Goal: Information Seeking & Learning: Learn about a topic

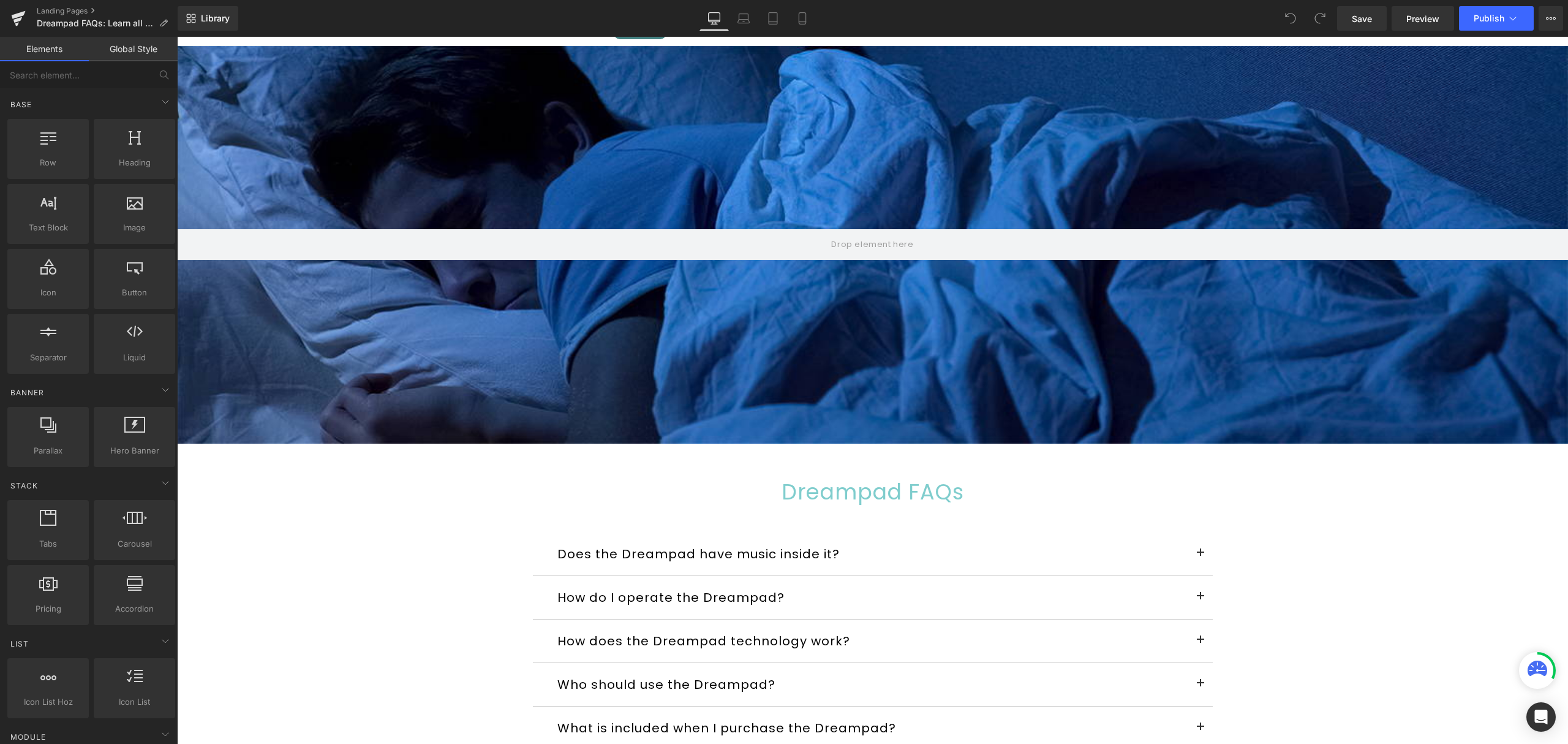
scroll to position [81, 0]
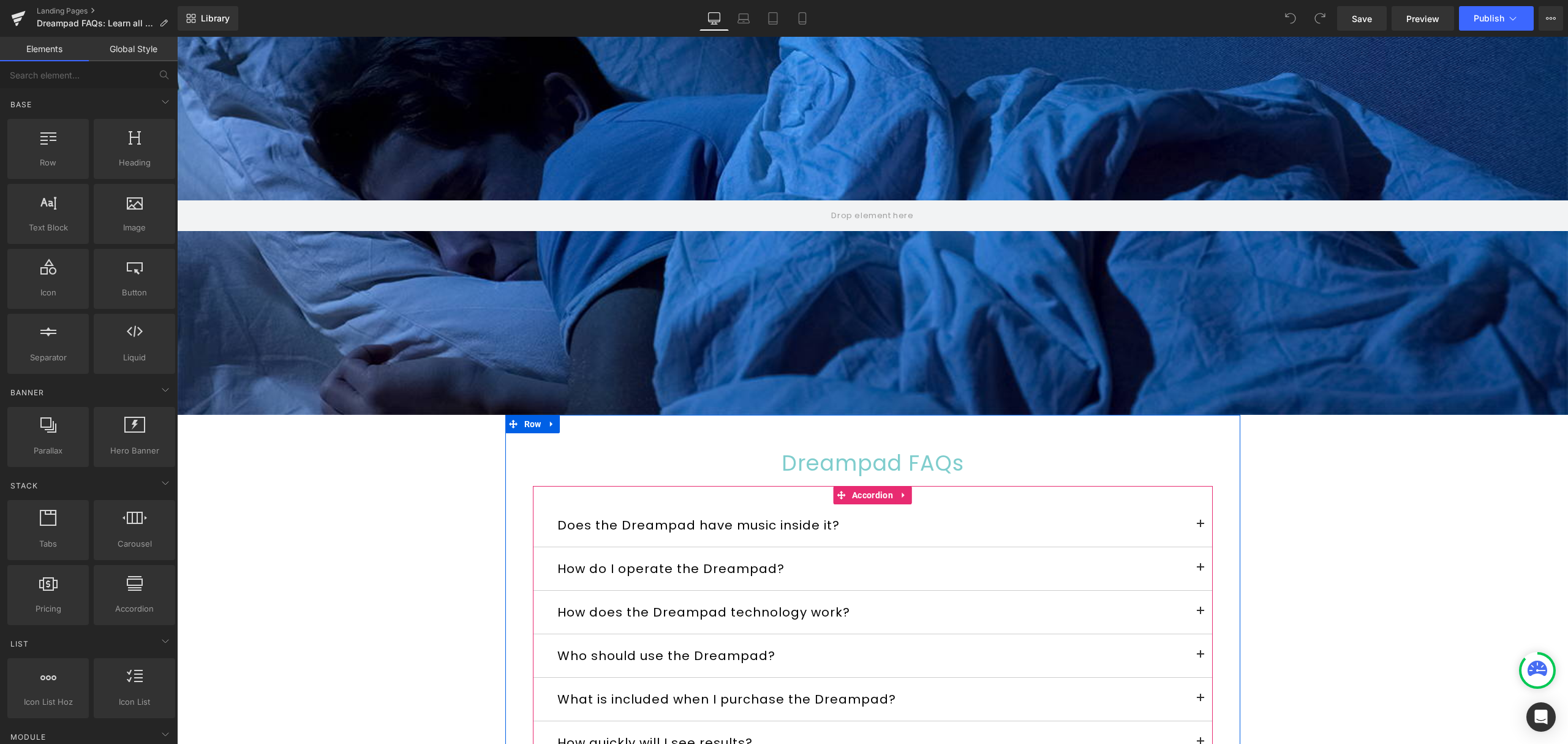
click at [1196, 527] on button at bounding box center [1200, 525] width 24 height 43
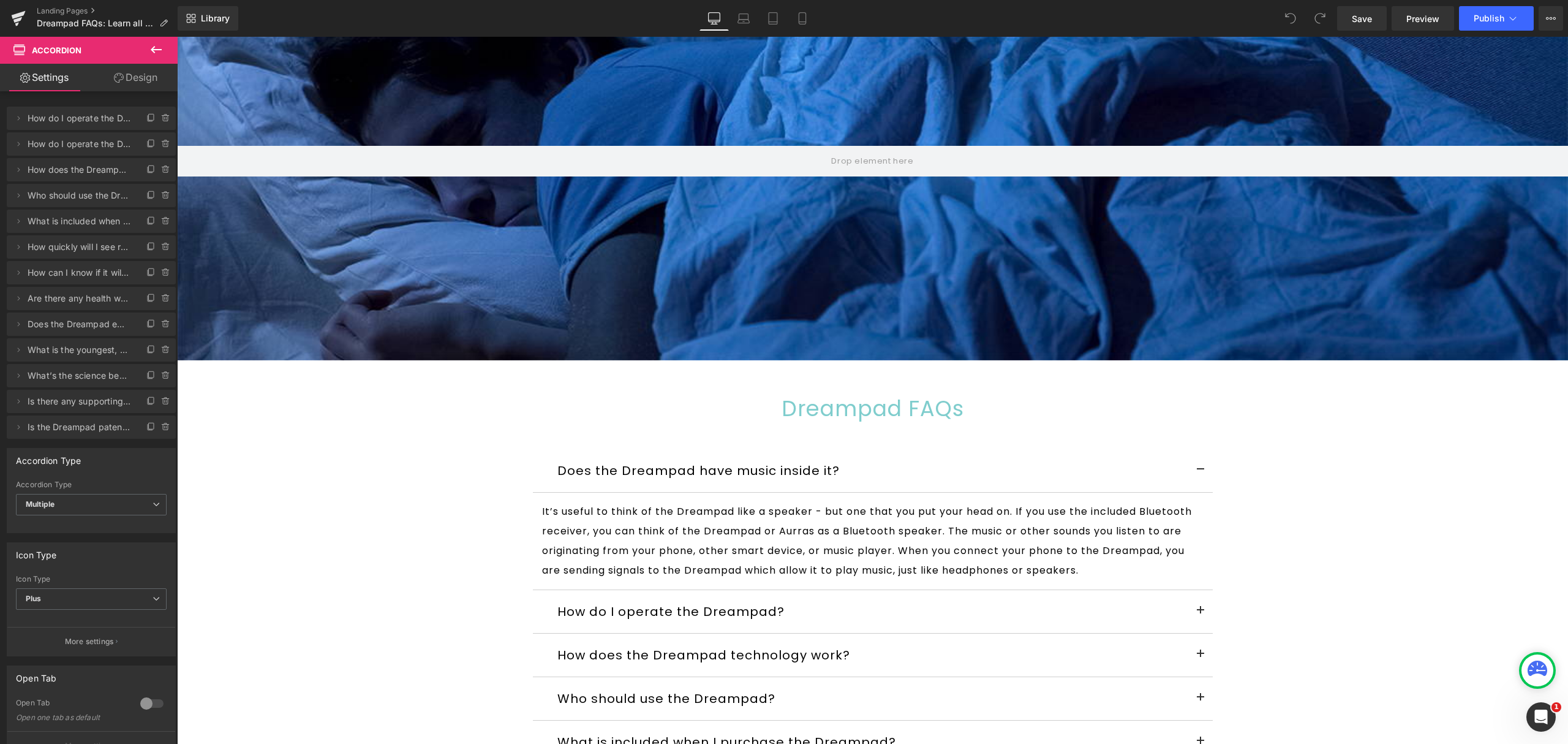
scroll to position [163, 0]
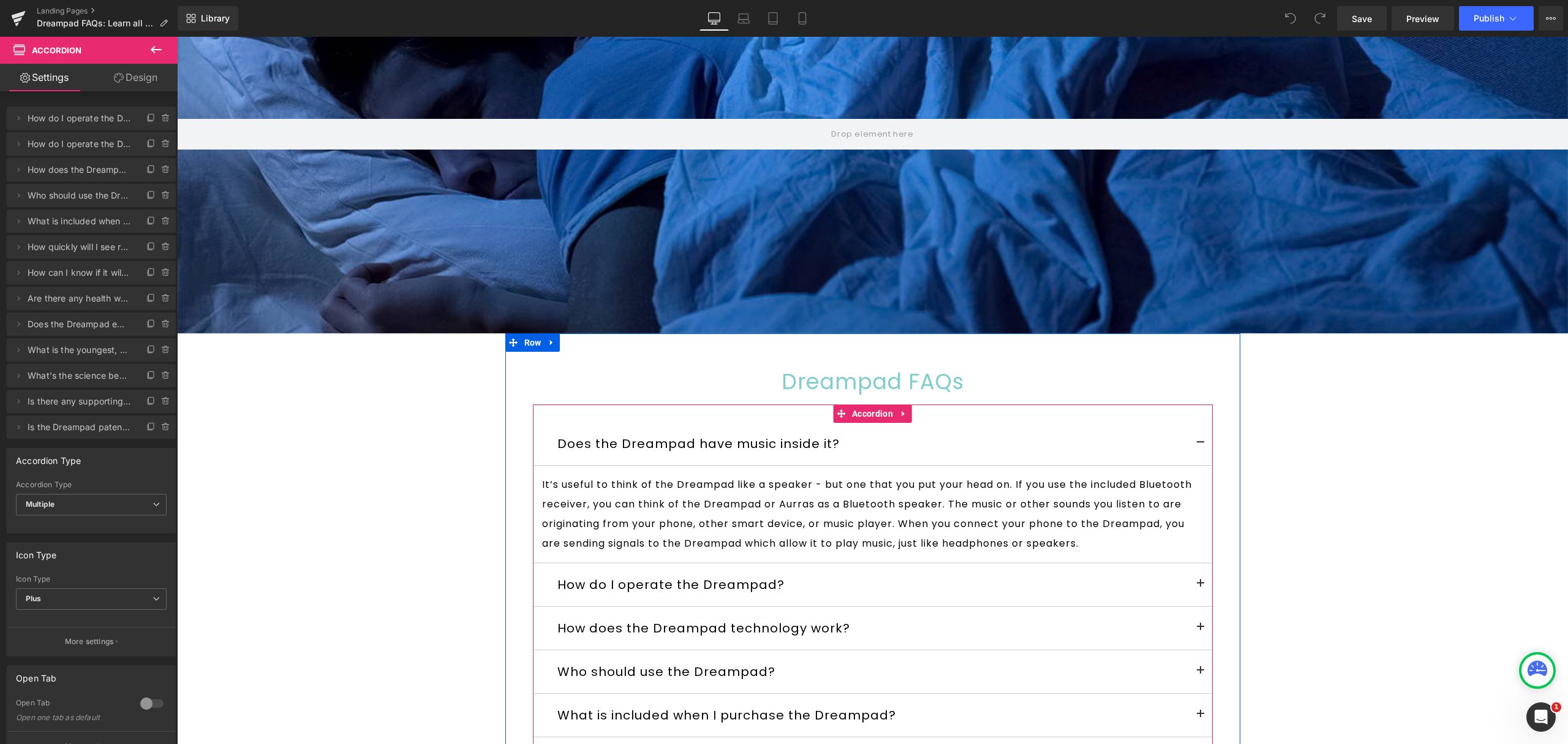
click at [1193, 587] on button at bounding box center [1200, 584] width 24 height 43
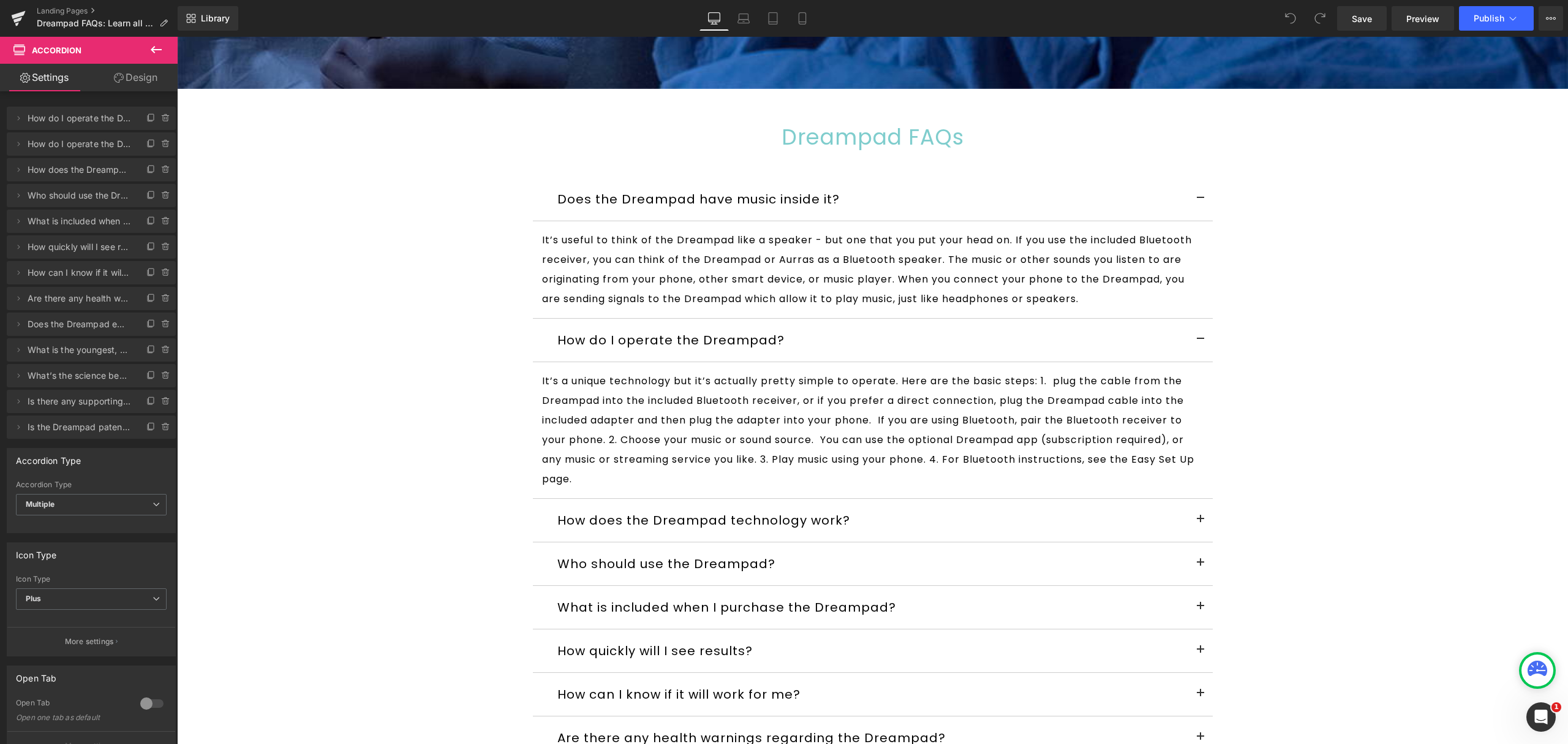
scroll to position [408, 0]
click at [1191, 521] on button at bounding box center [1200, 519] width 24 height 43
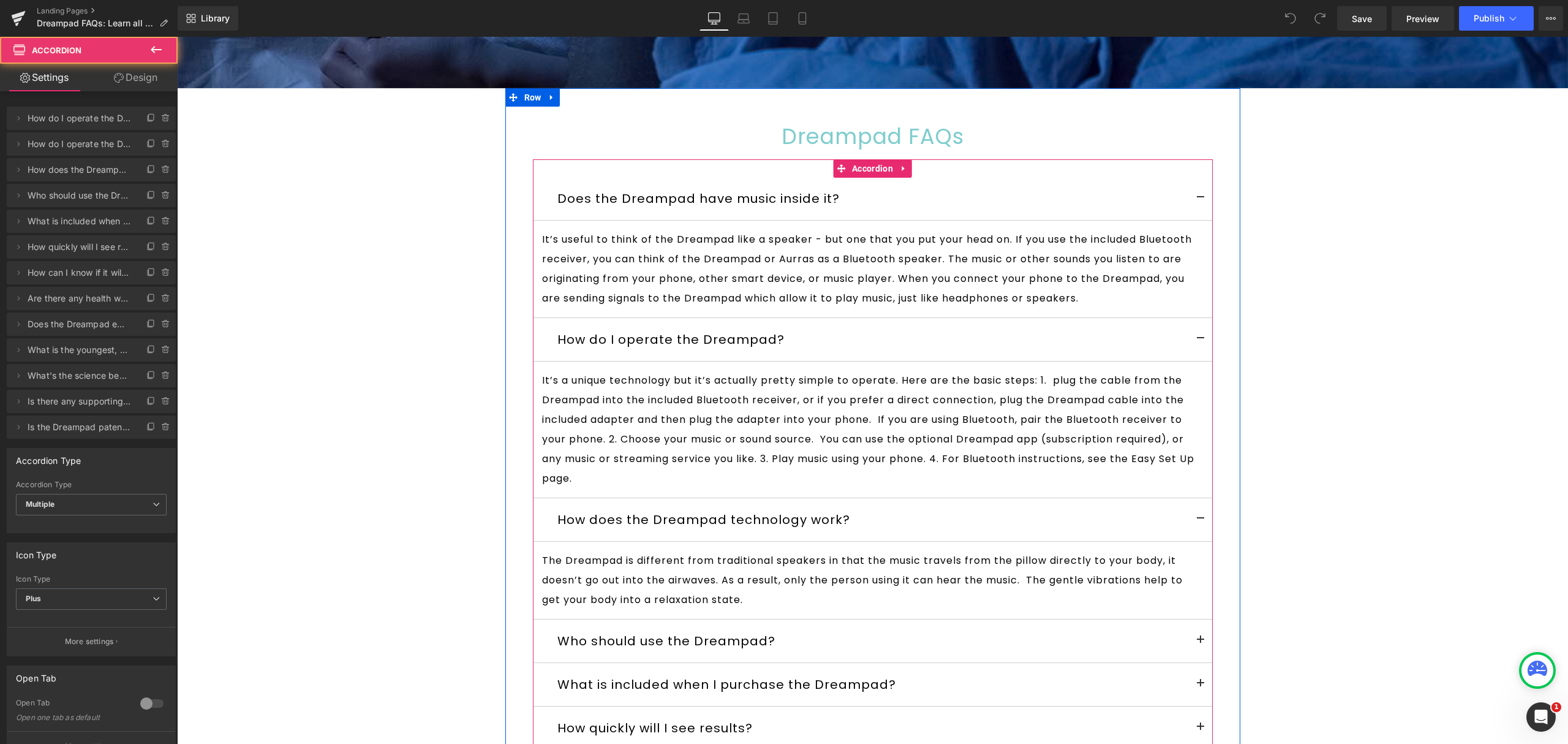
click at [1201, 643] on span at bounding box center [1201, 643] width 0 height 0
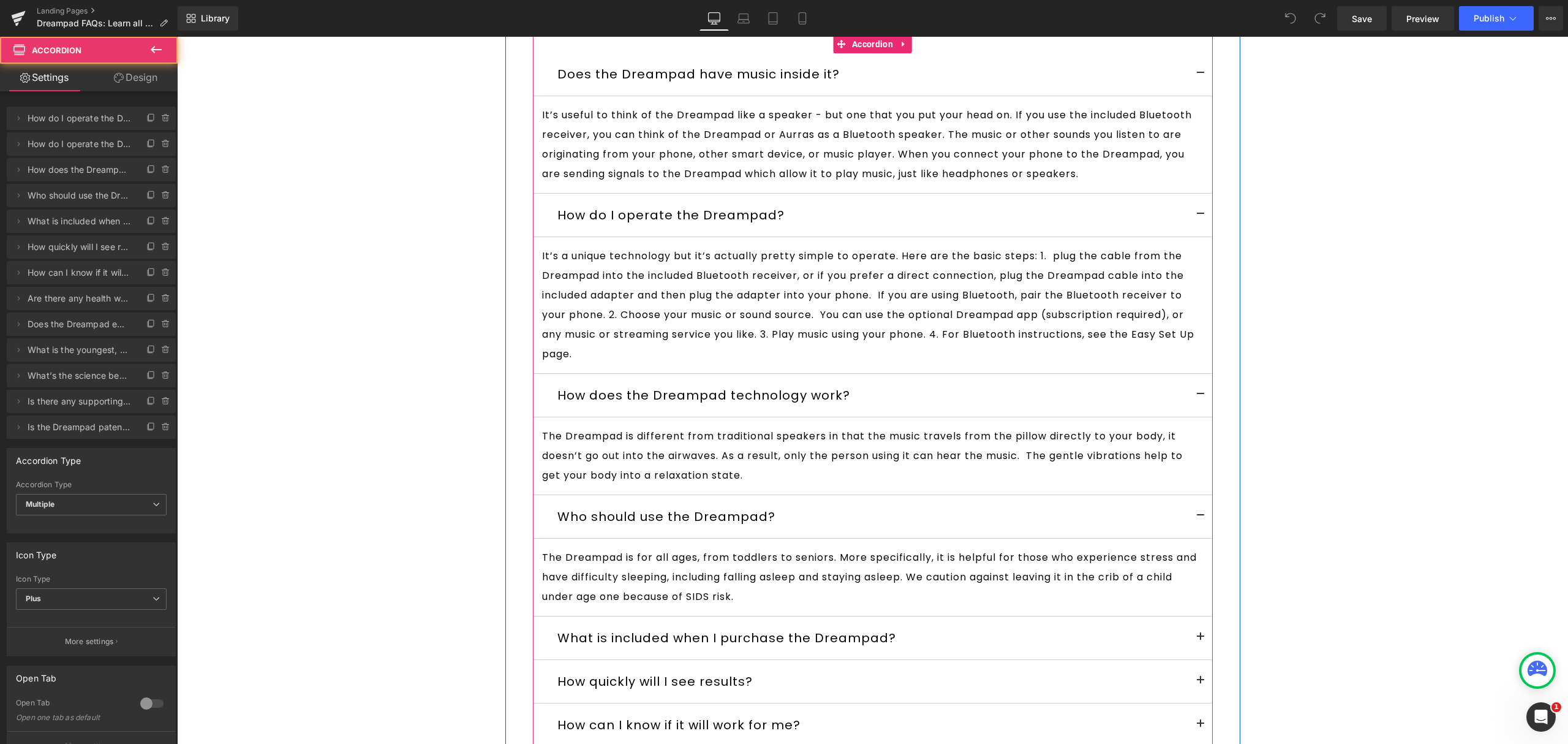
scroll to position [735, 0]
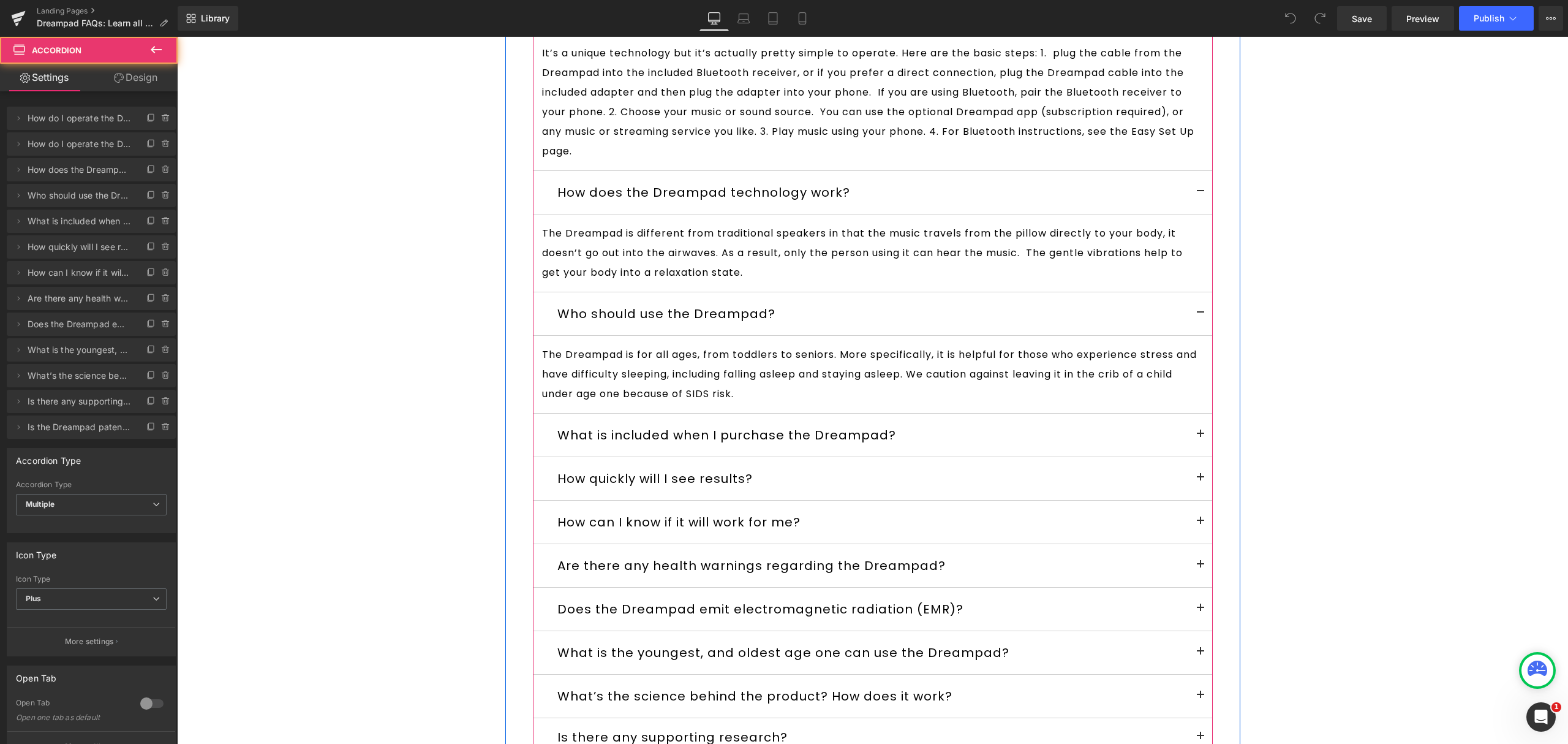
click at [1201, 437] on span at bounding box center [1201, 437] width 0 height 0
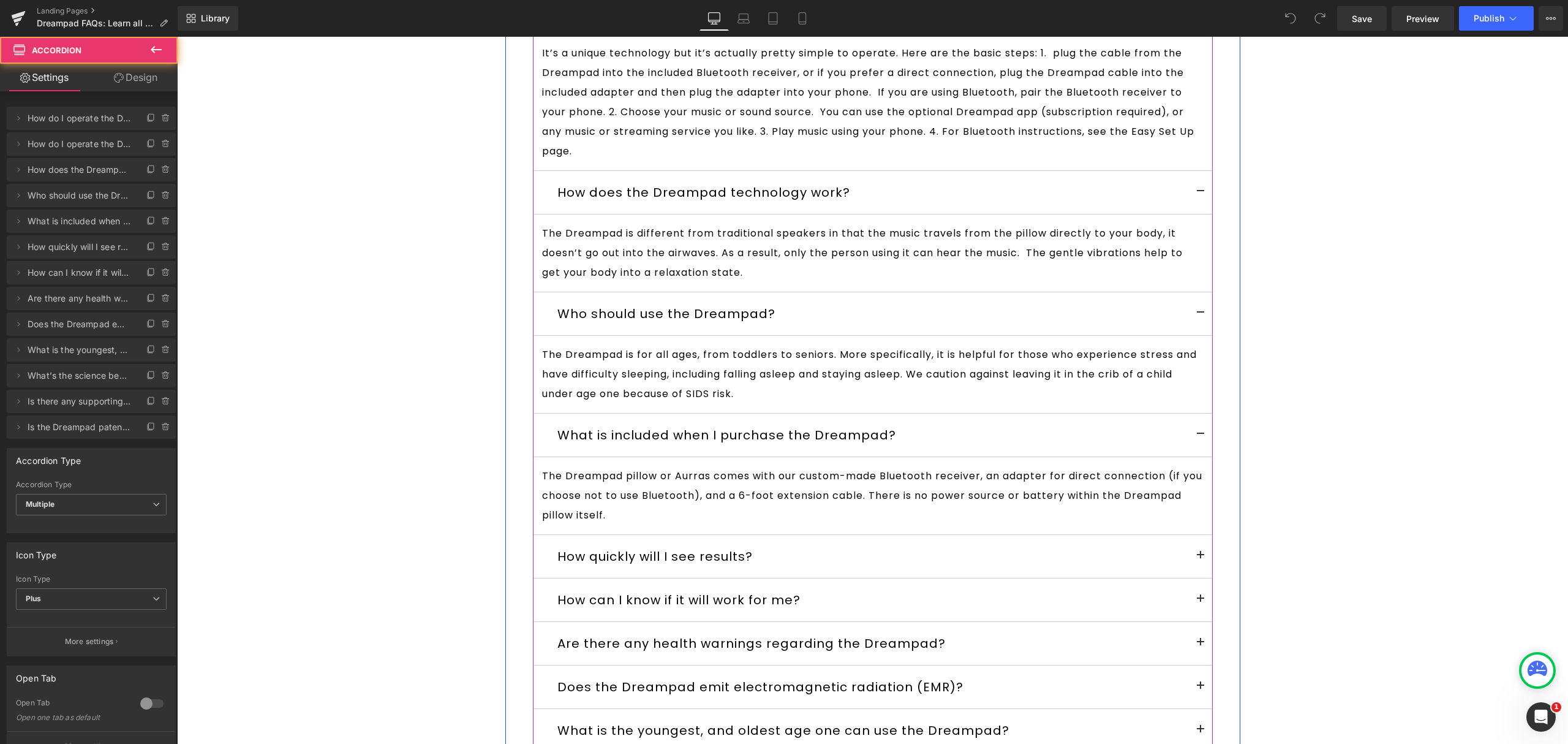
click at [1201, 559] on span at bounding box center [1201, 559] width 0 height 0
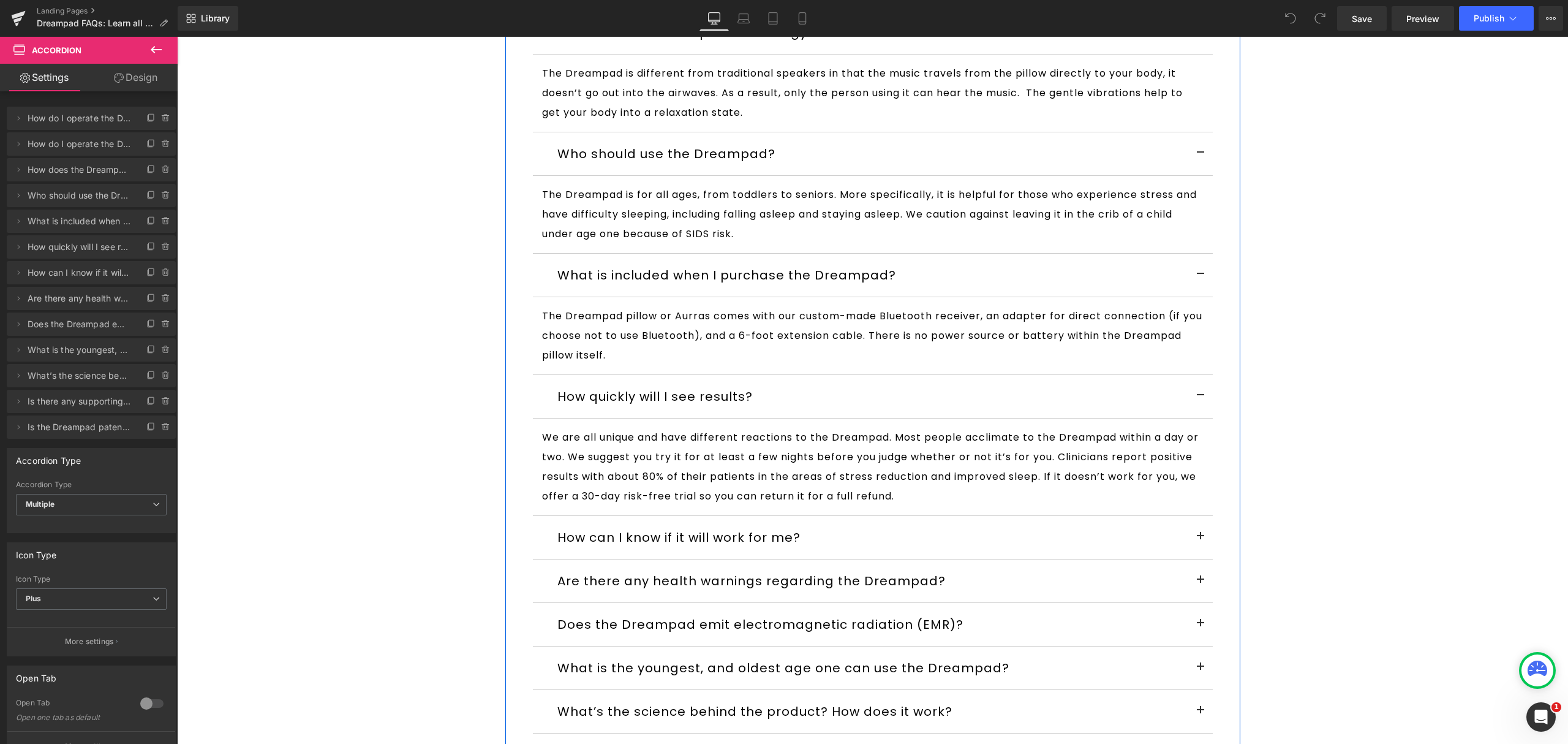
scroll to position [1062, 0]
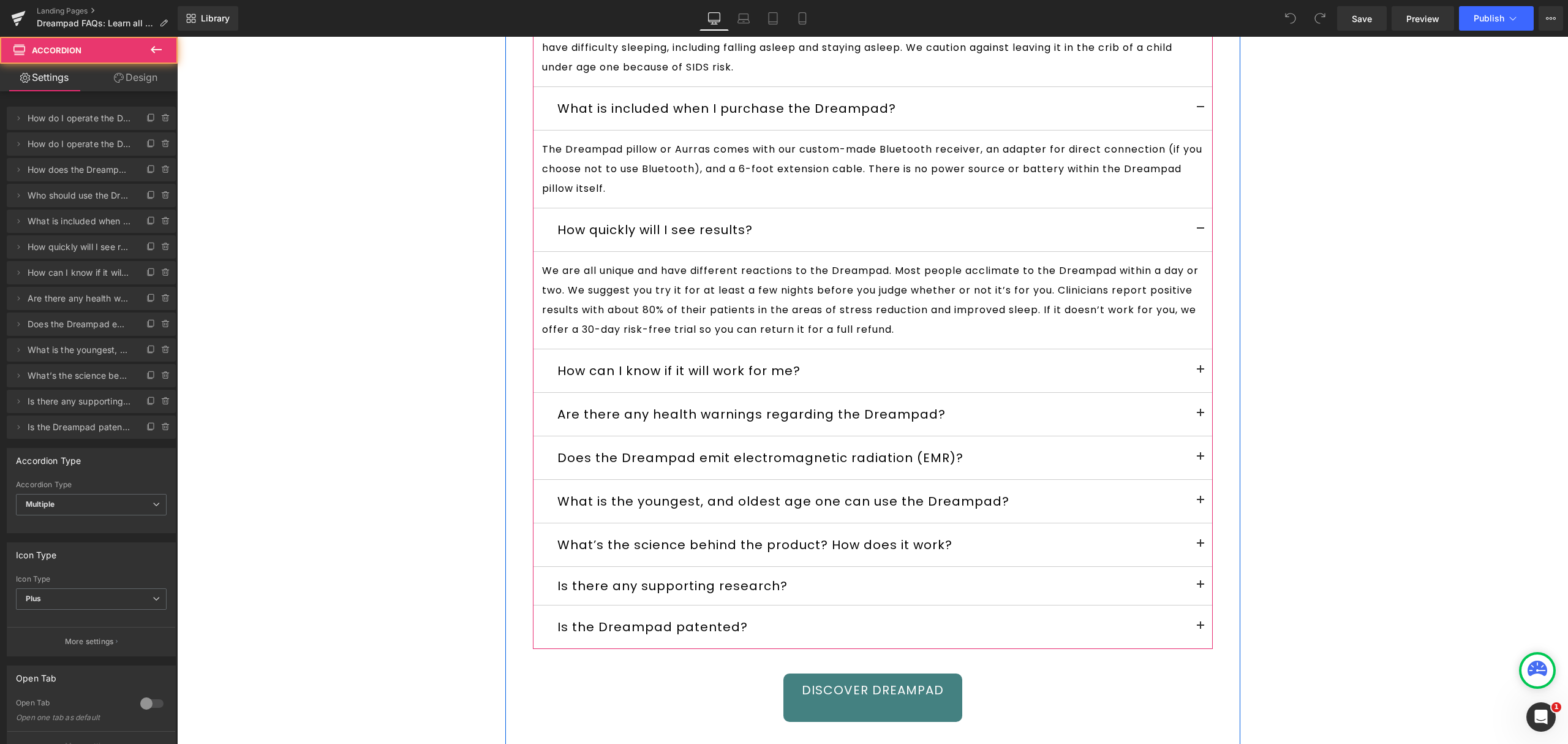
click at [1196, 369] on button at bounding box center [1200, 371] width 24 height 43
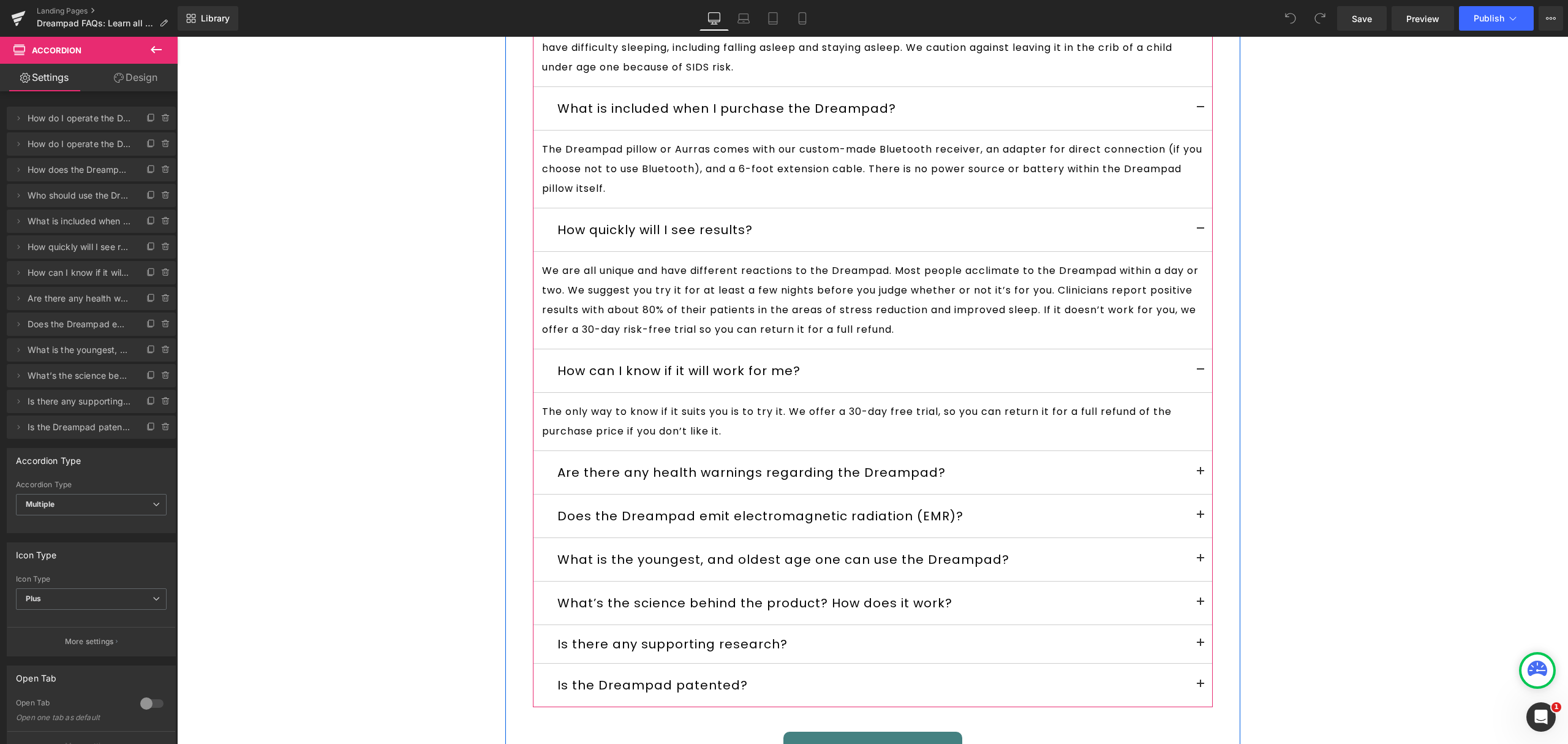
click at [1201, 475] on span at bounding box center [1201, 475] width 0 height 0
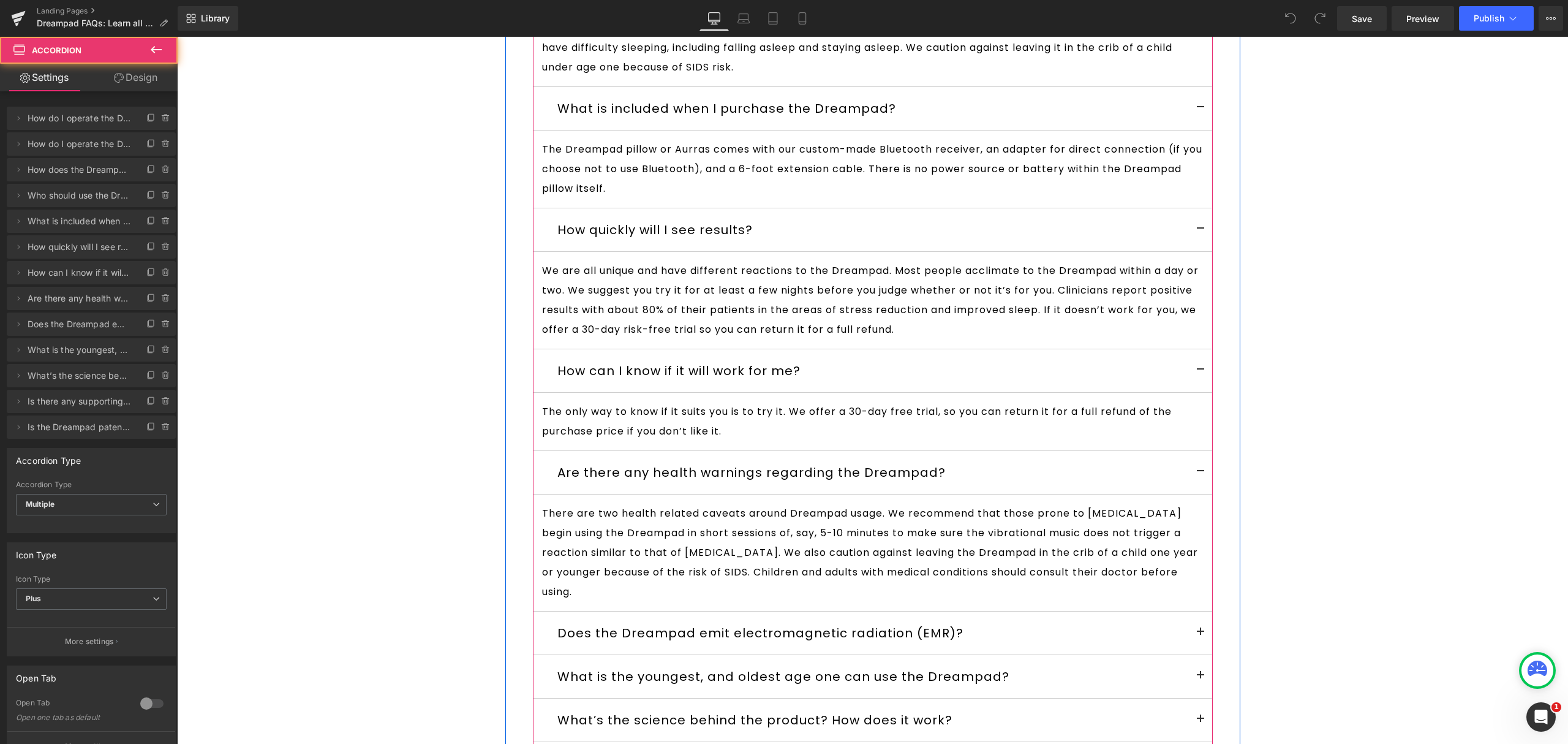
click at [1189, 633] on button at bounding box center [1200, 632] width 24 height 43
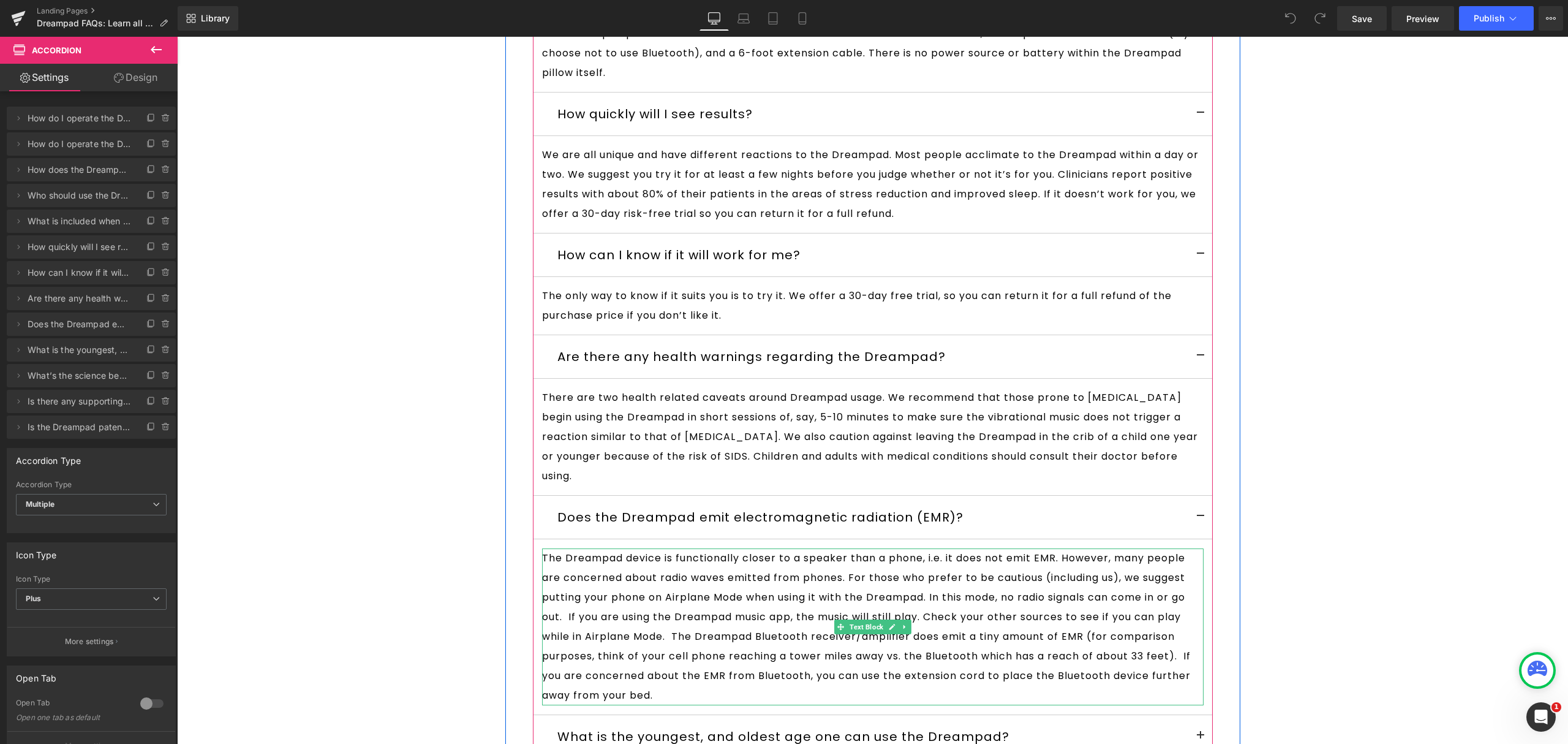
scroll to position [1307, 0]
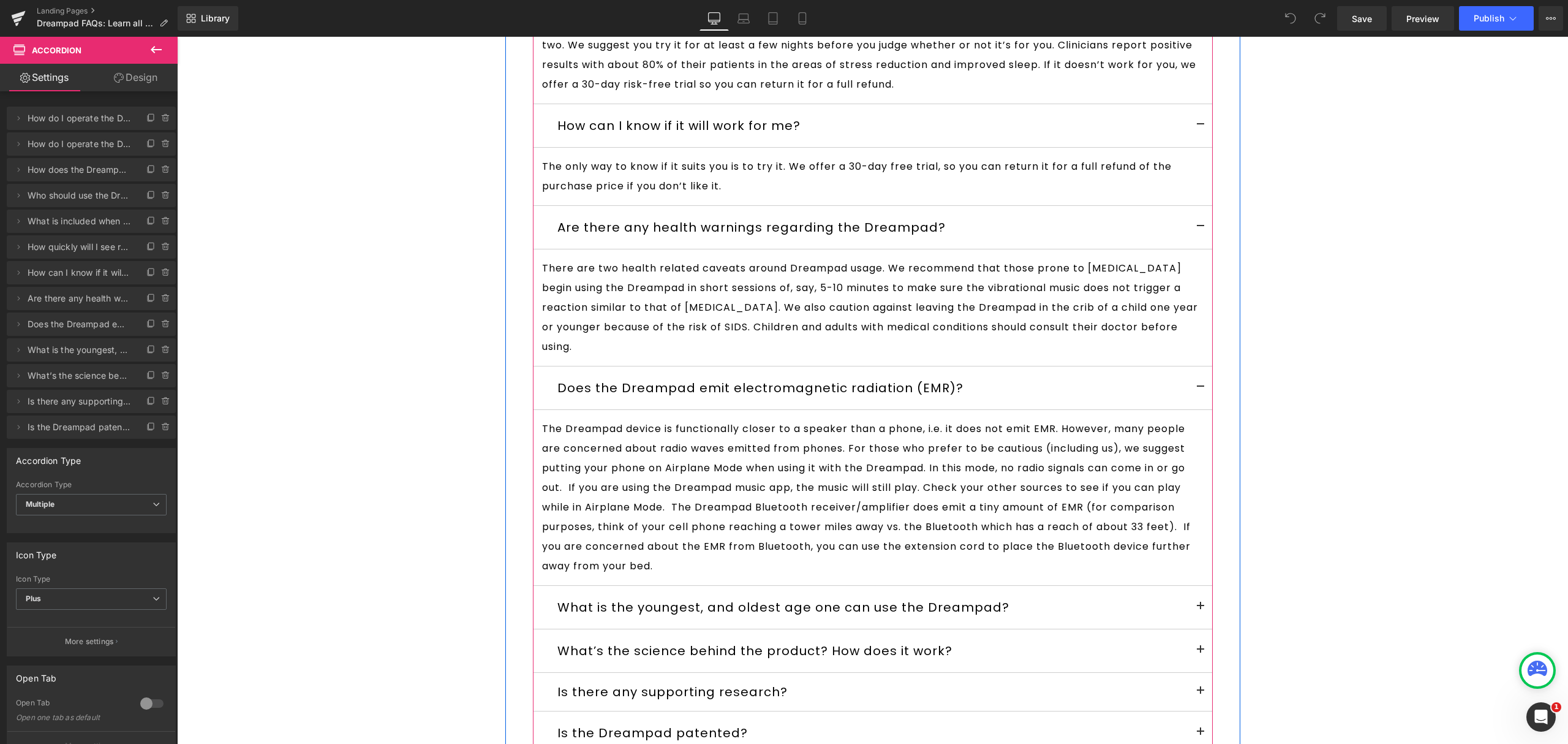
click at [1201, 610] on span at bounding box center [1201, 610] width 0 height 0
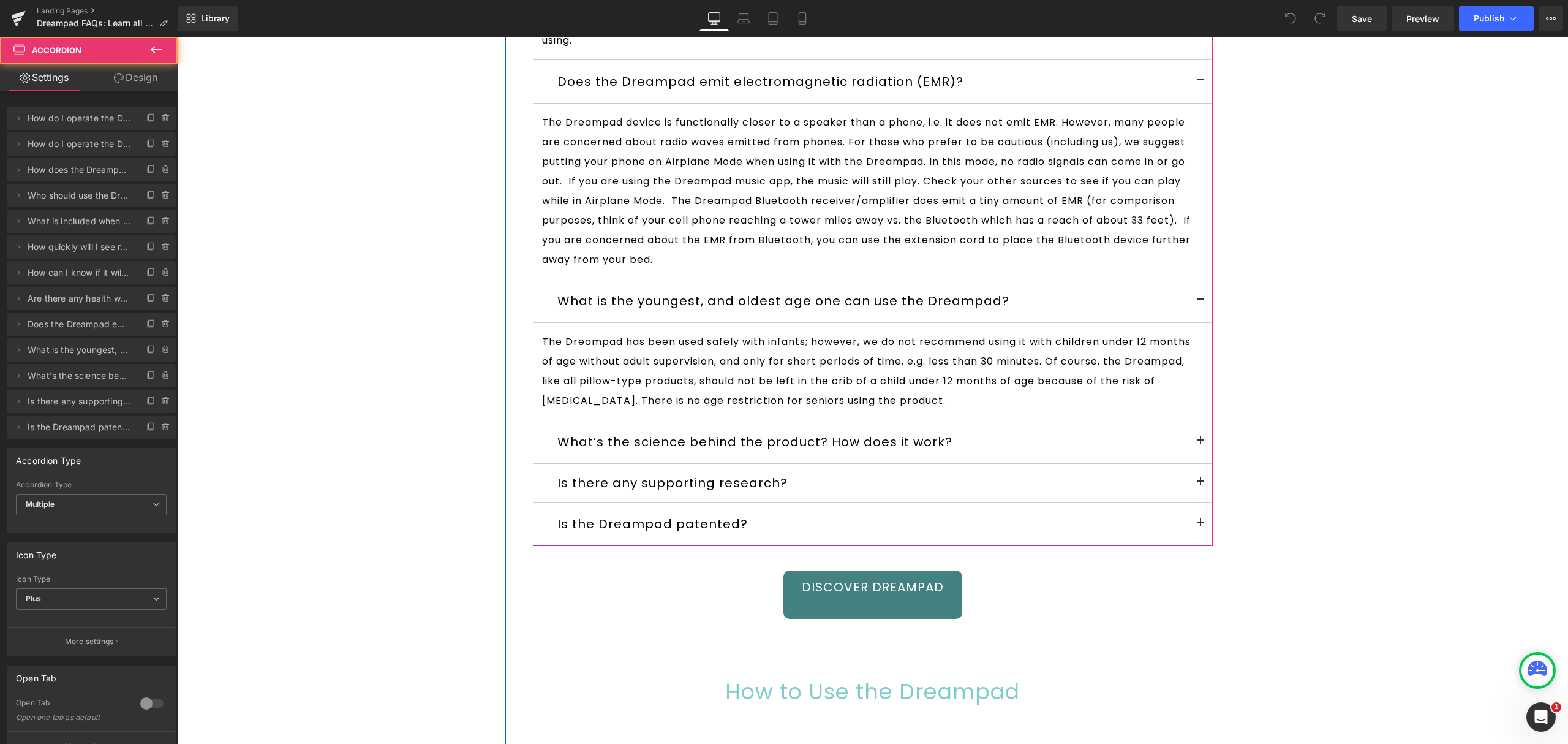
scroll to position [1633, 0]
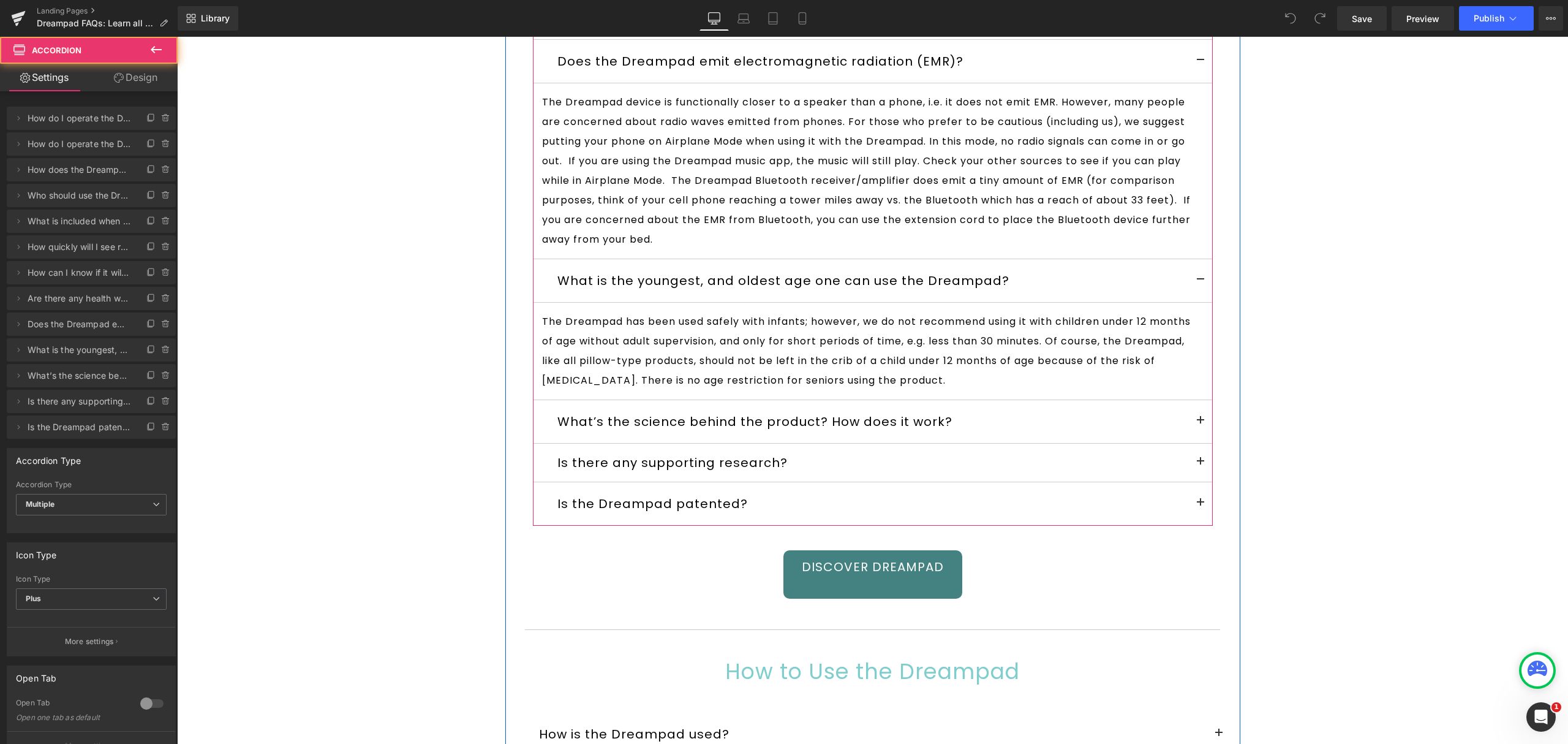
click at [1196, 417] on button at bounding box center [1200, 421] width 24 height 43
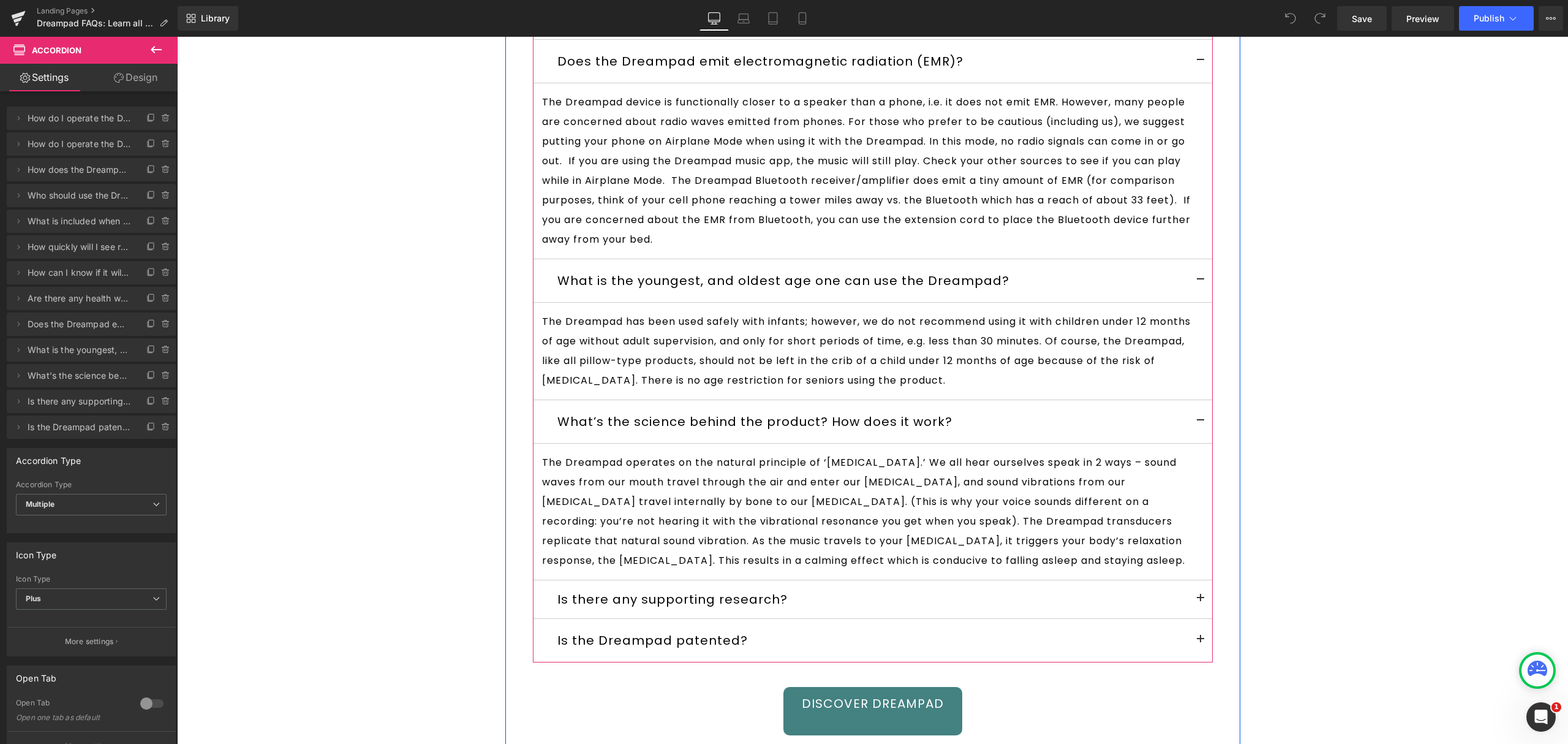
click at [1201, 602] on span at bounding box center [1201, 602] width 0 height 0
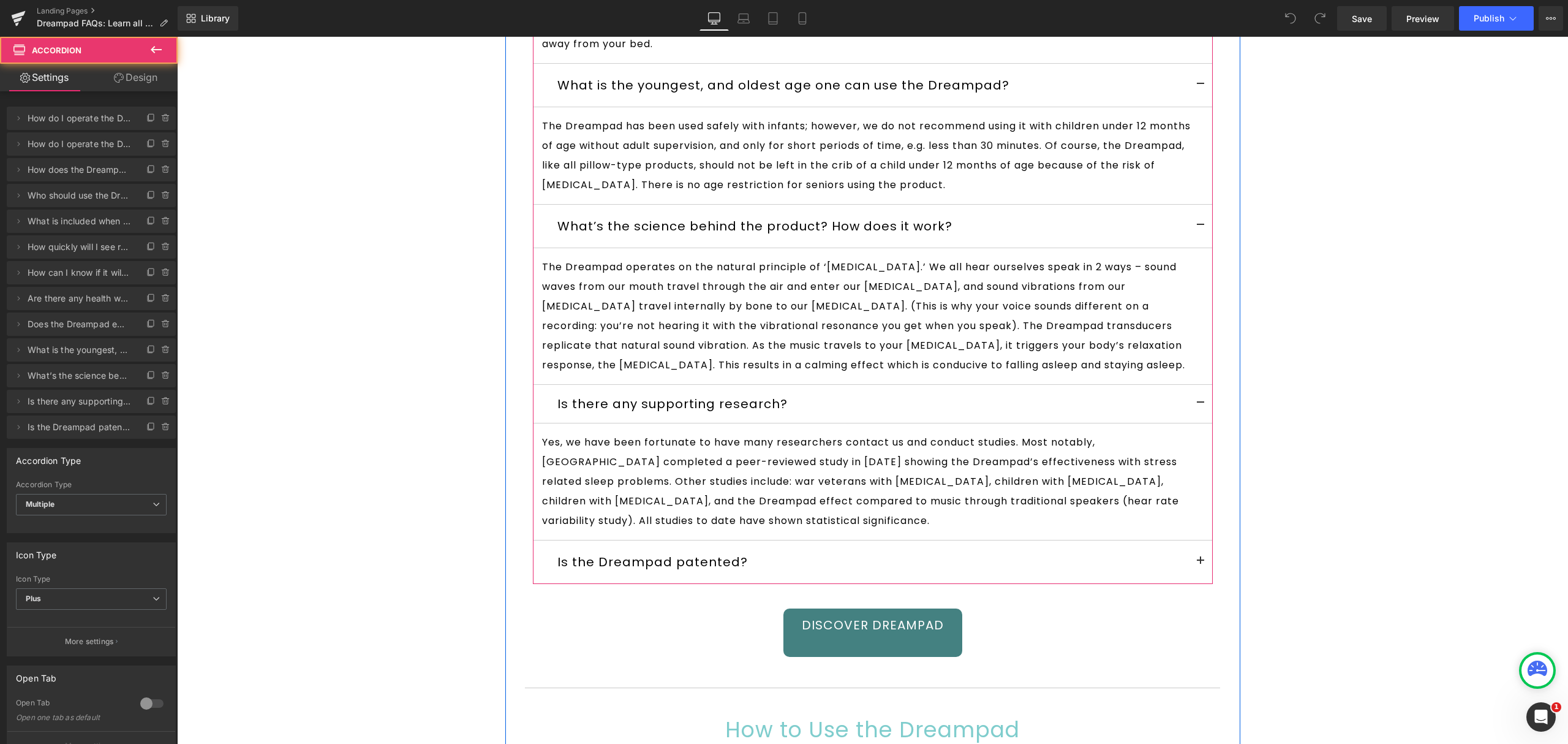
scroll to position [2043, 0]
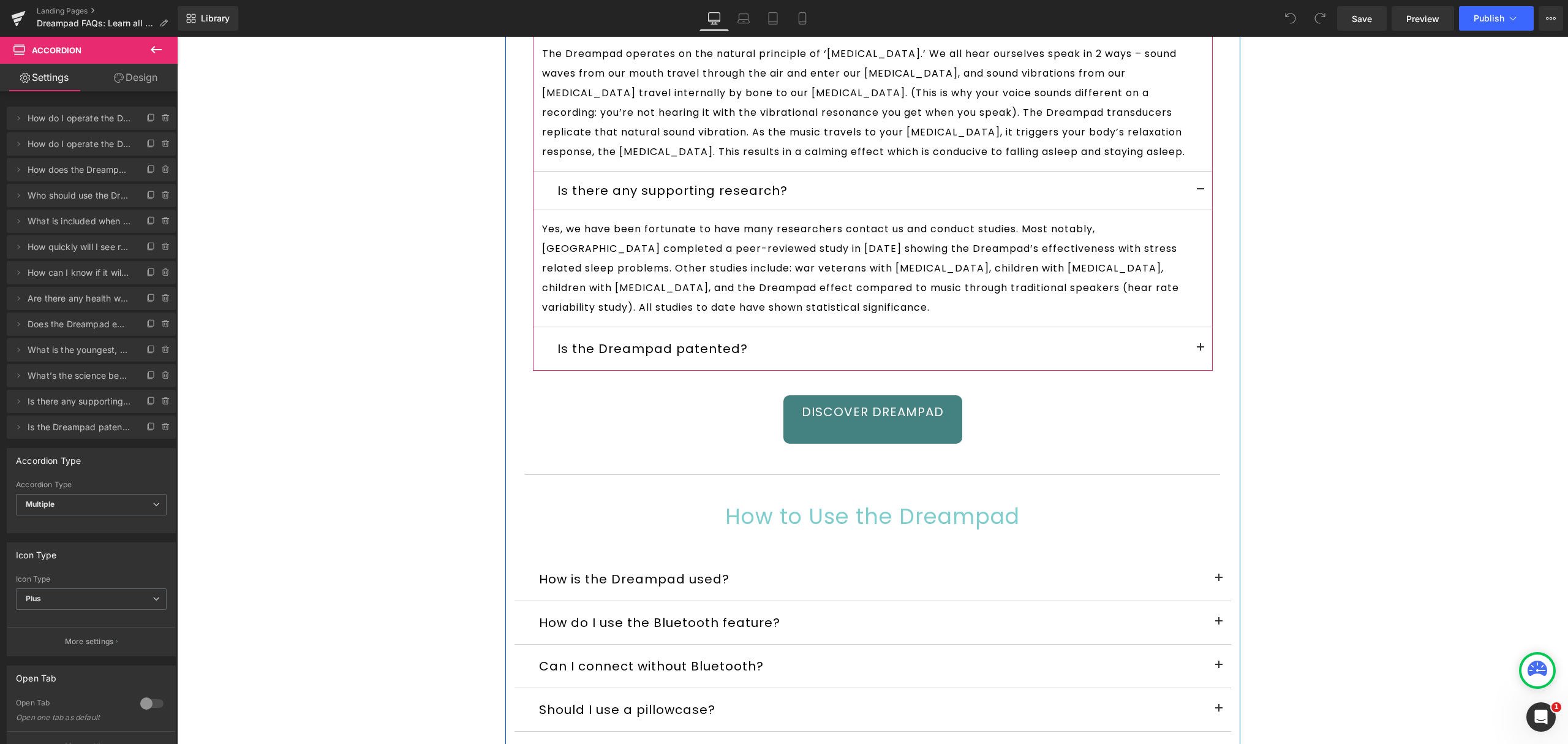
click at [1197, 357] on button at bounding box center [1200, 349] width 24 height 43
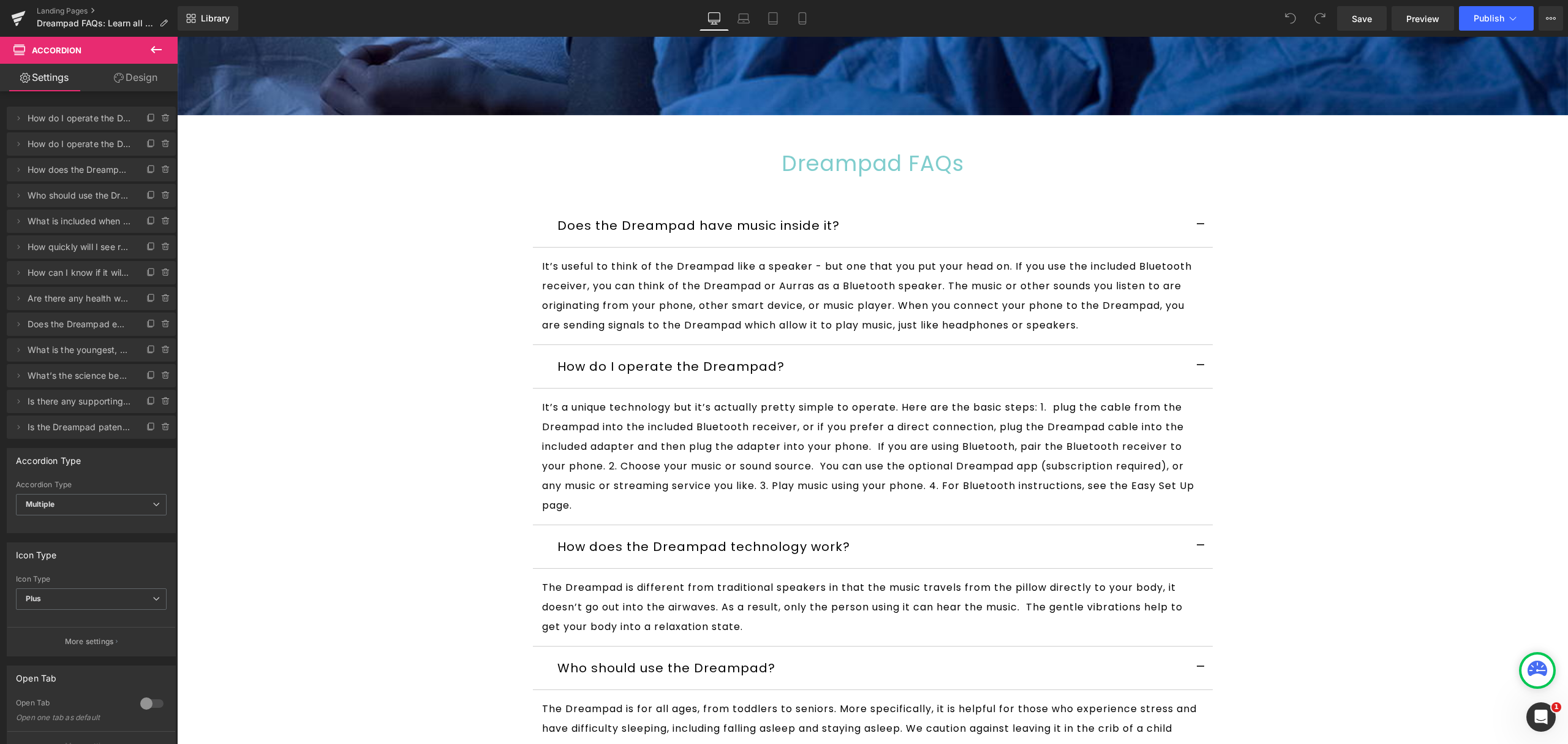
scroll to position [245, 0]
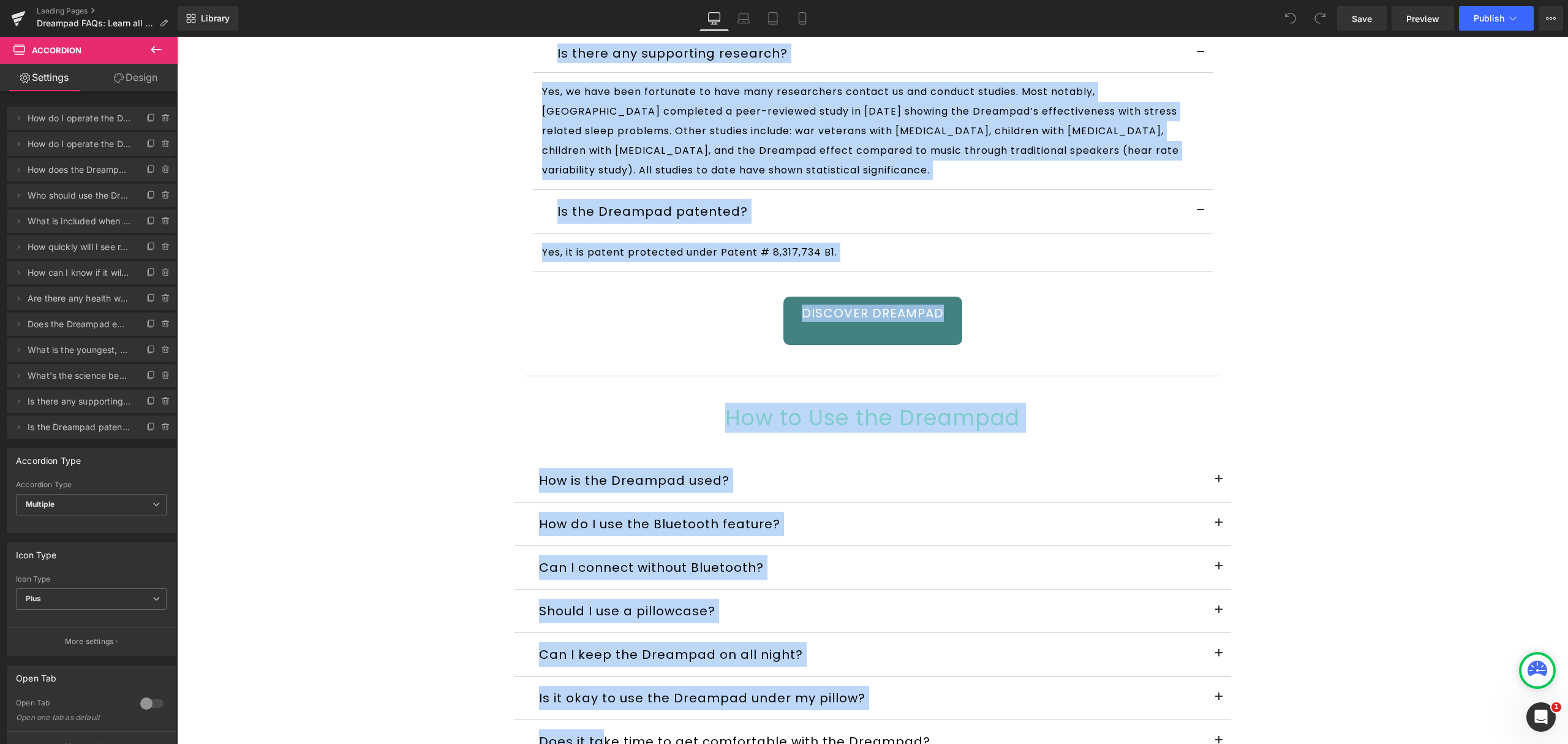
scroll to position [2229, 0]
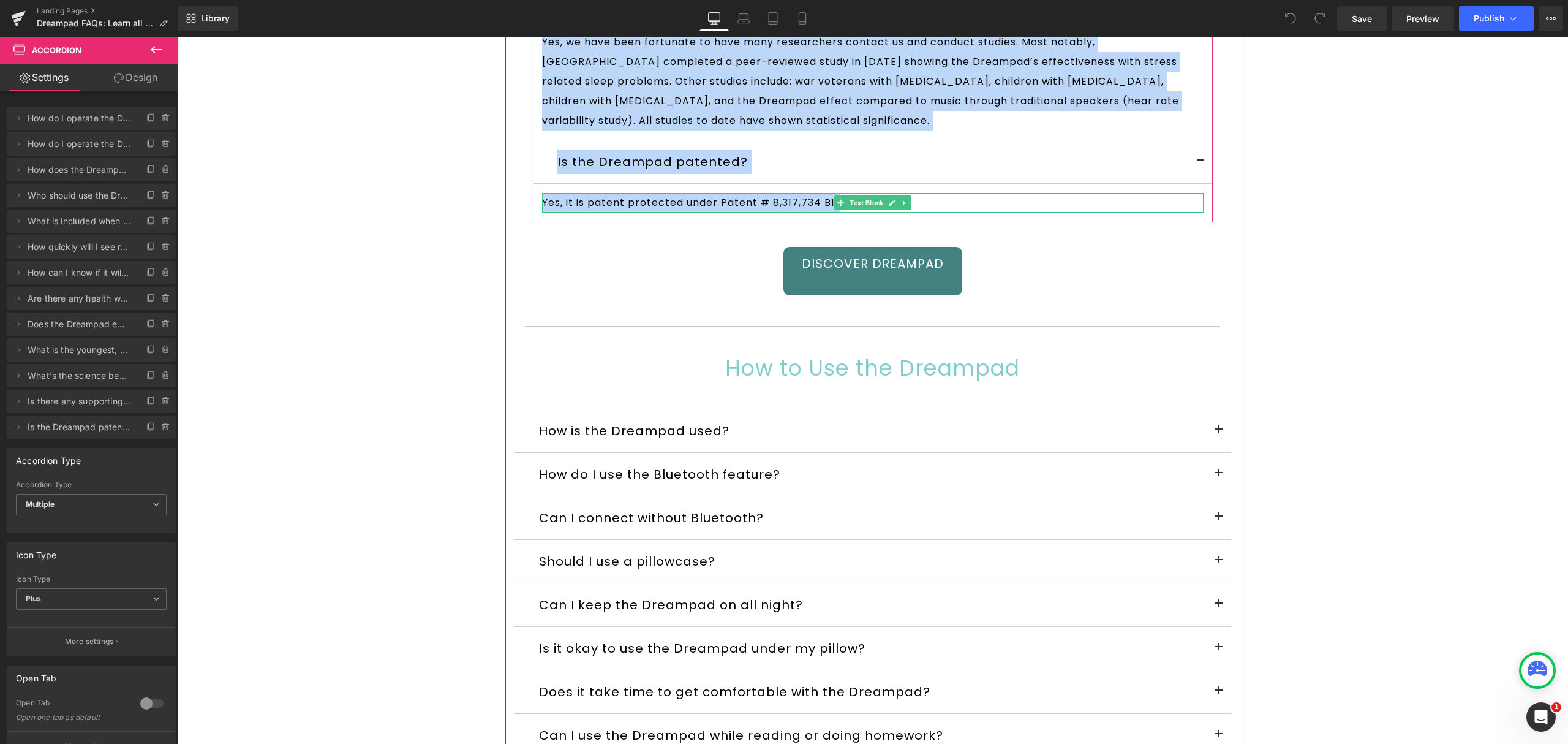
drag, startPoint x: 541, startPoint y: 358, endPoint x: 901, endPoint y: 203, distance: 392.0
copy div "Lore ips Dolorsit amet conse adipis el? Sedd Eiusm Te’i utlabo et dolor ma ali …"
click at [1219, 433] on span at bounding box center [1219, 433] width 0 height 0
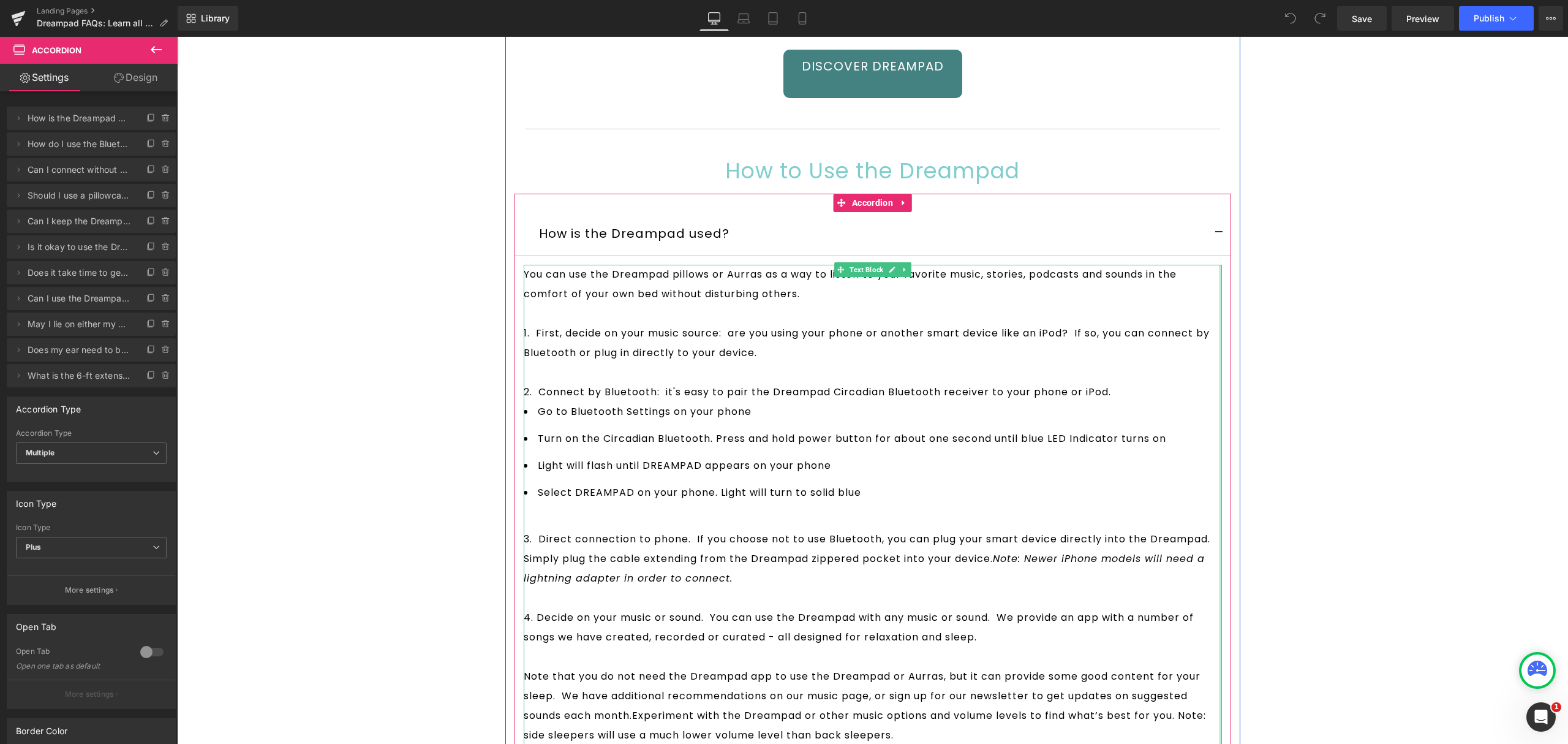
scroll to position [2719, 0]
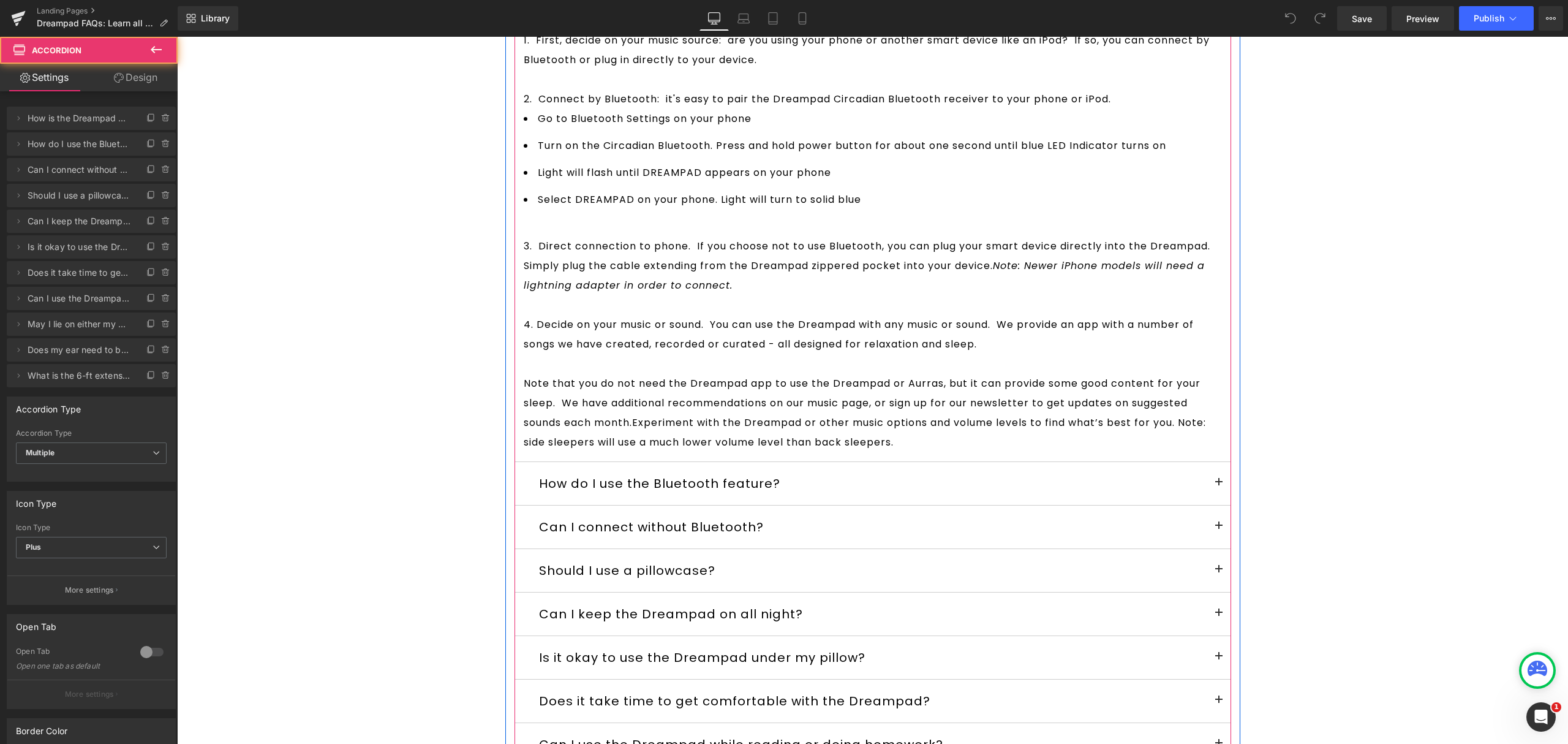
click at [1215, 489] on button at bounding box center [1218, 484] width 24 height 43
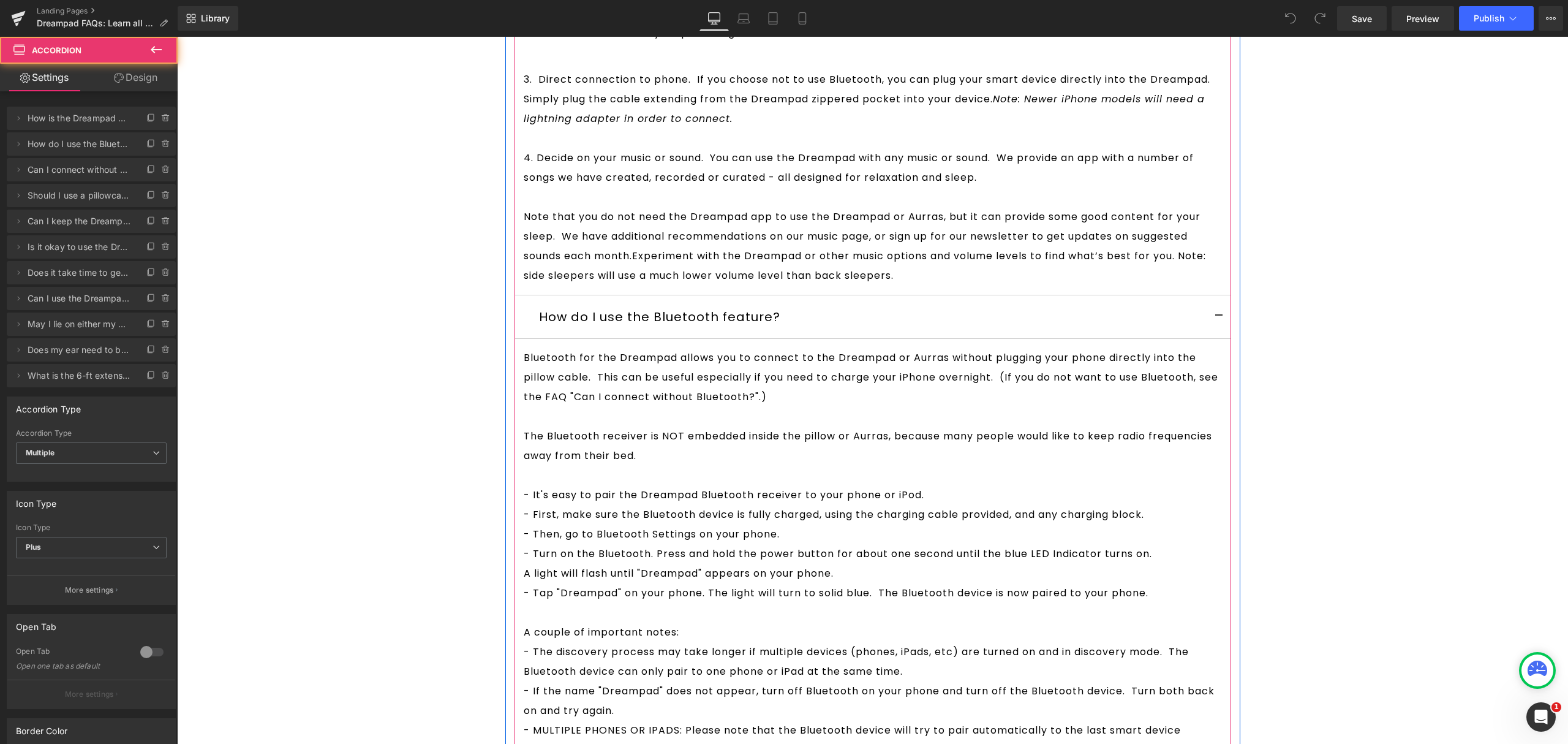
scroll to position [3128, 0]
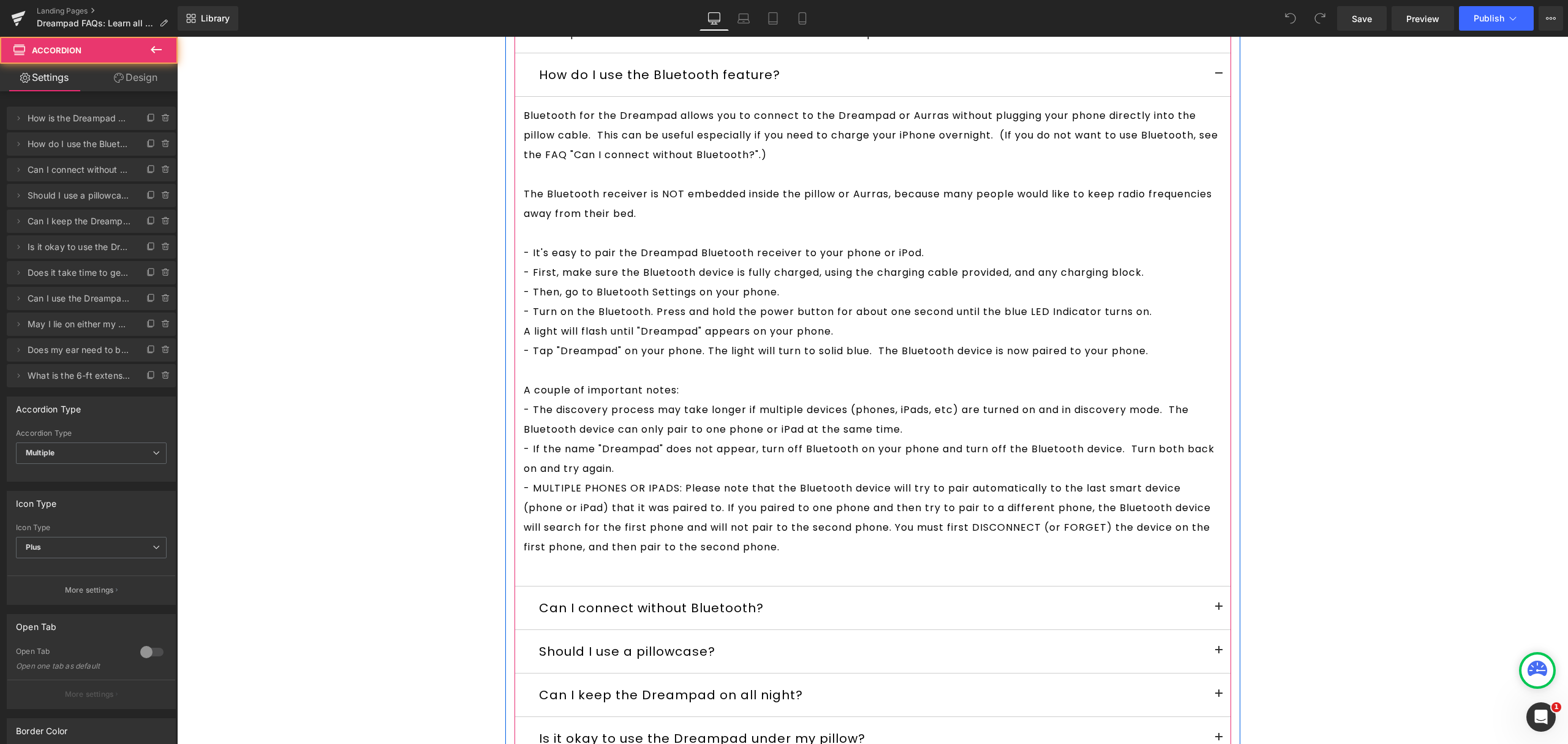
click at [1219, 610] on span at bounding box center [1219, 610] width 0 height 0
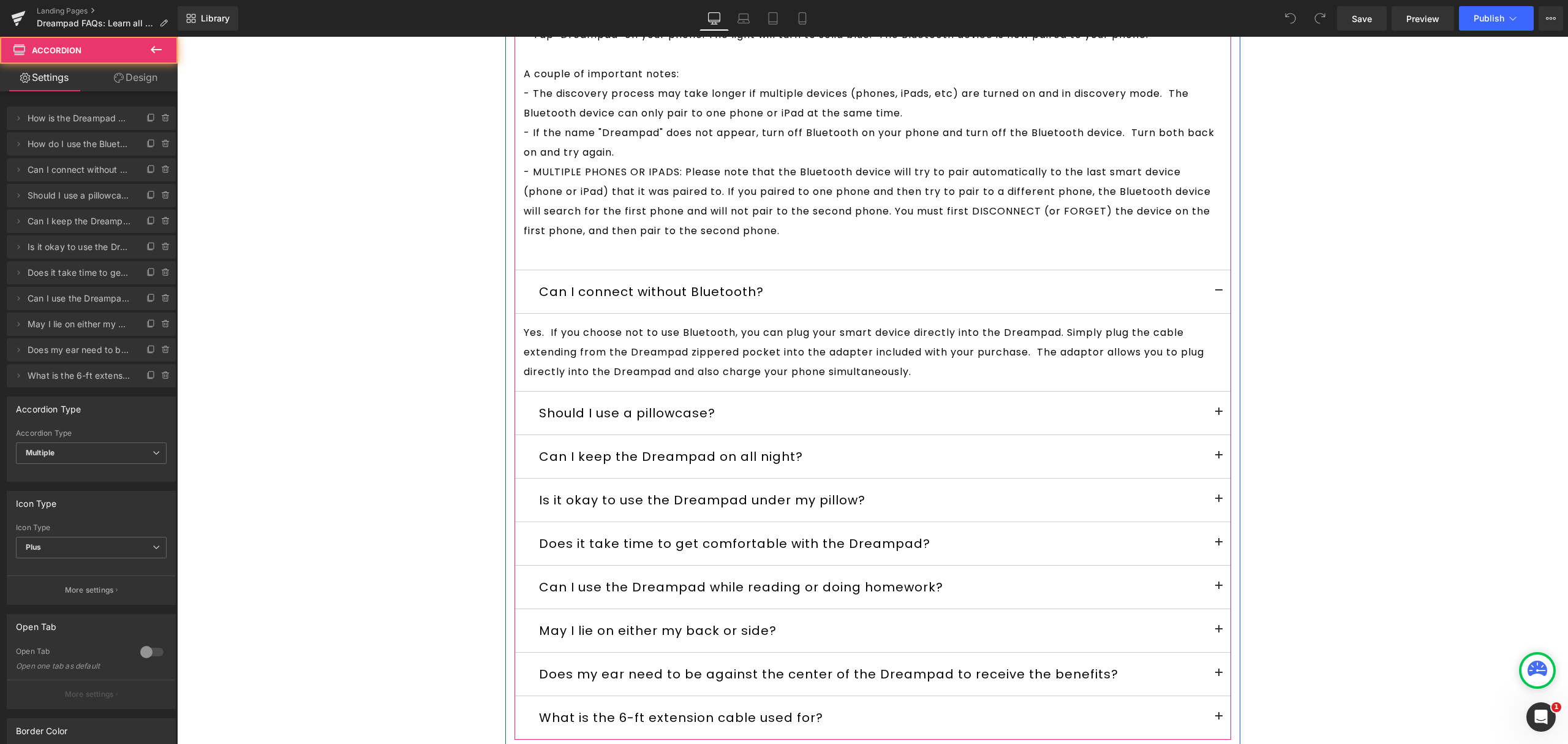
scroll to position [3455, 0]
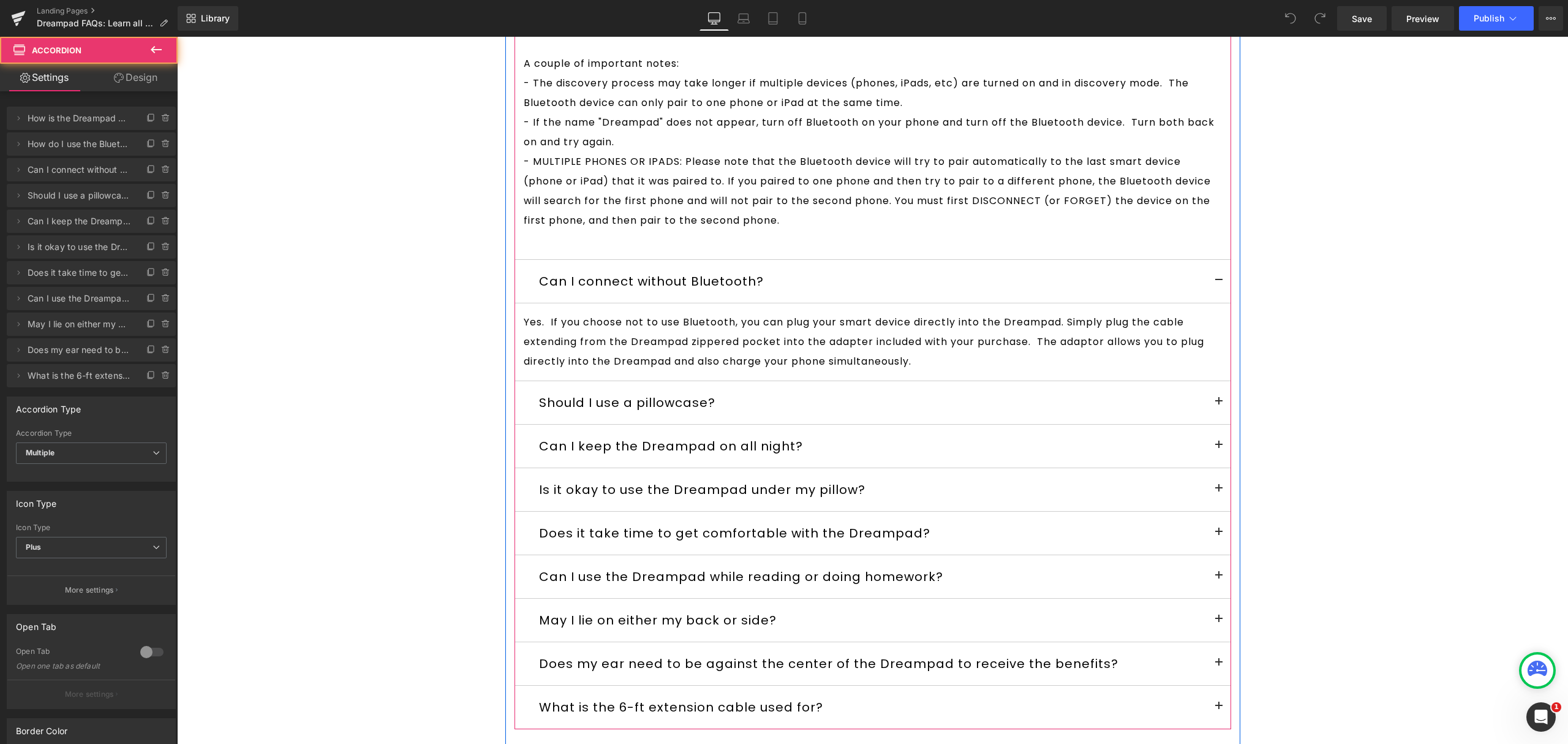
click at [1219, 405] on span at bounding box center [1219, 405] width 0 height 0
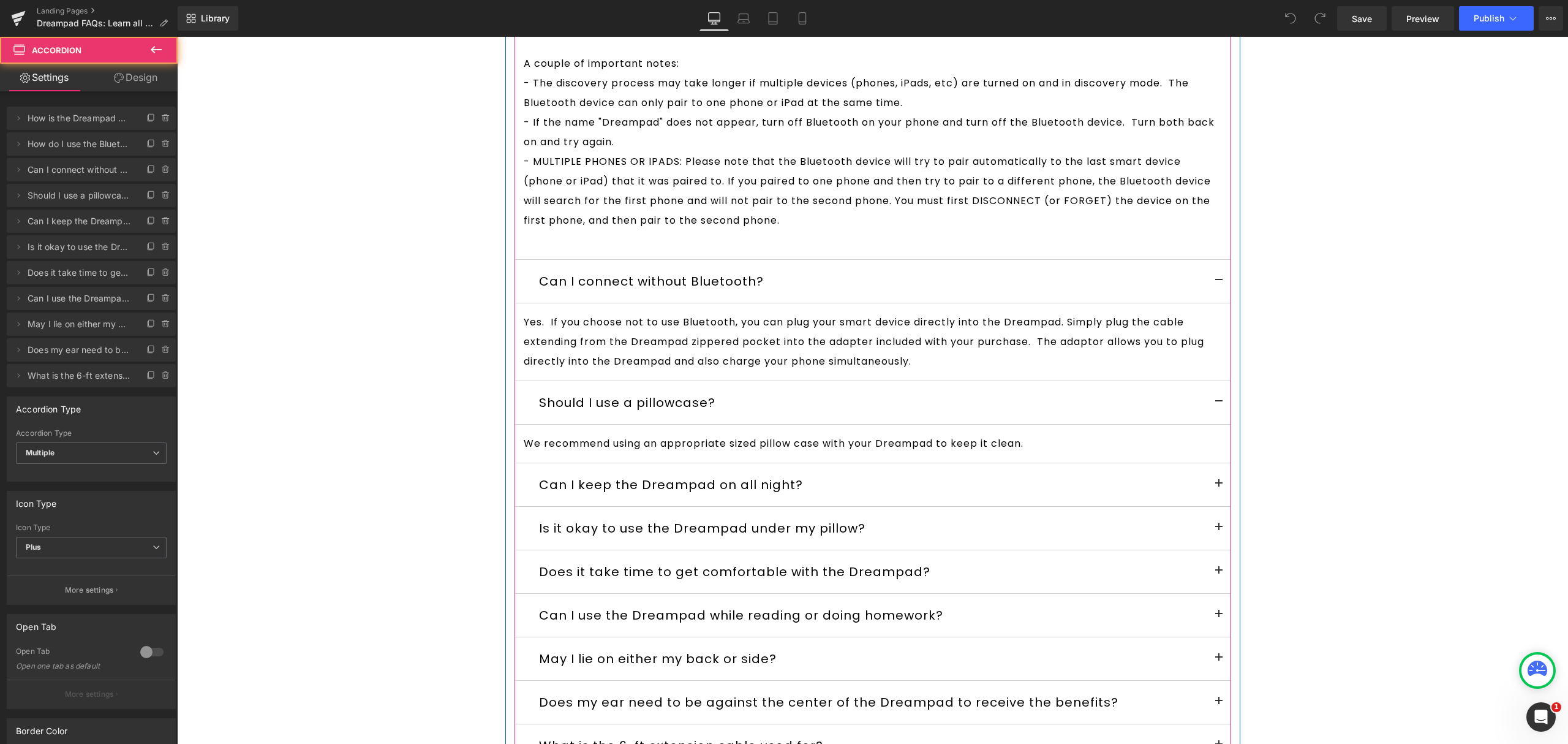
click at [1214, 488] on button at bounding box center [1218, 484] width 24 height 43
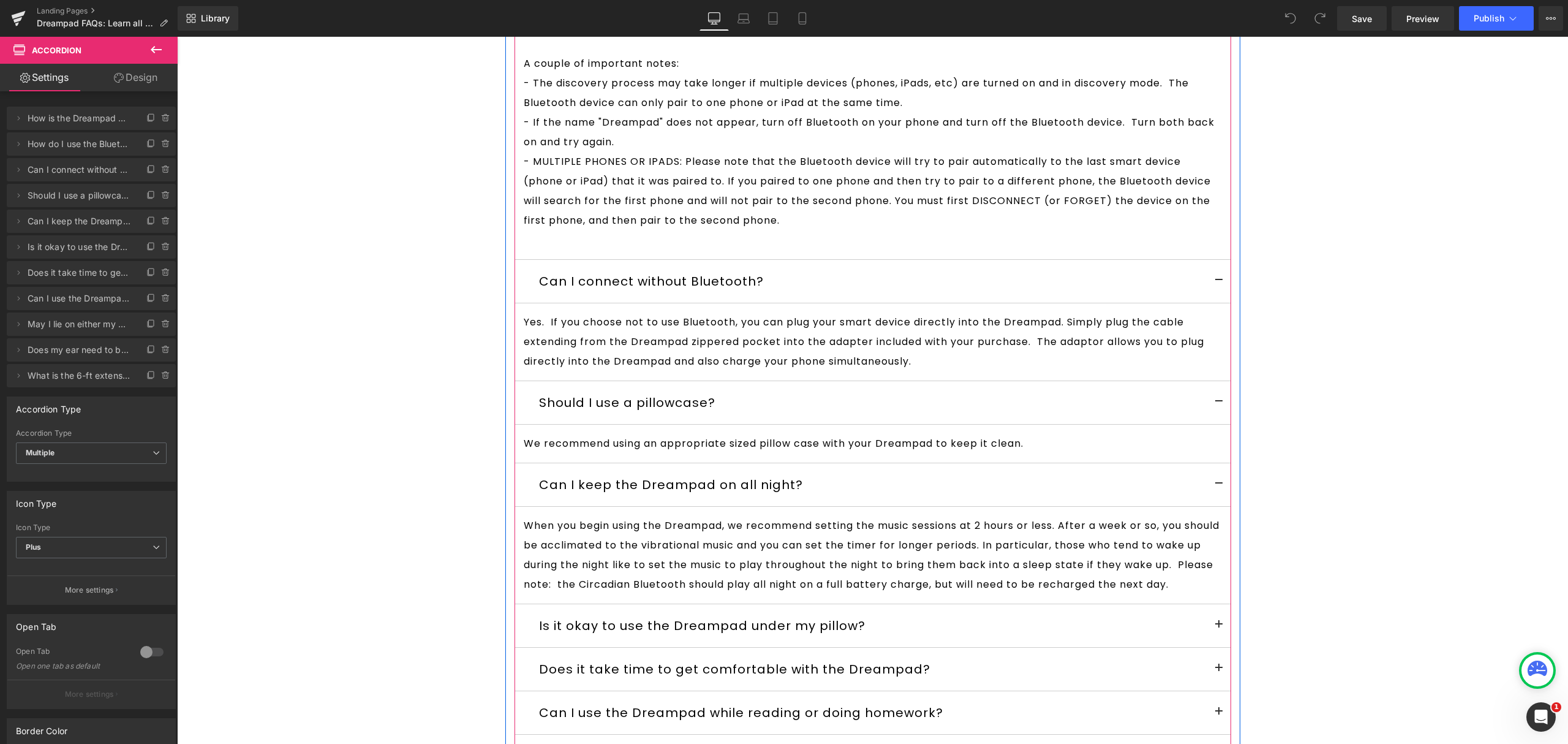
click at [1211, 647] on button at bounding box center [1218, 625] width 24 height 43
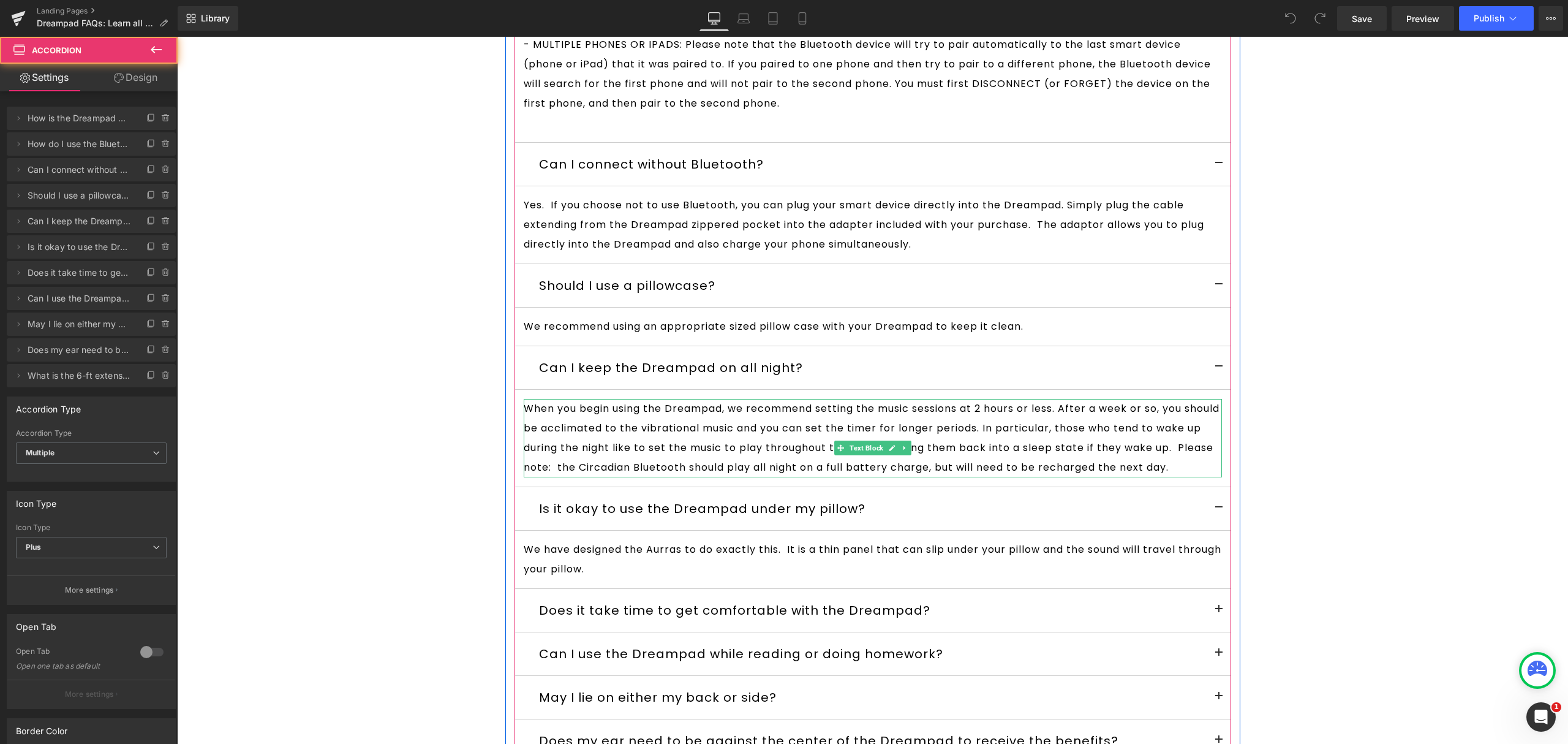
scroll to position [3700, 0]
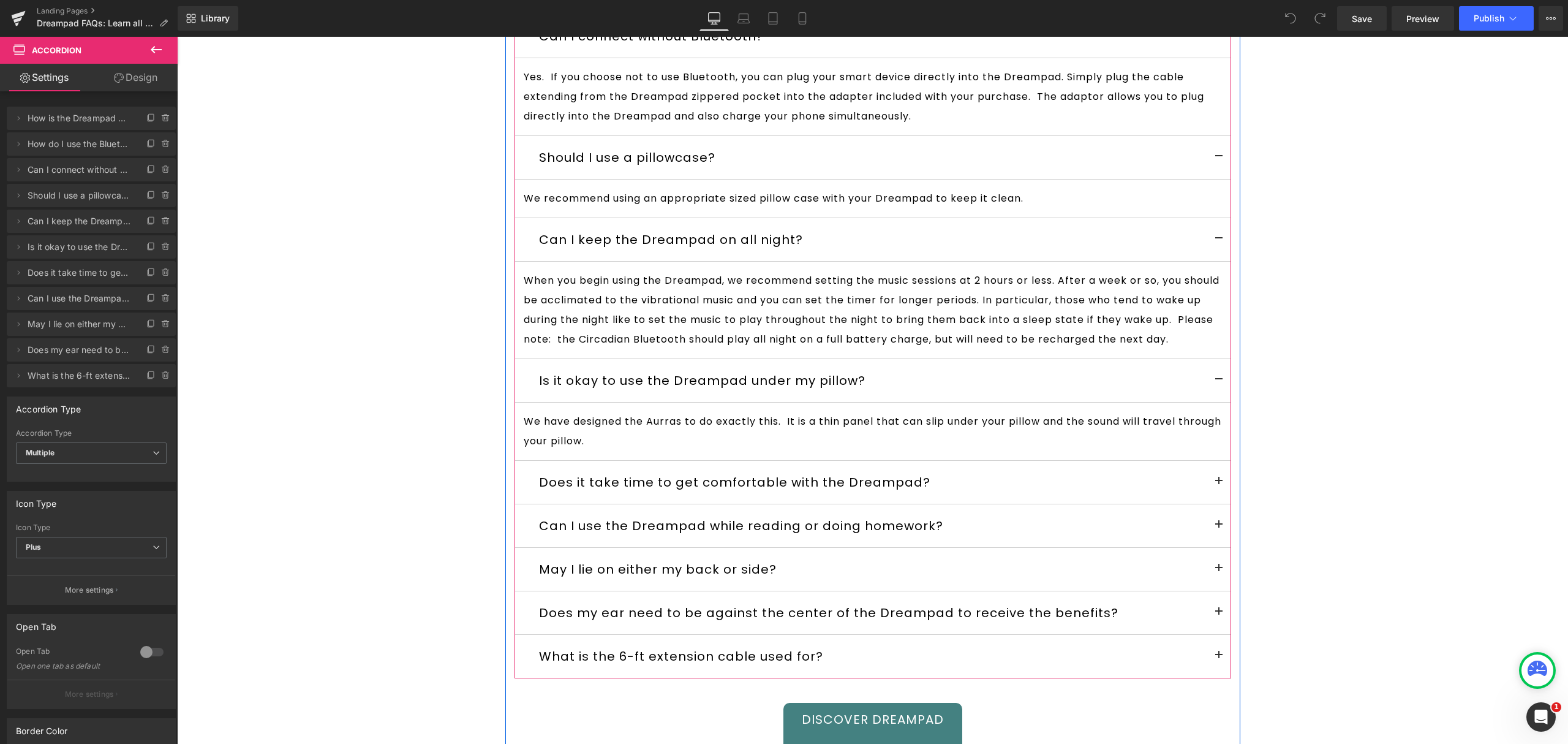
click at [1210, 503] on button at bounding box center [1218, 482] width 24 height 43
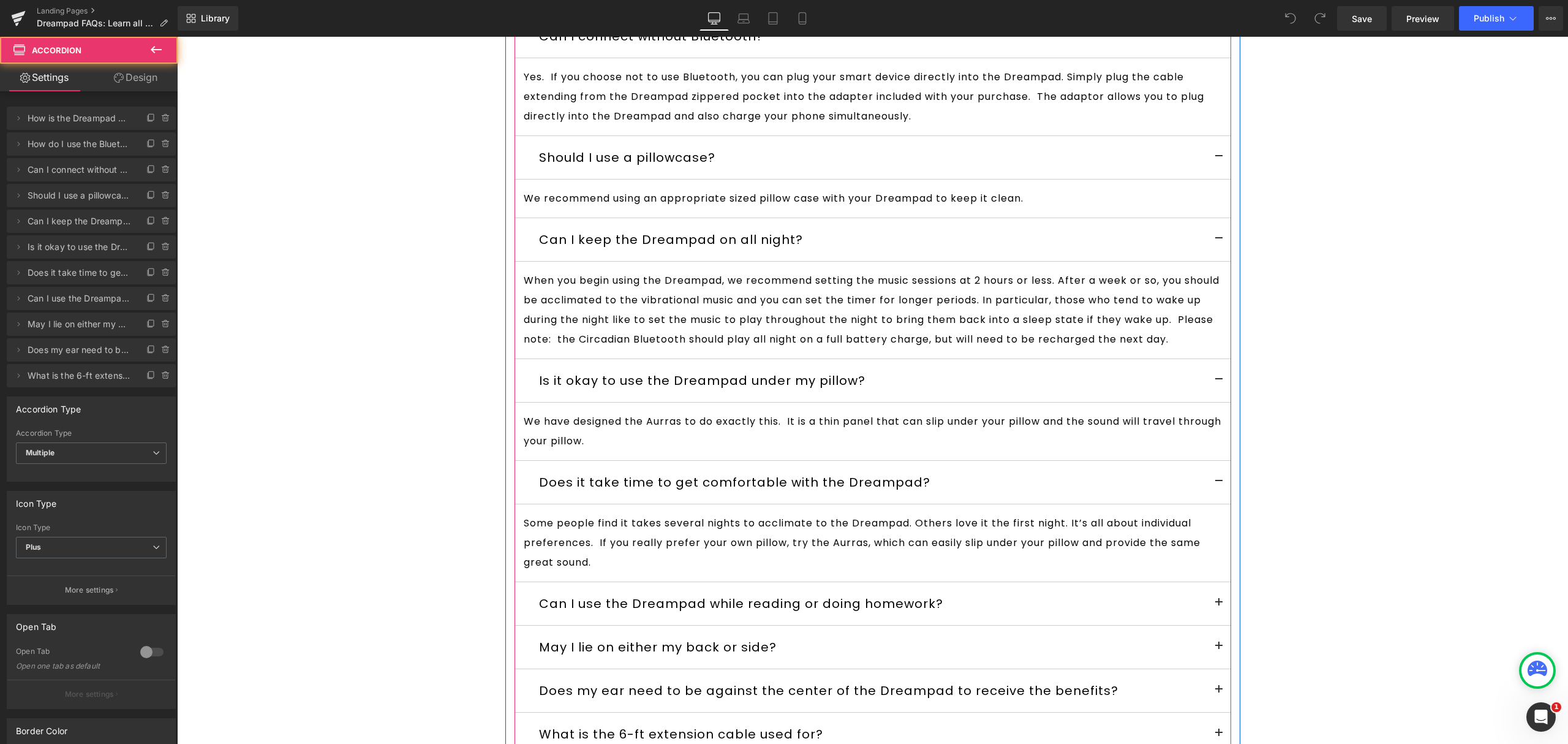
click at [1209, 625] on button at bounding box center [1218, 603] width 24 height 43
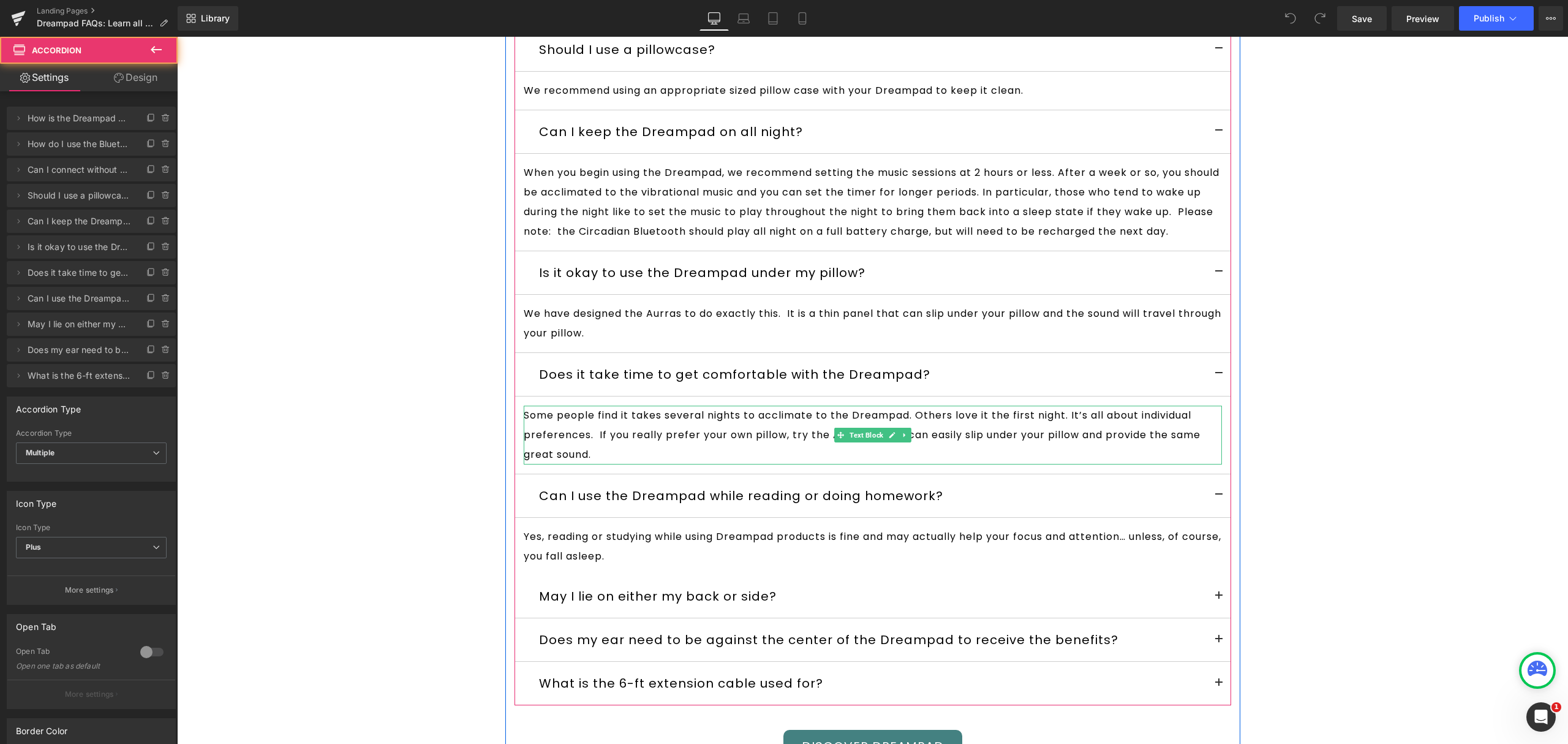
scroll to position [4109, 0]
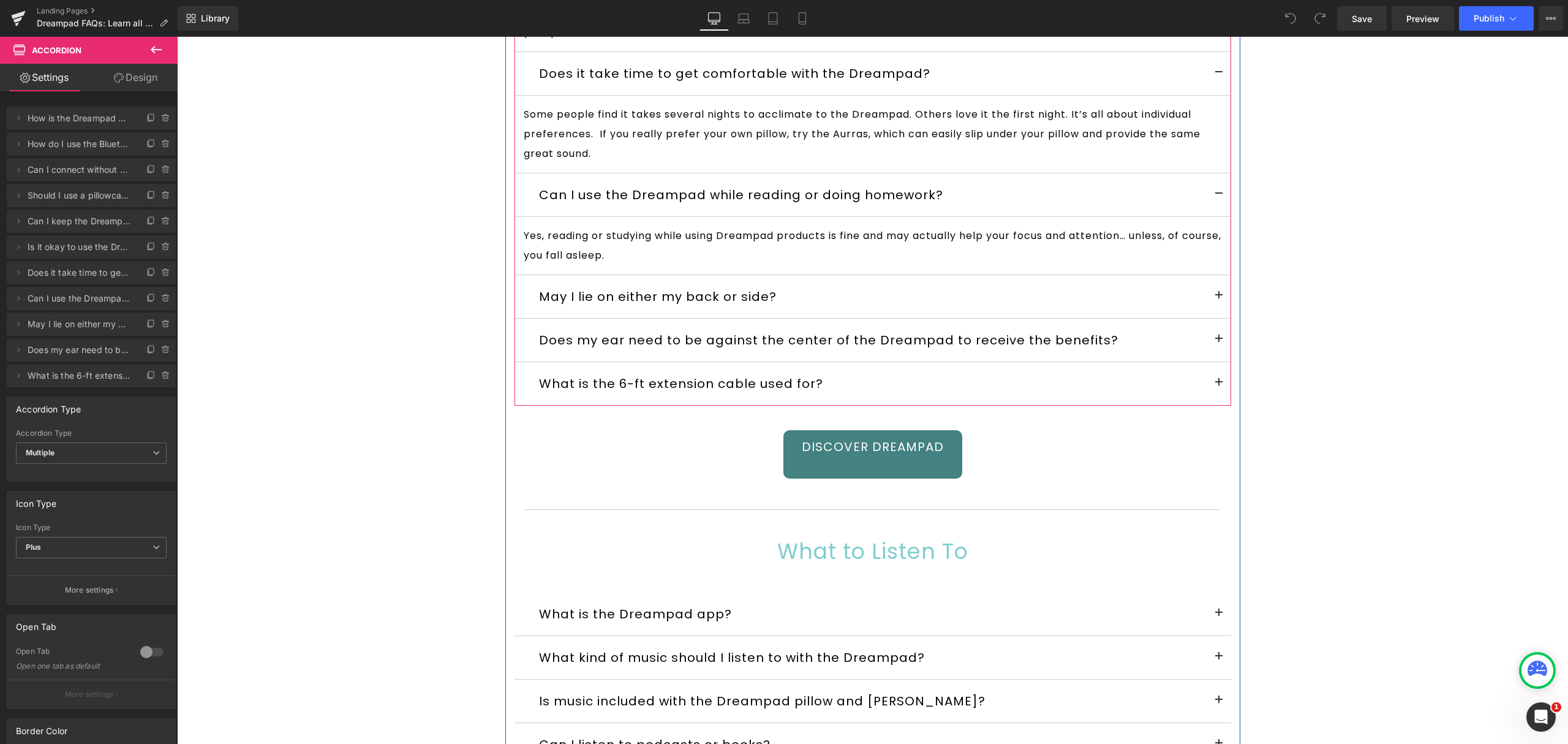
click at [1211, 318] on button at bounding box center [1218, 296] width 24 height 43
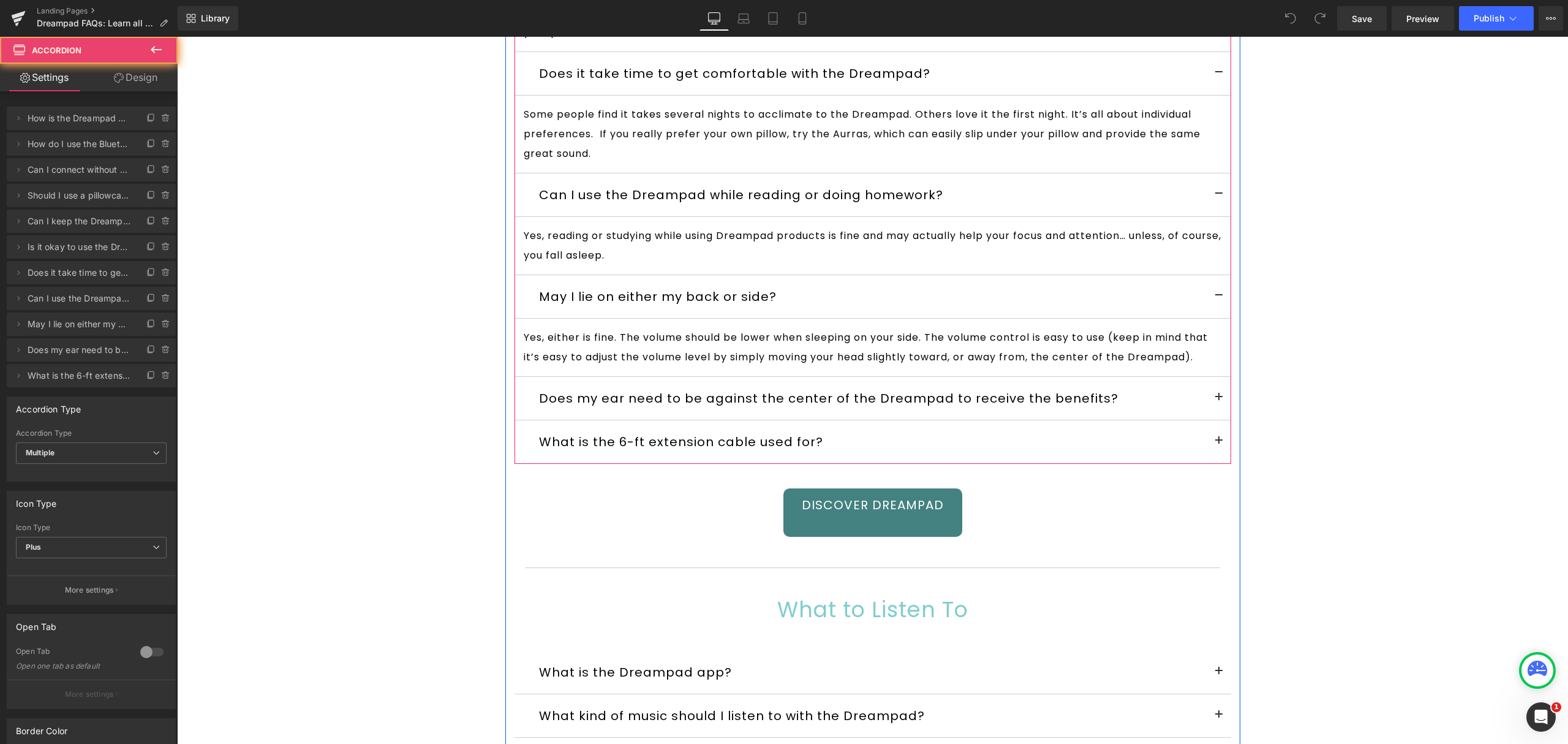
click at [1214, 420] on button at bounding box center [1218, 398] width 24 height 43
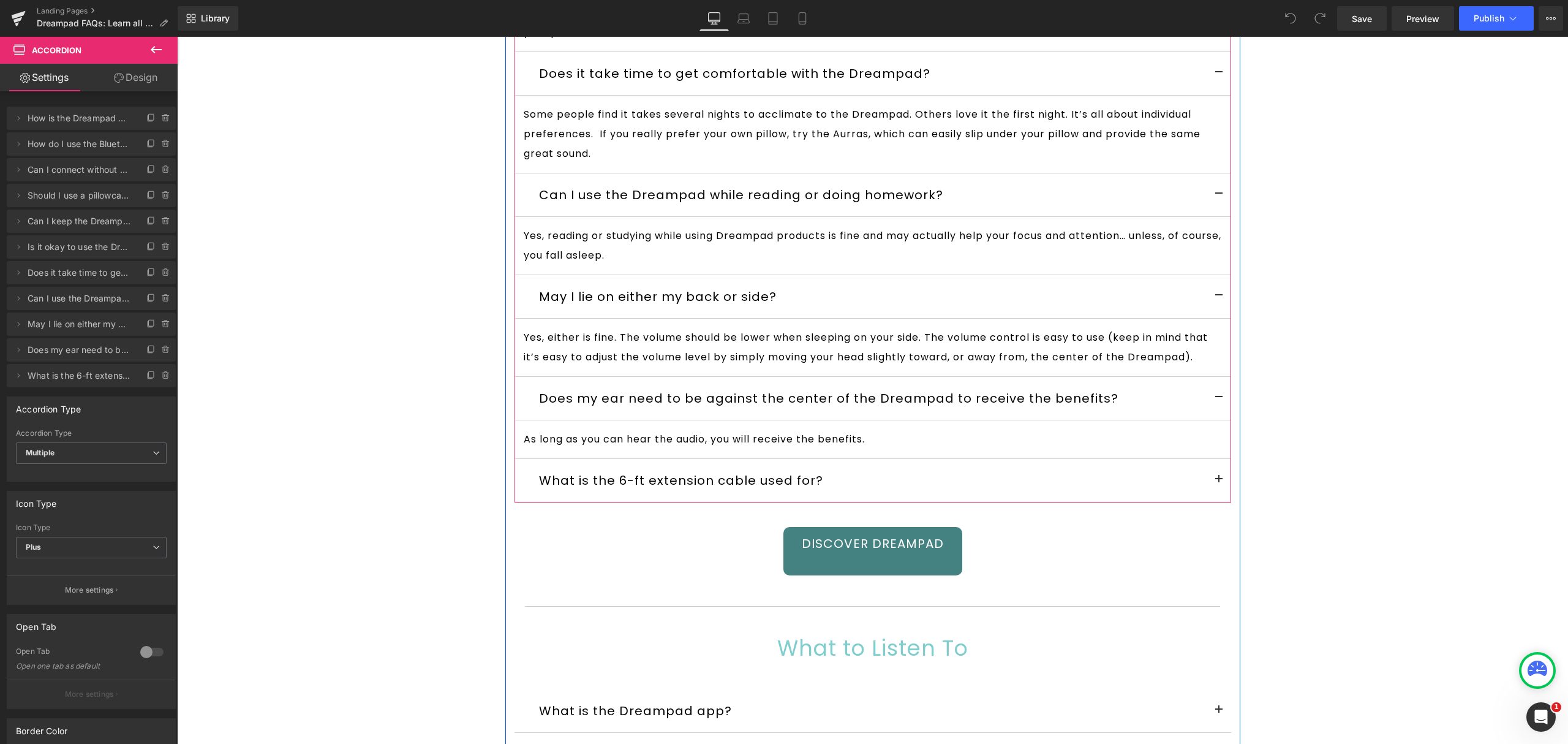
click at [1219, 483] on span at bounding box center [1219, 483] width 0 height 0
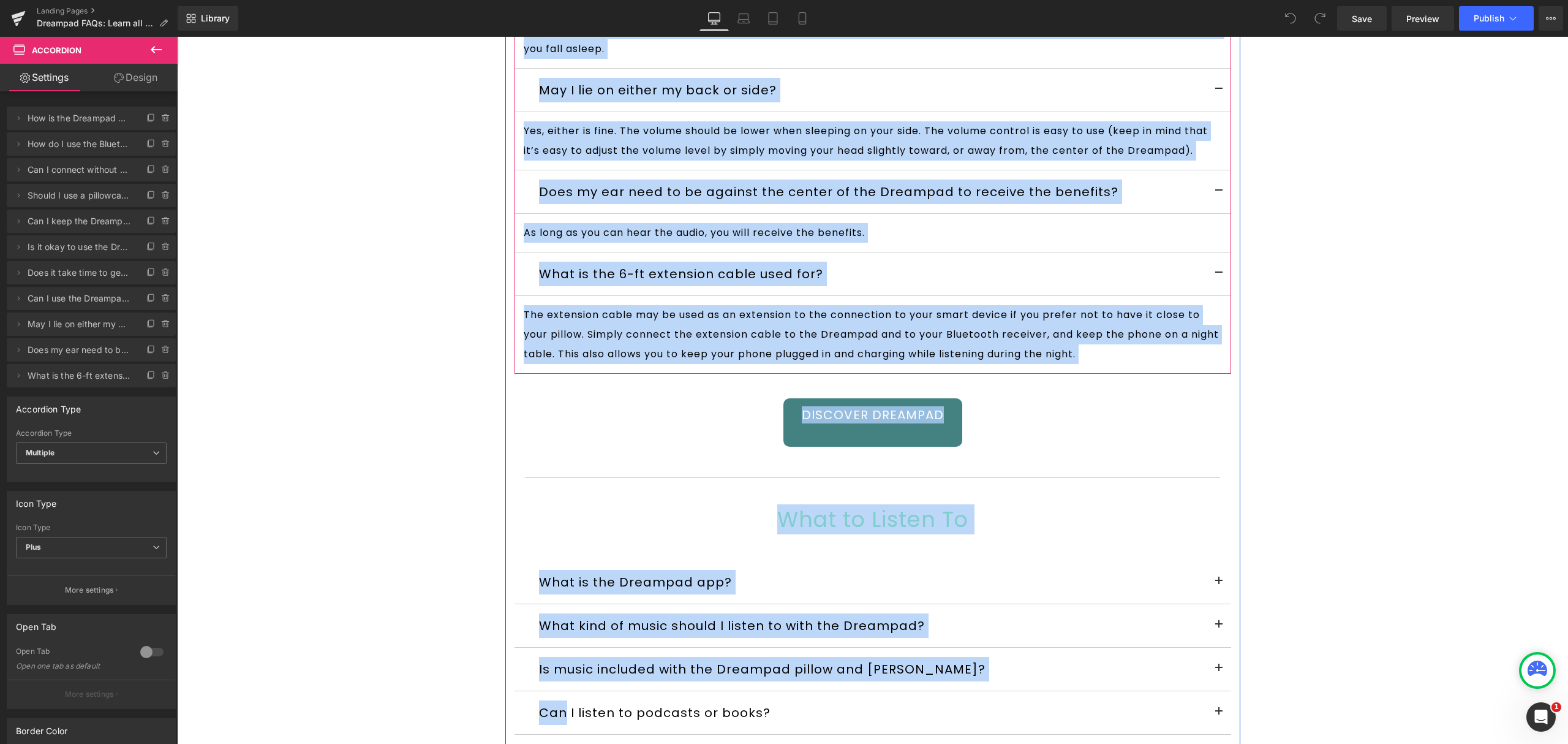
scroll to position [4388, 0]
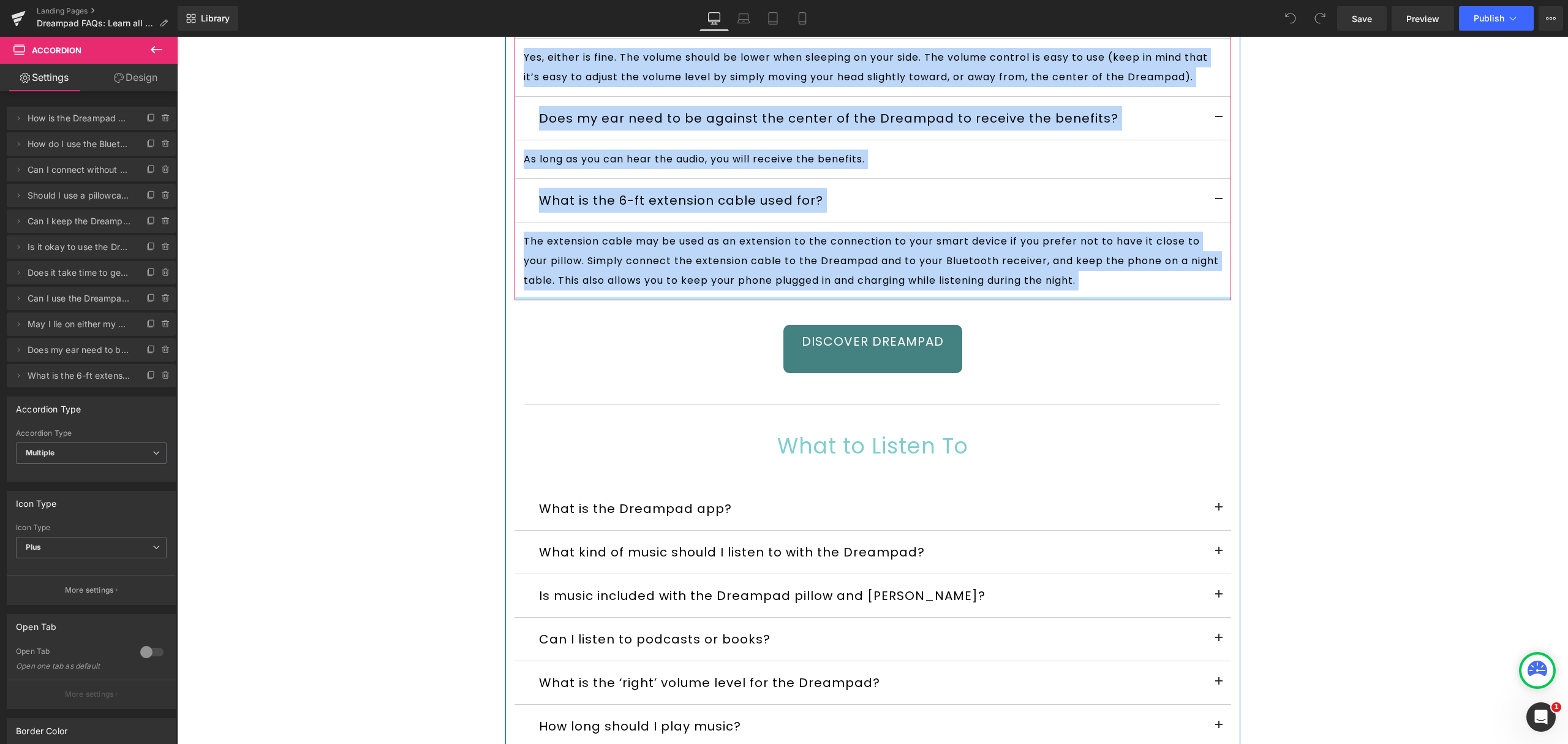
drag, startPoint x: 524, startPoint y: 434, endPoint x: 1191, endPoint y: 327, distance: 675.5
copy div "Lor ip dol Sitametc adip? Elit Seddo Eiu tem inc utl Etdolore magnaal en Admini…"
click at [1209, 530] on button at bounding box center [1218, 508] width 24 height 43
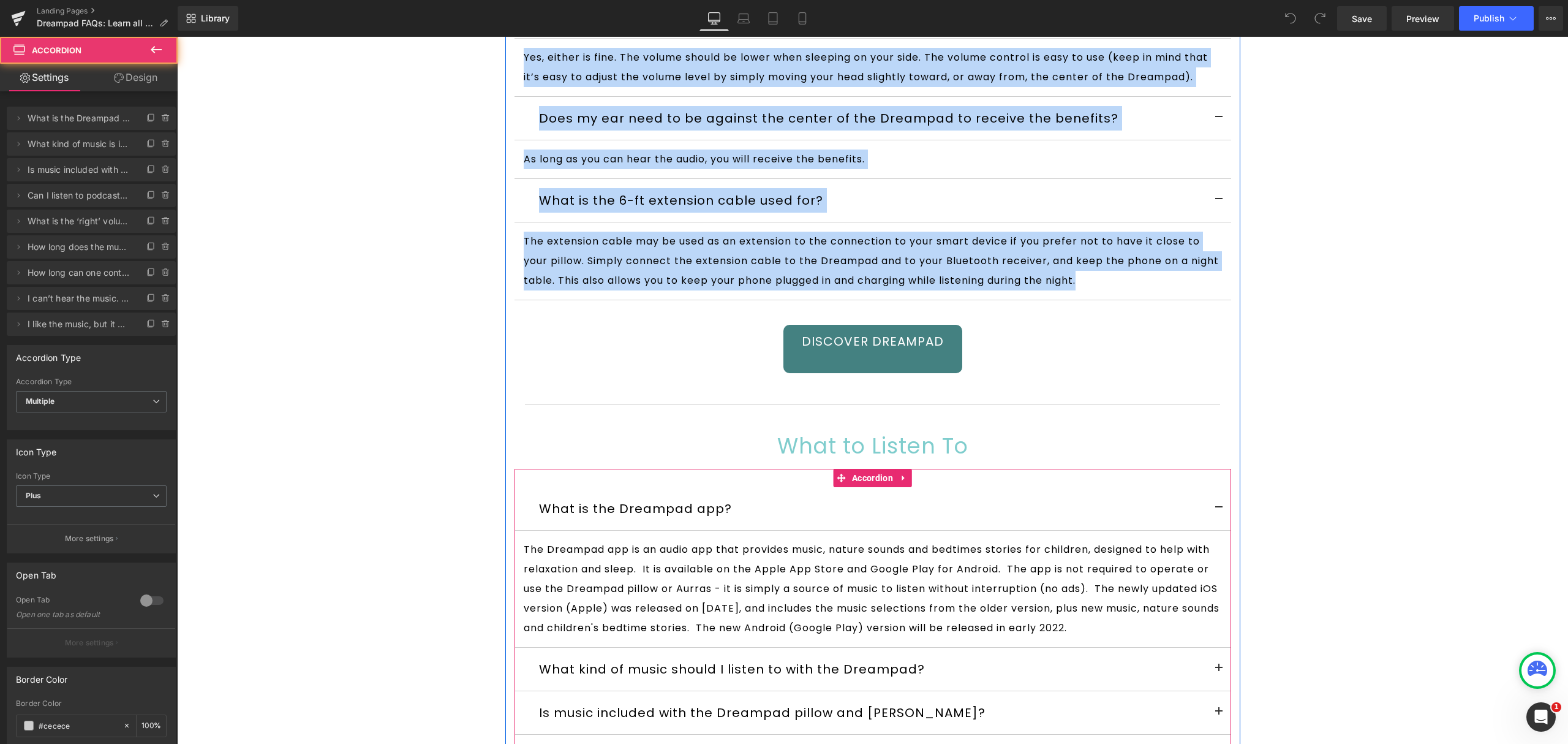
drag, startPoint x: 1217, startPoint y: 694, endPoint x: 1217, endPoint y: 688, distance: 6.0
click at [1217, 690] on button at bounding box center [1218, 669] width 24 height 43
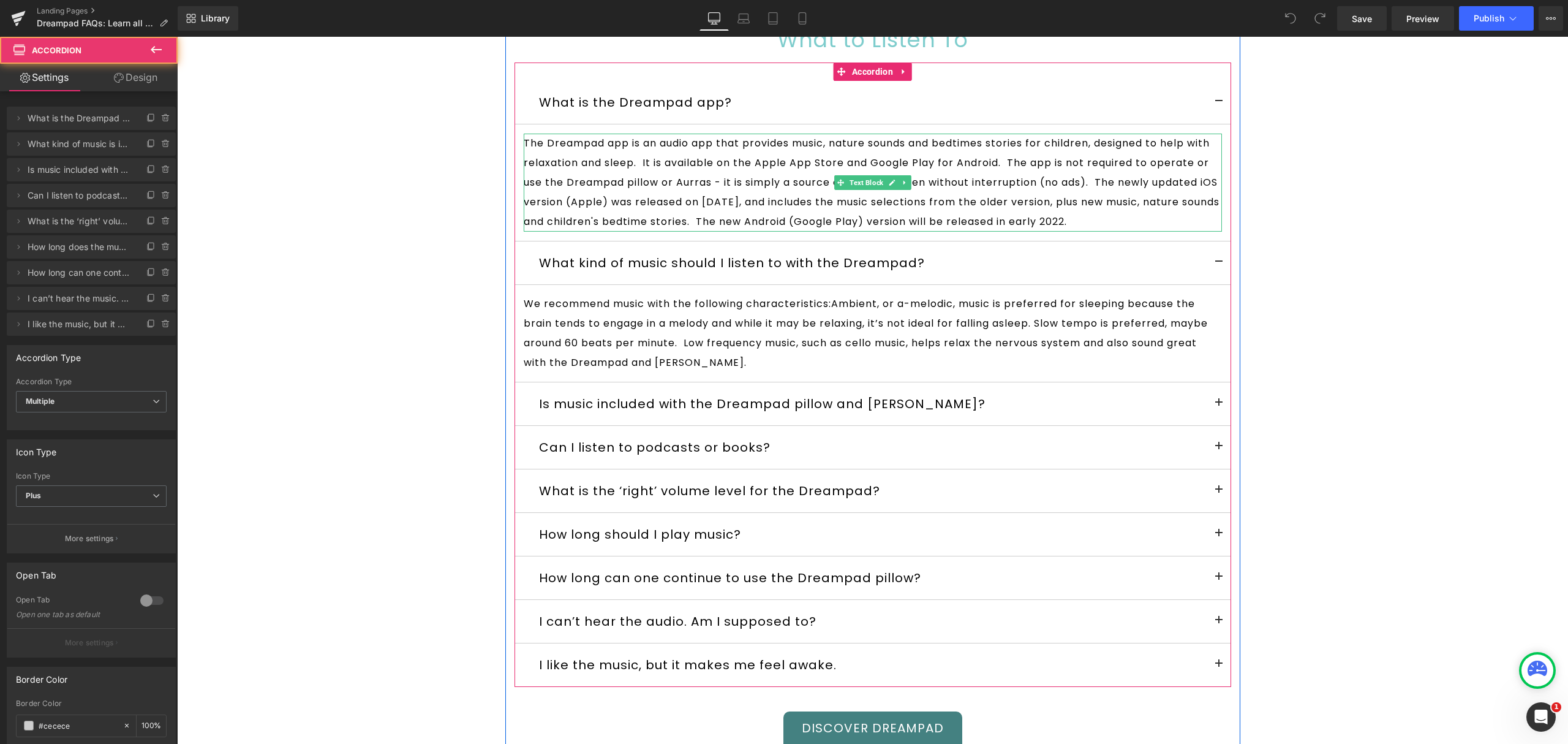
scroll to position [4797, 0]
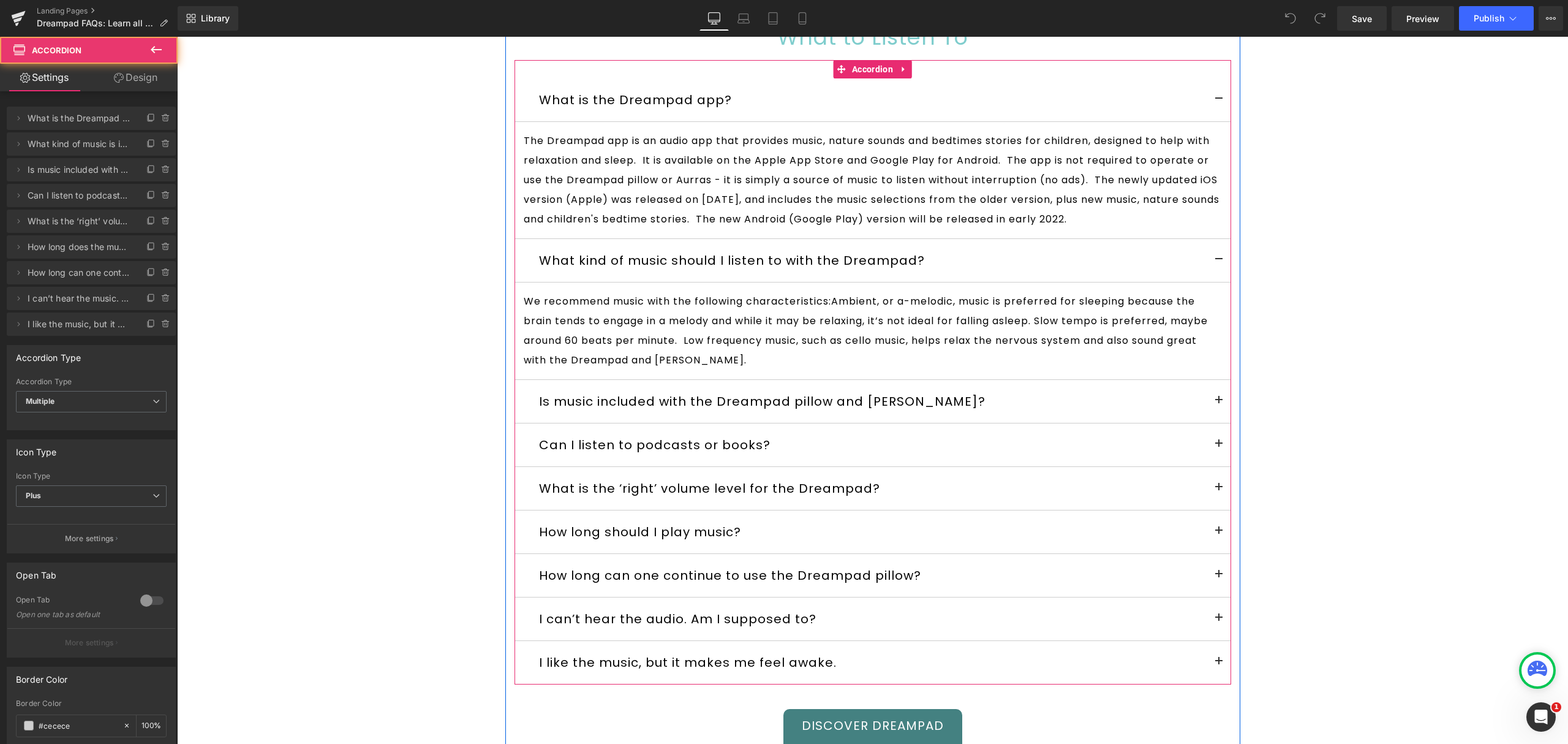
click at [1206, 423] on button at bounding box center [1218, 401] width 24 height 43
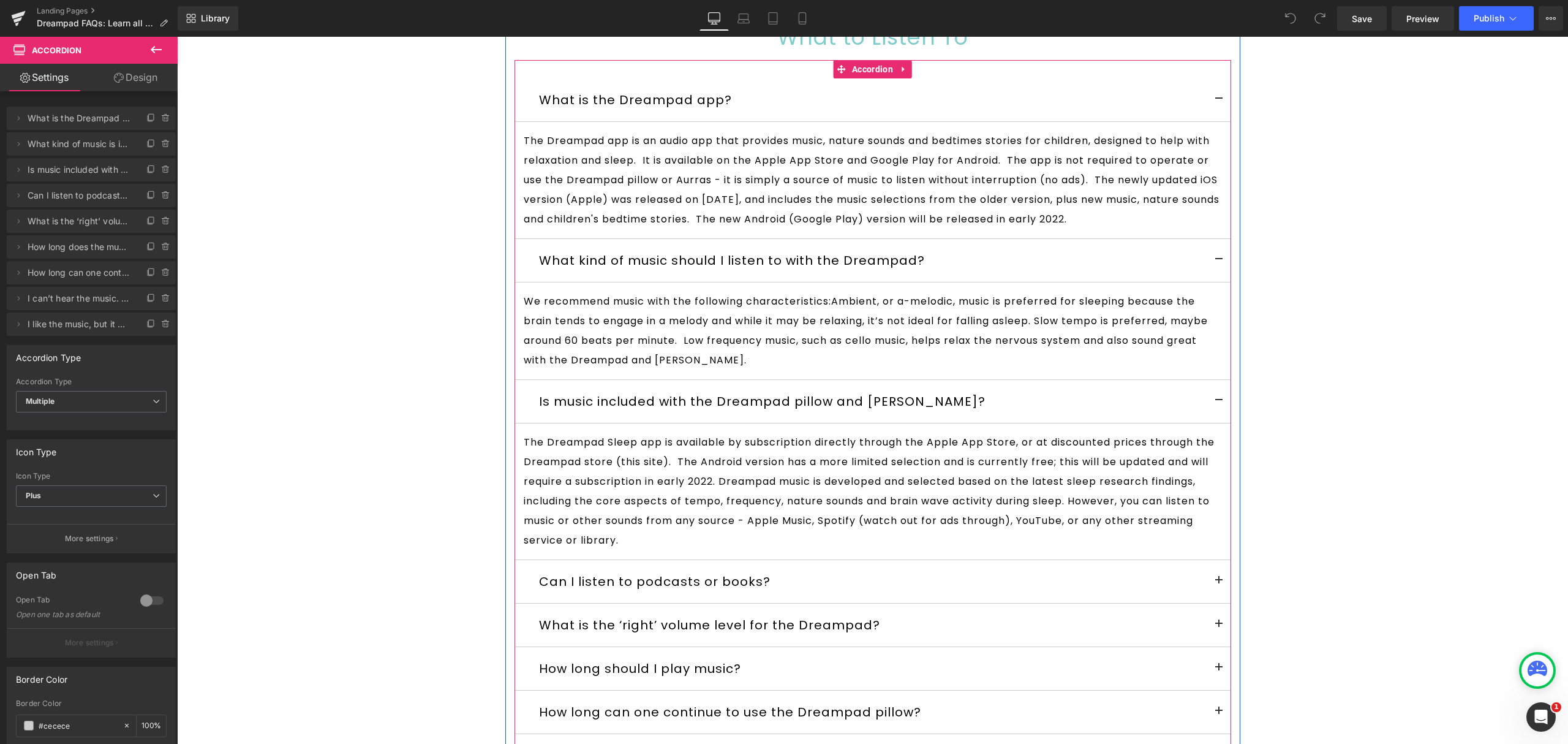
click at [1214, 603] on button at bounding box center [1218, 581] width 24 height 43
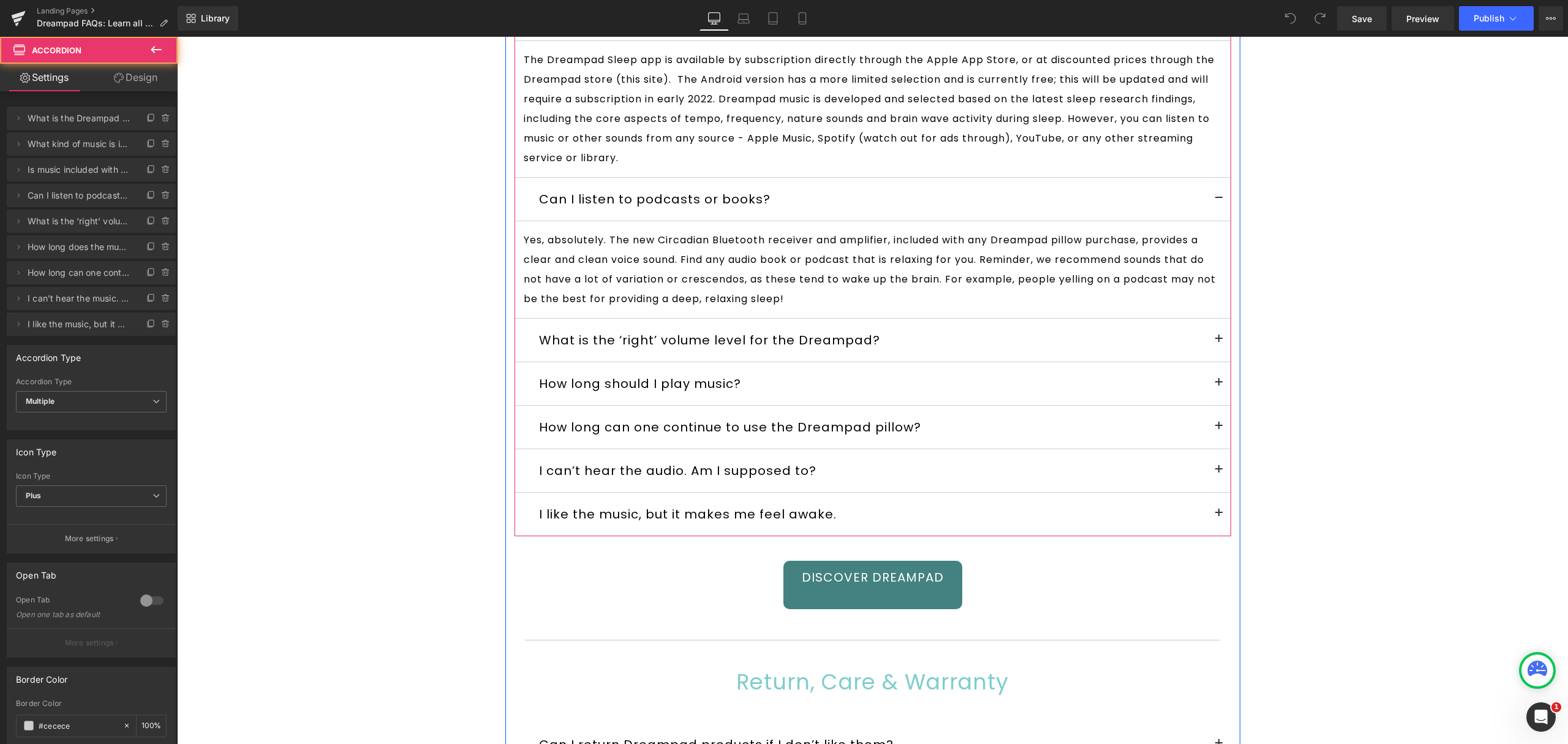
scroll to position [5206, 0]
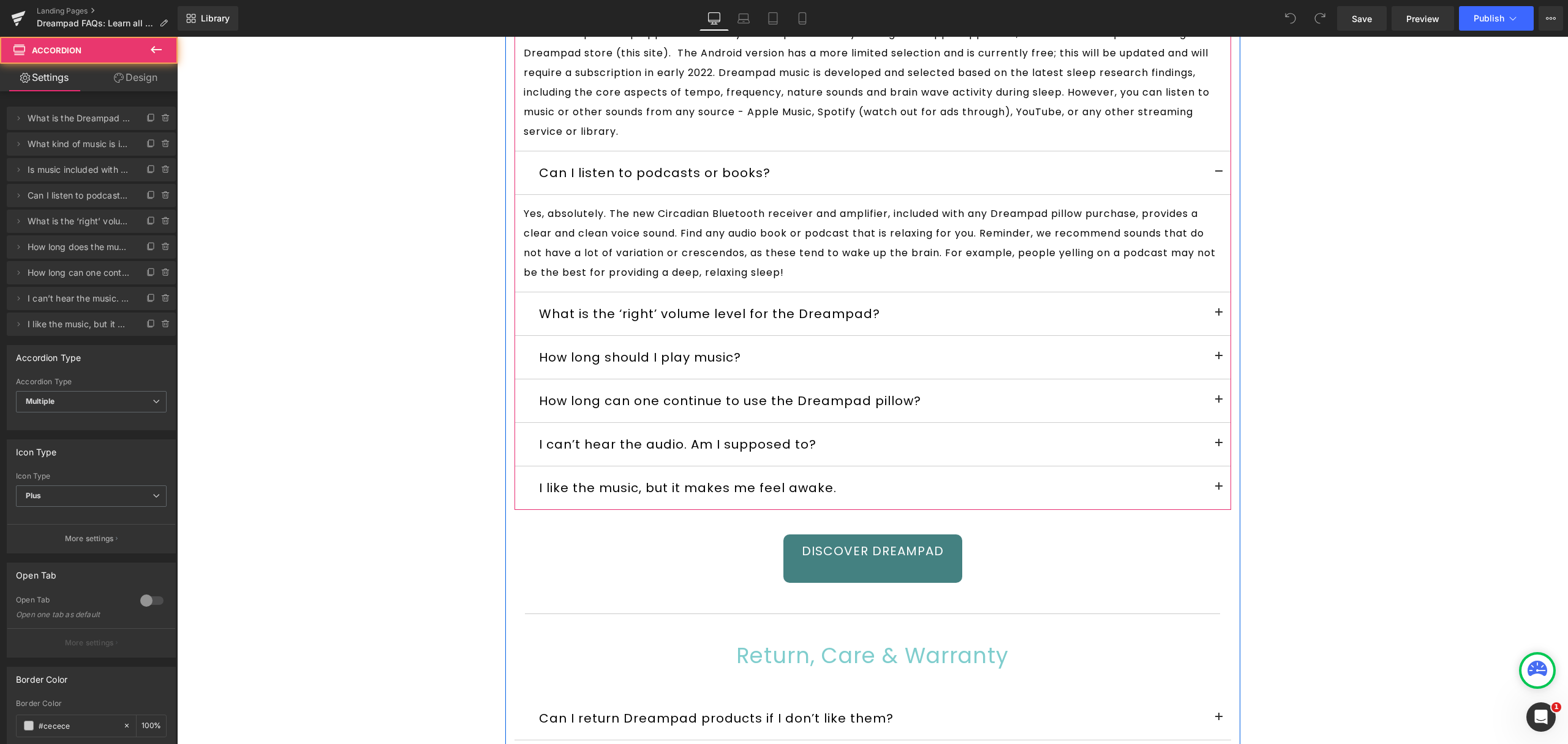
click at [1210, 335] on button at bounding box center [1218, 313] width 24 height 43
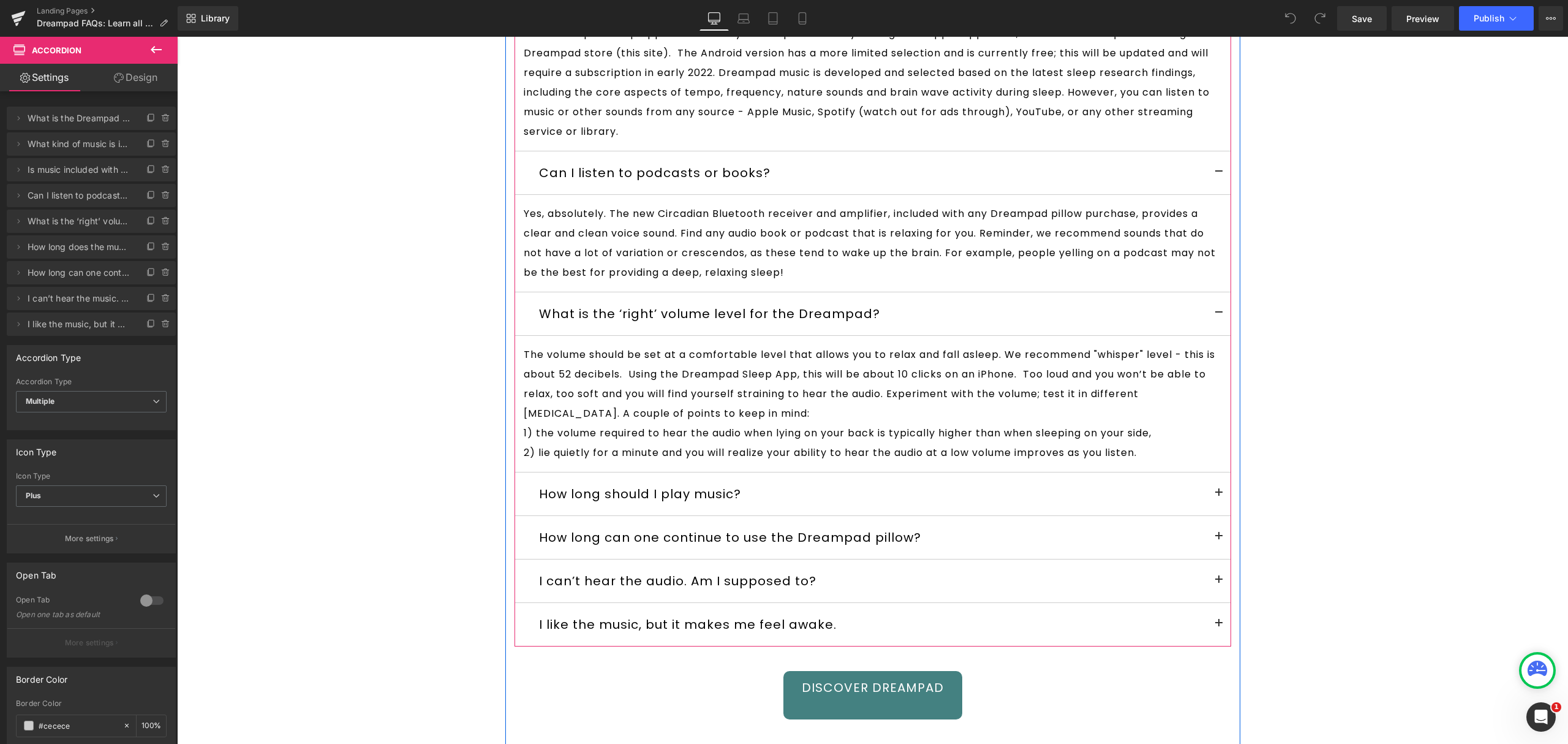
click at [1212, 515] on button at bounding box center [1218, 494] width 24 height 43
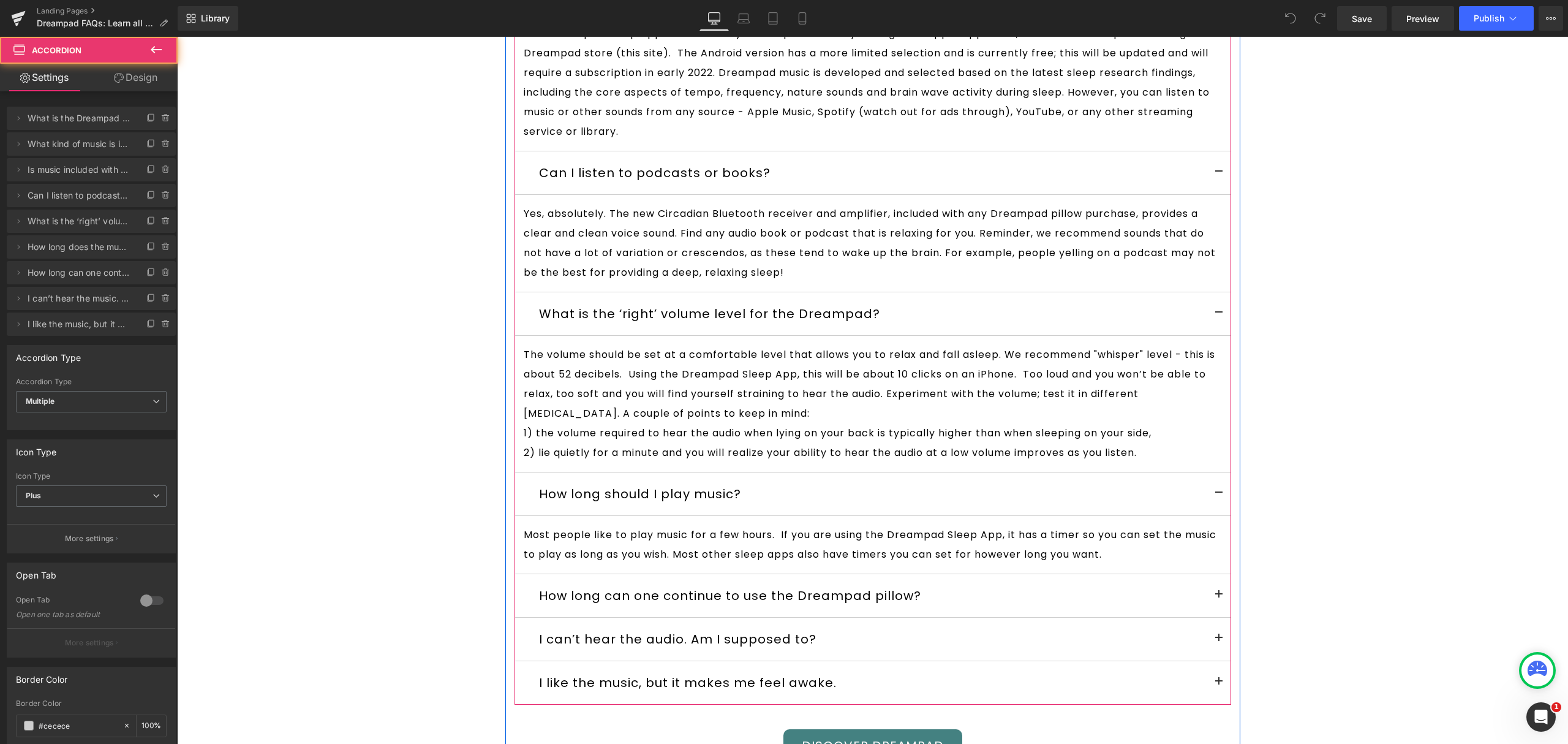
click at [1219, 598] on span at bounding box center [1219, 598] width 0 height 0
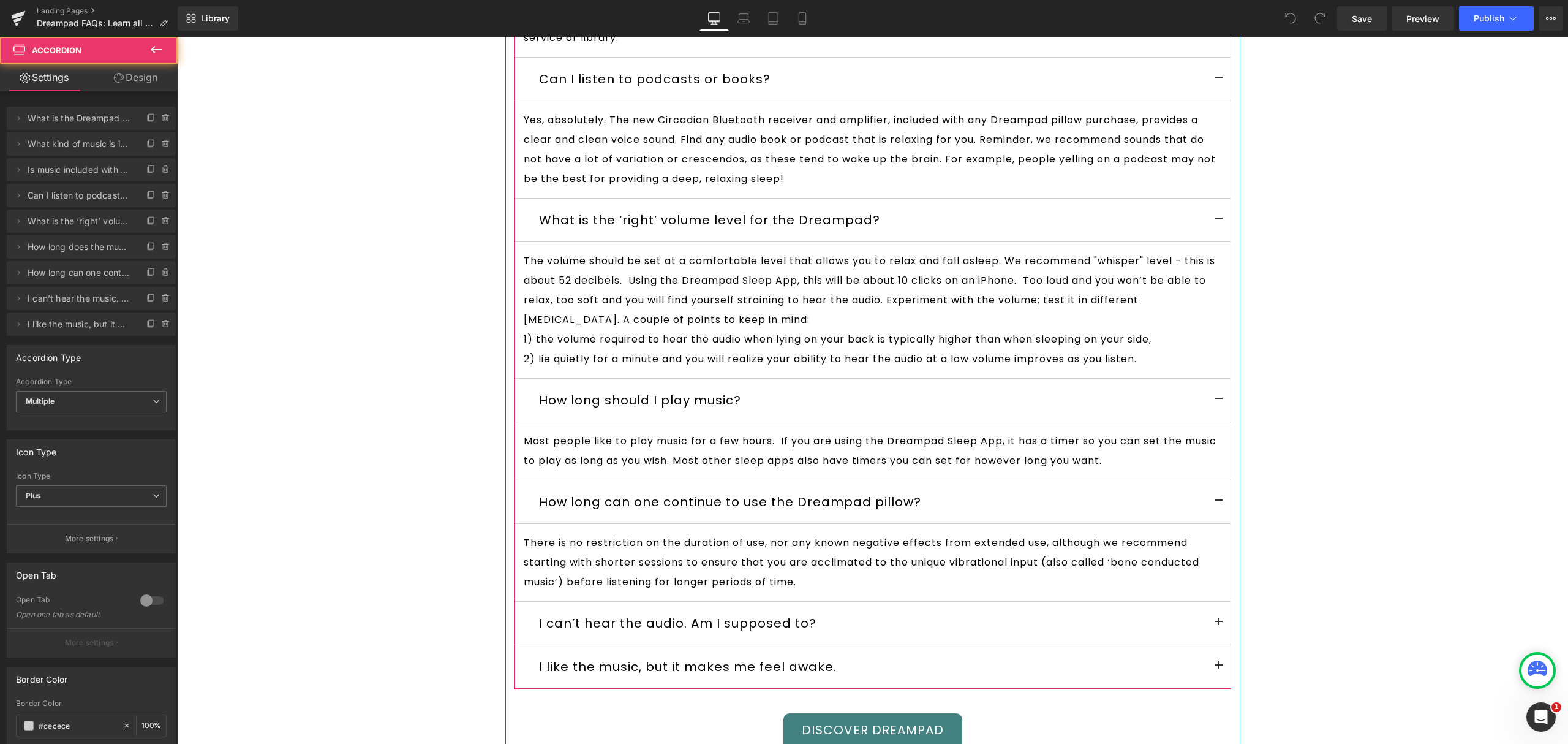
scroll to position [5451, 0]
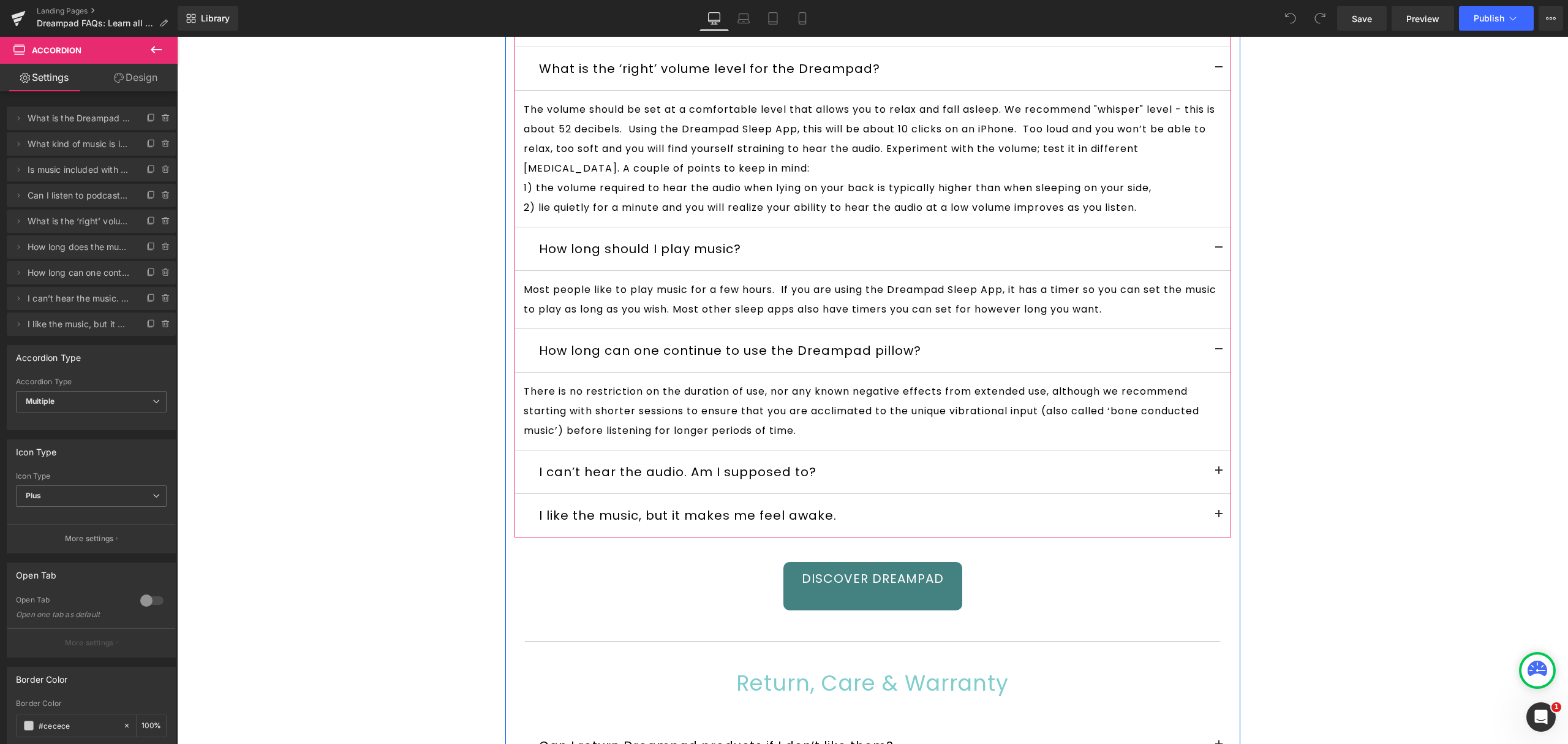
click at [1215, 493] on button at bounding box center [1218, 472] width 24 height 43
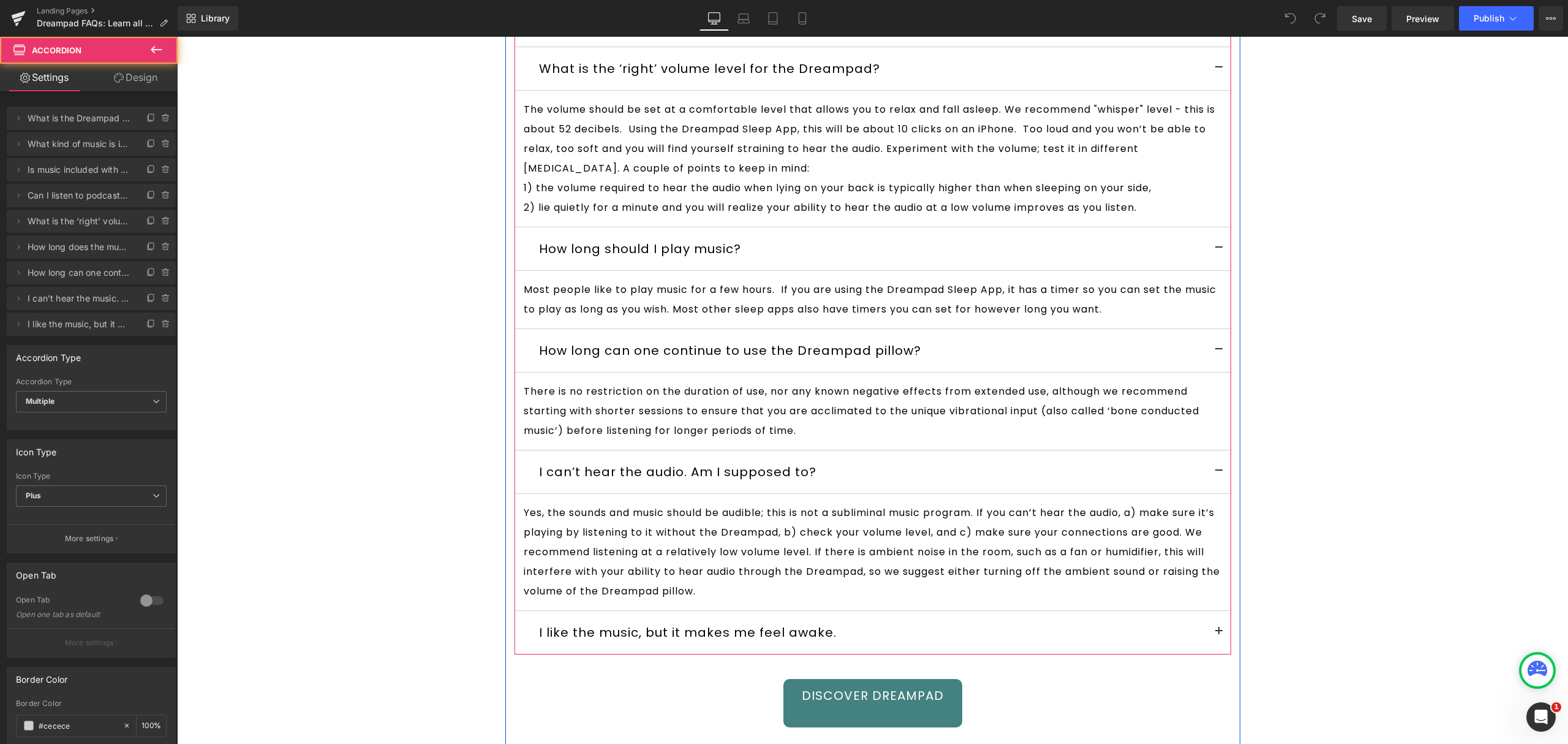
drag, startPoint x: 1212, startPoint y: 665, endPoint x: 1212, endPoint y: 650, distance: 15.0
click at [1212, 654] on button at bounding box center [1218, 632] width 24 height 43
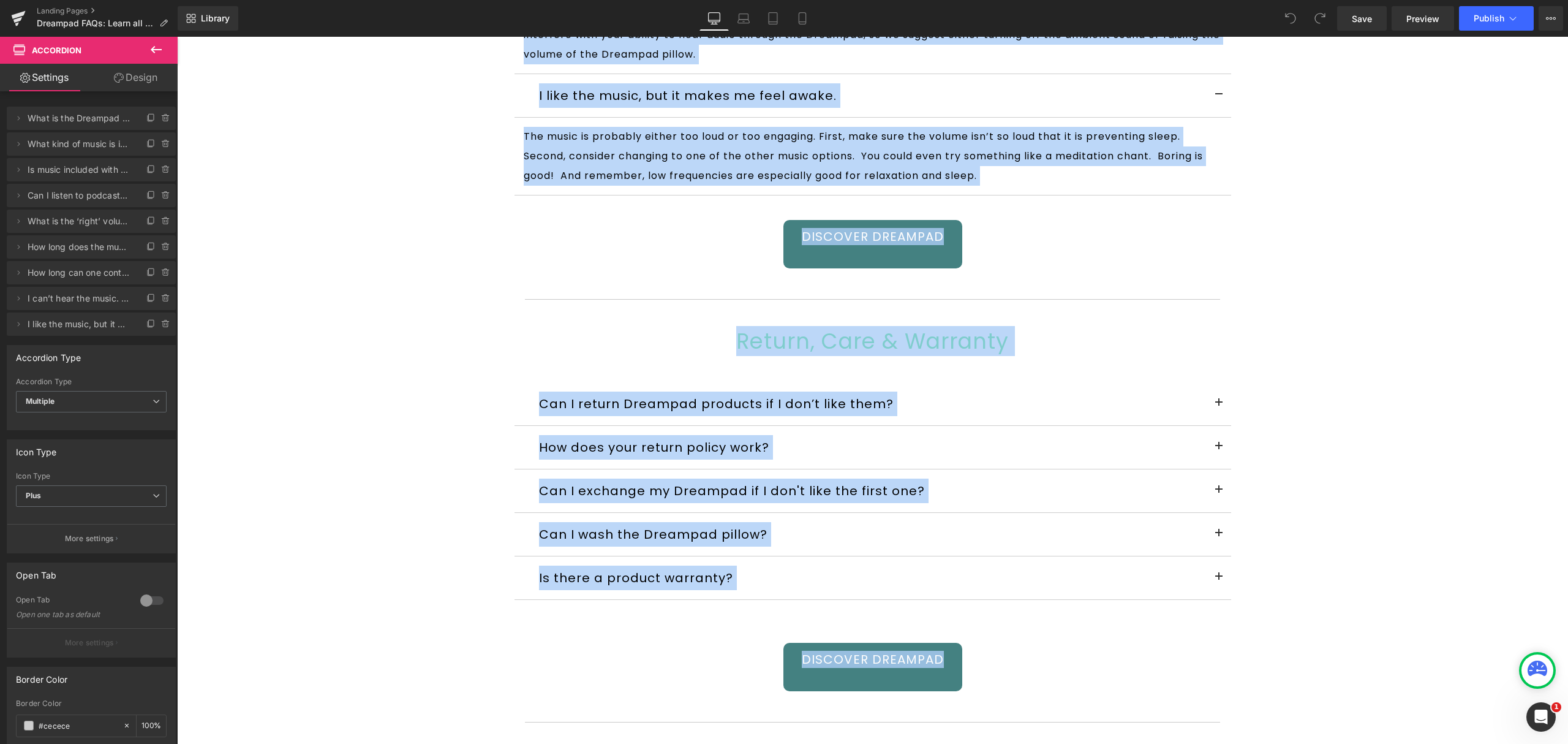
scroll to position [6050, 0]
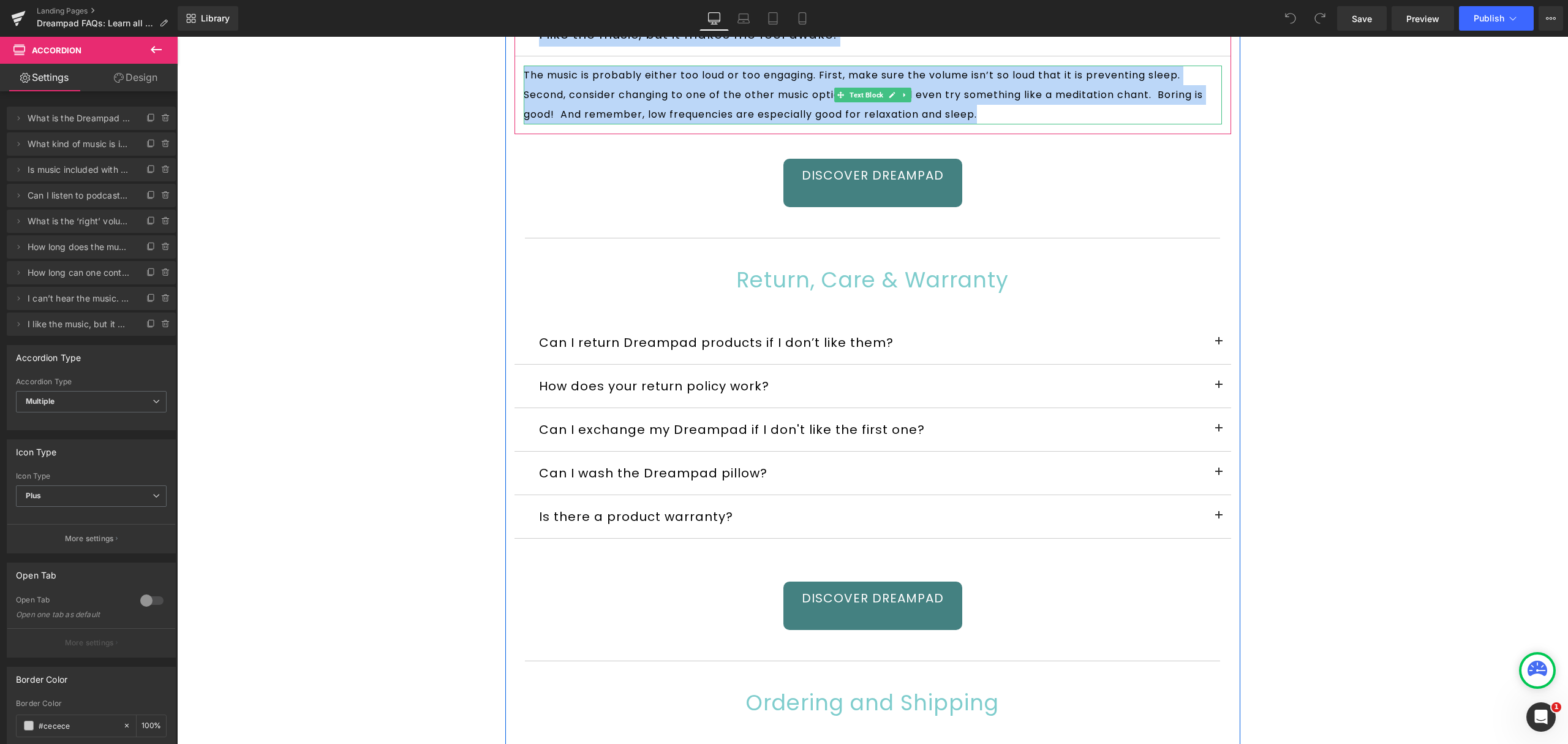
drag, startPoint x: 528, startPoint y: 206, endPoint x: 1087, endPoint y: 153, distance: 561.5
copy div "Lore ip dol Sitametc adi? Elit Seddo Eiu Temporin utl et do magna ali enim admi…"
click at [1214, 364] on button at bounding box center [1218, 343] width 24 height 43
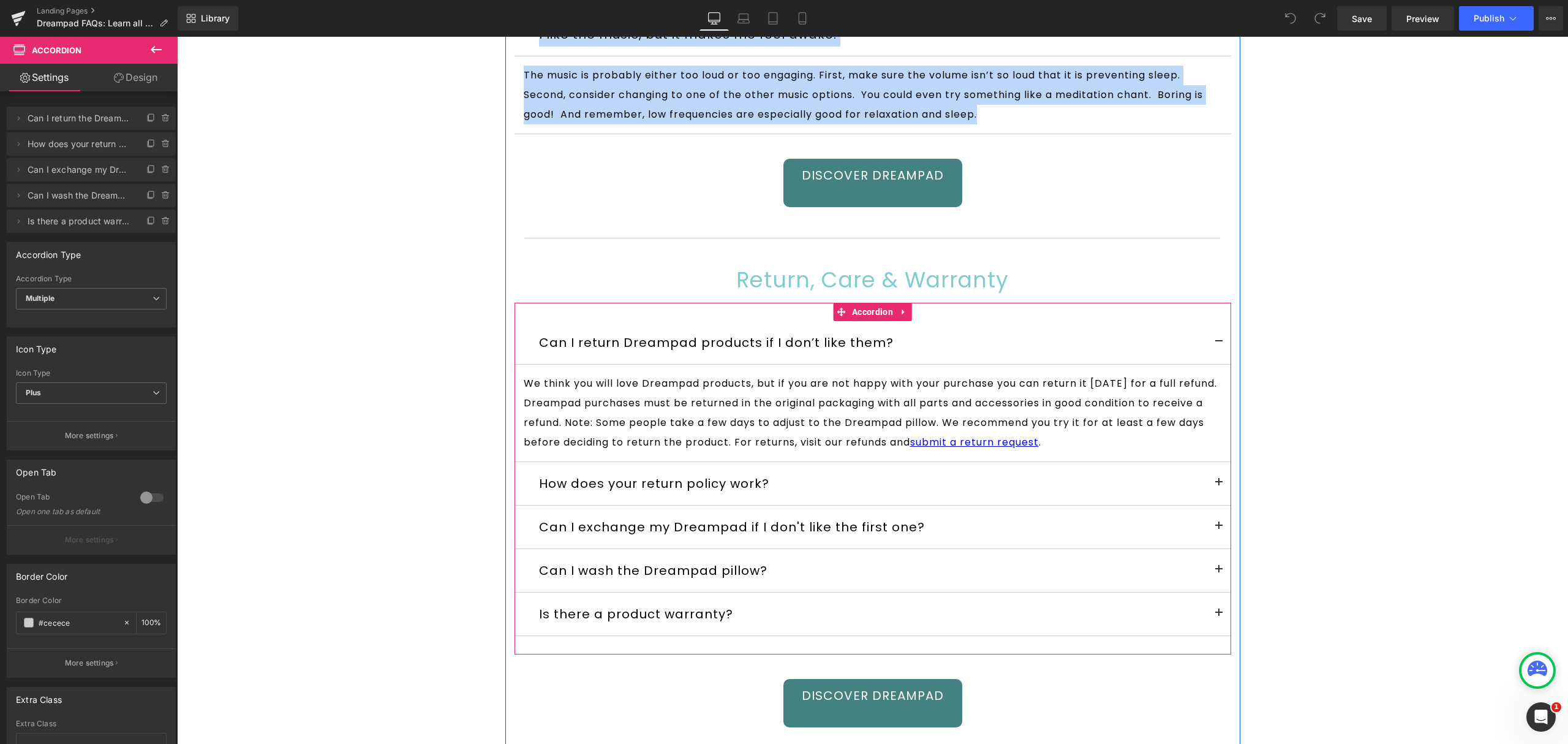
click at [1215, 505] on button at bounding box center [1218, 484] width 24 height 43
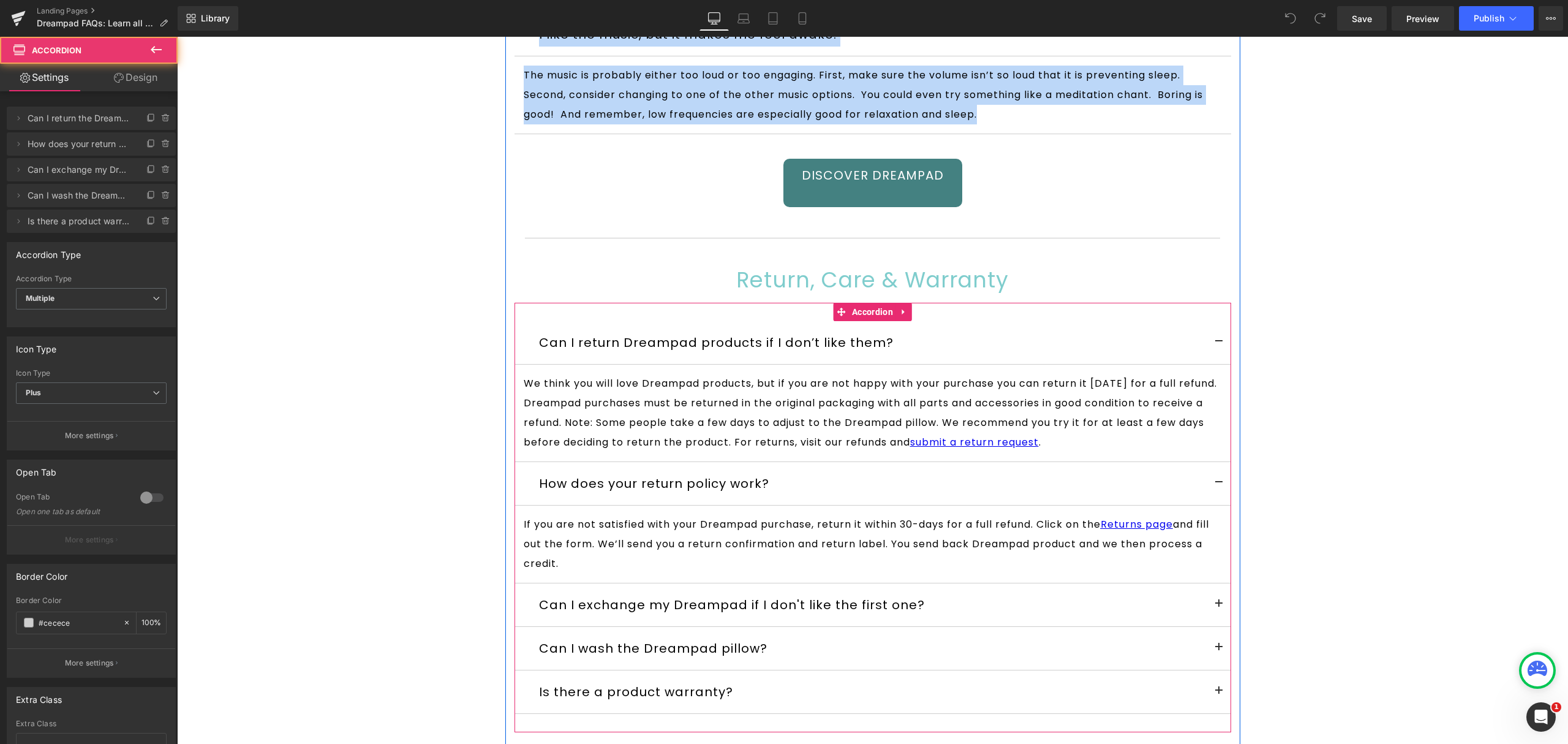
click at [1209, 627] on button at bounding box center [1218, 605] width 24 height 43
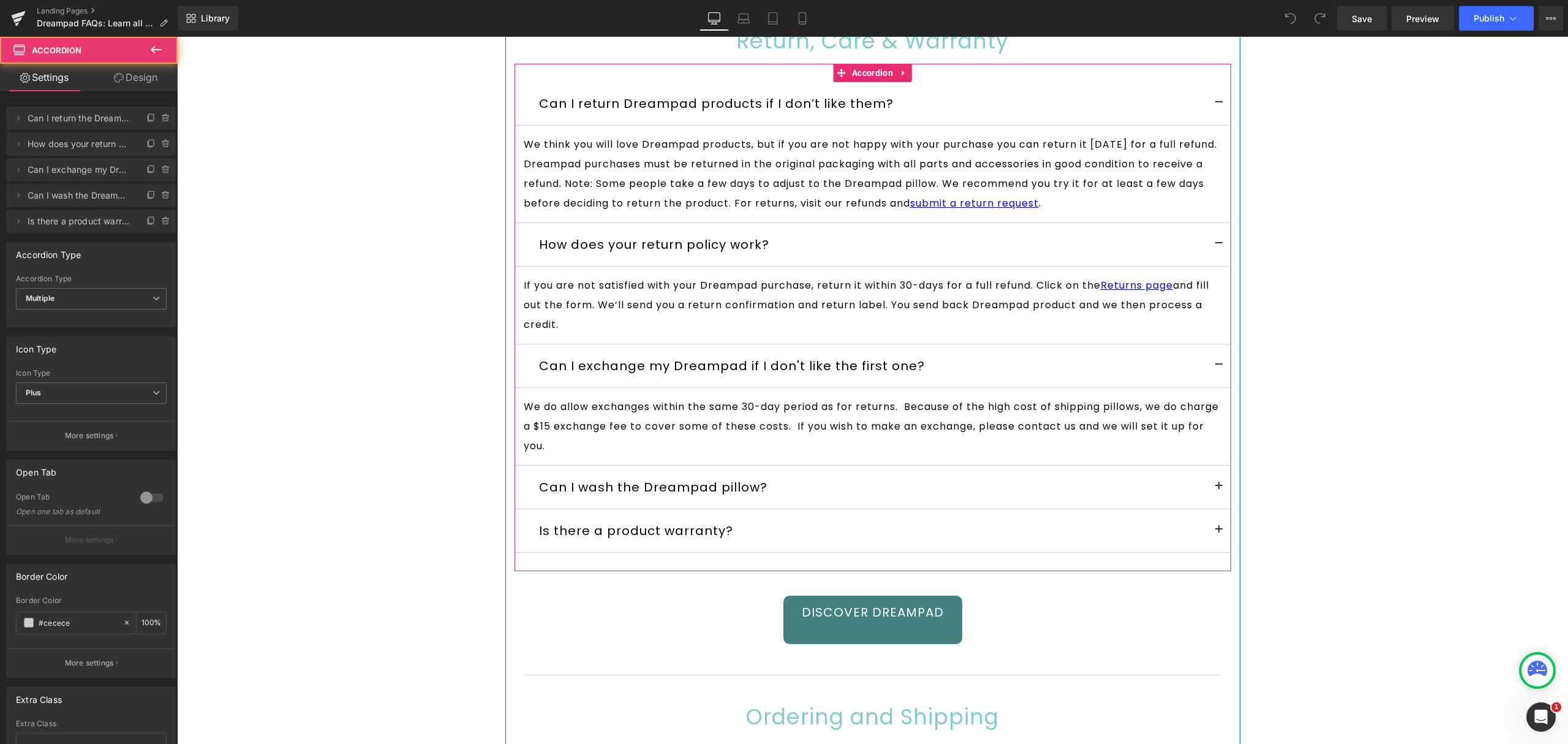
scroll to position [6295, 0]
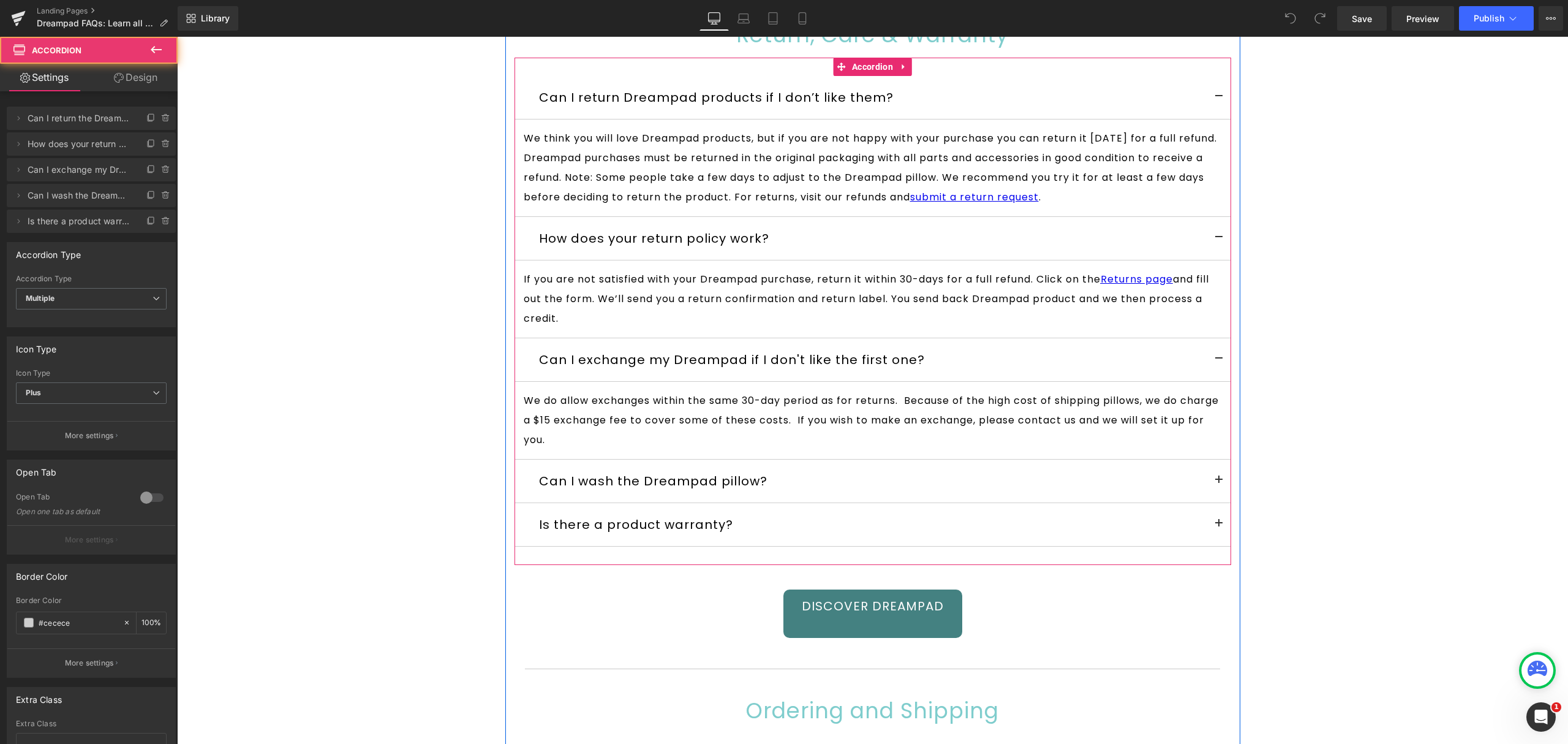
click at [1209, 503] on button at bounding box center [1218, 481] width 24 height 43
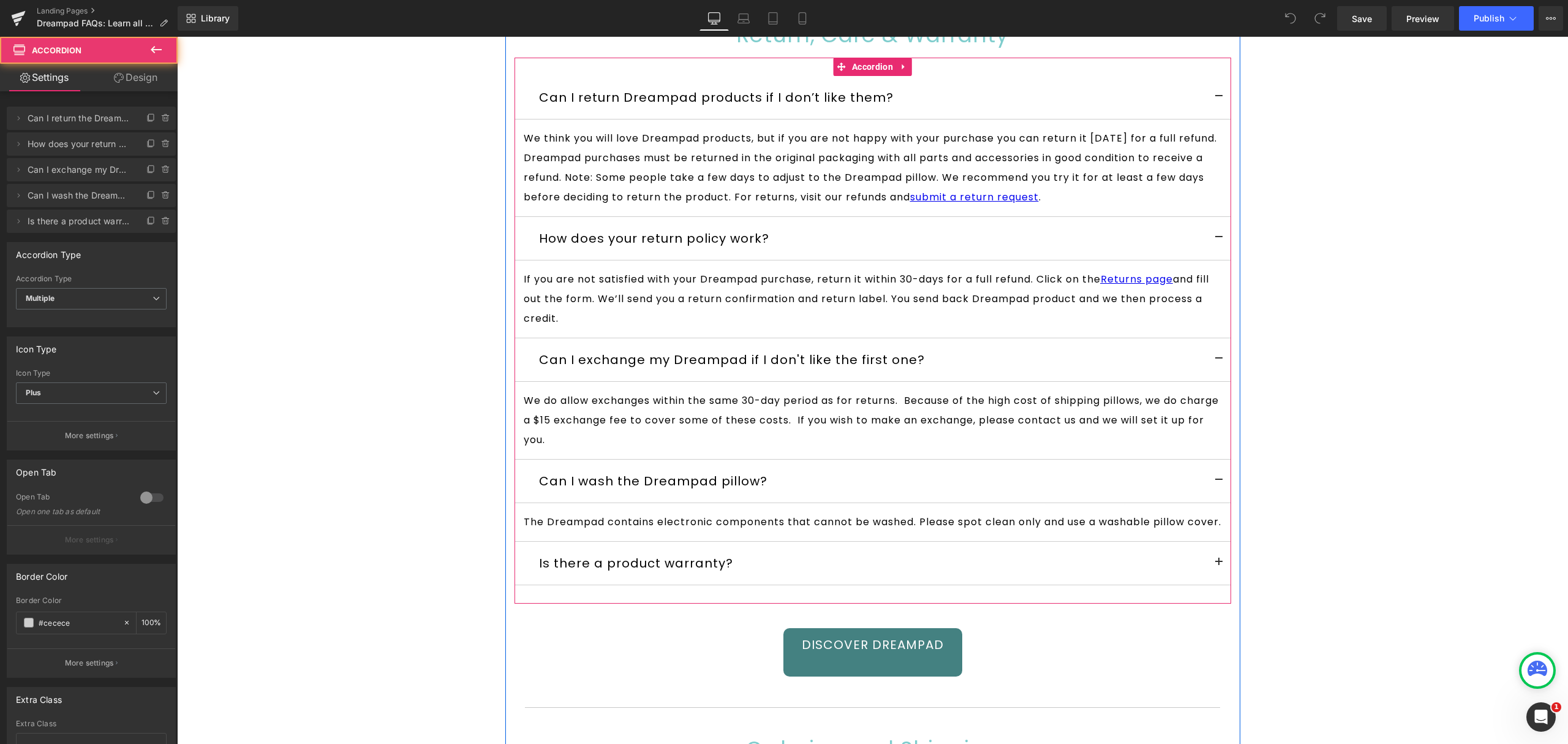
click at [1209, 585] on button at bounding box center [1218, 563] width 24 height 43
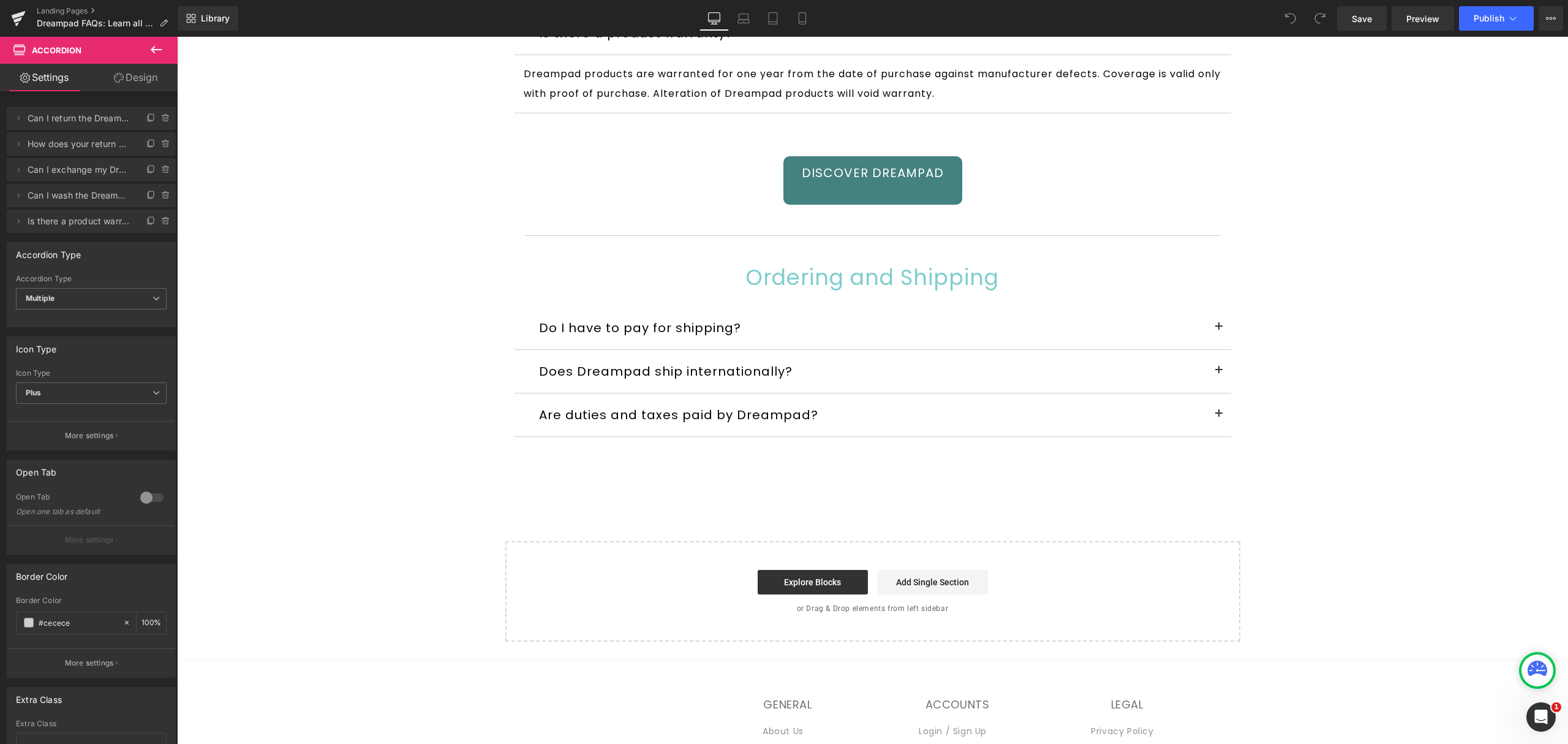
scroll to position [6728, 0]
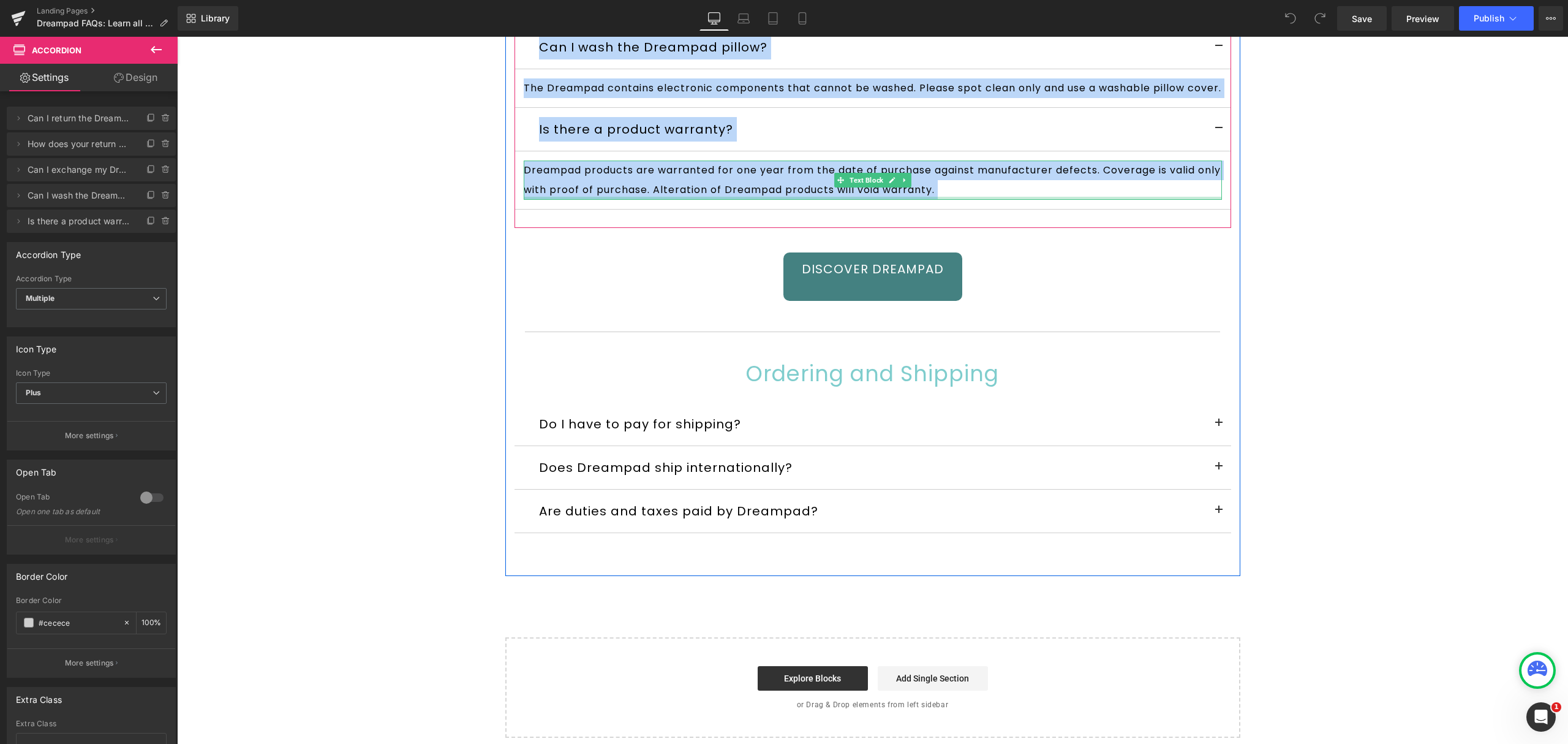
drag, startPoint x: 522, startPoint y: 125, endPoint x: 1029, endPoint y: 254, distance: 523.2
copy div "Lor I dolors Ametcons adipisci el S doe’t inci utla? Etdo Magna Al enima min ve…"
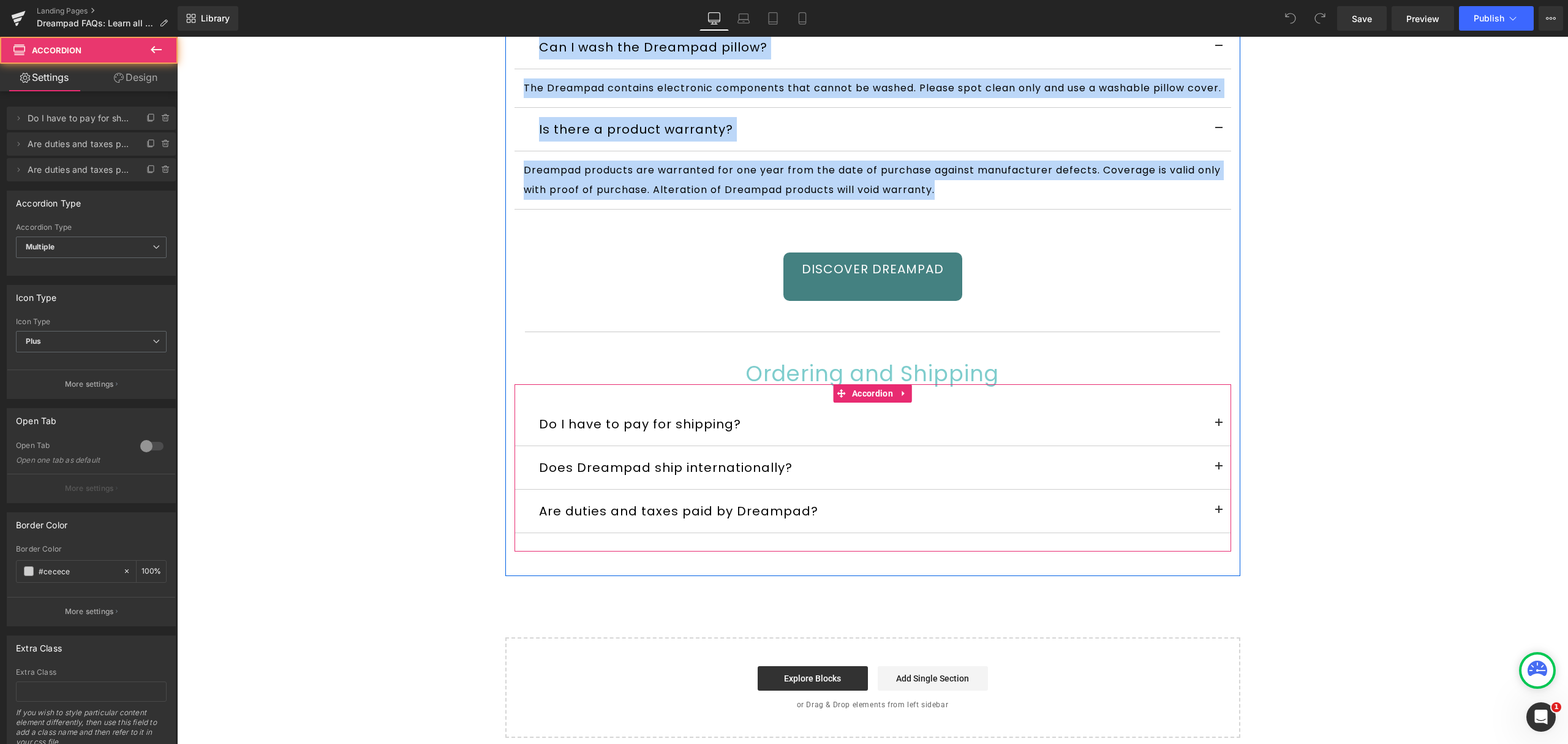
click at [1217, 445] on button at bounding box center [1218, 424] width 24 height 43
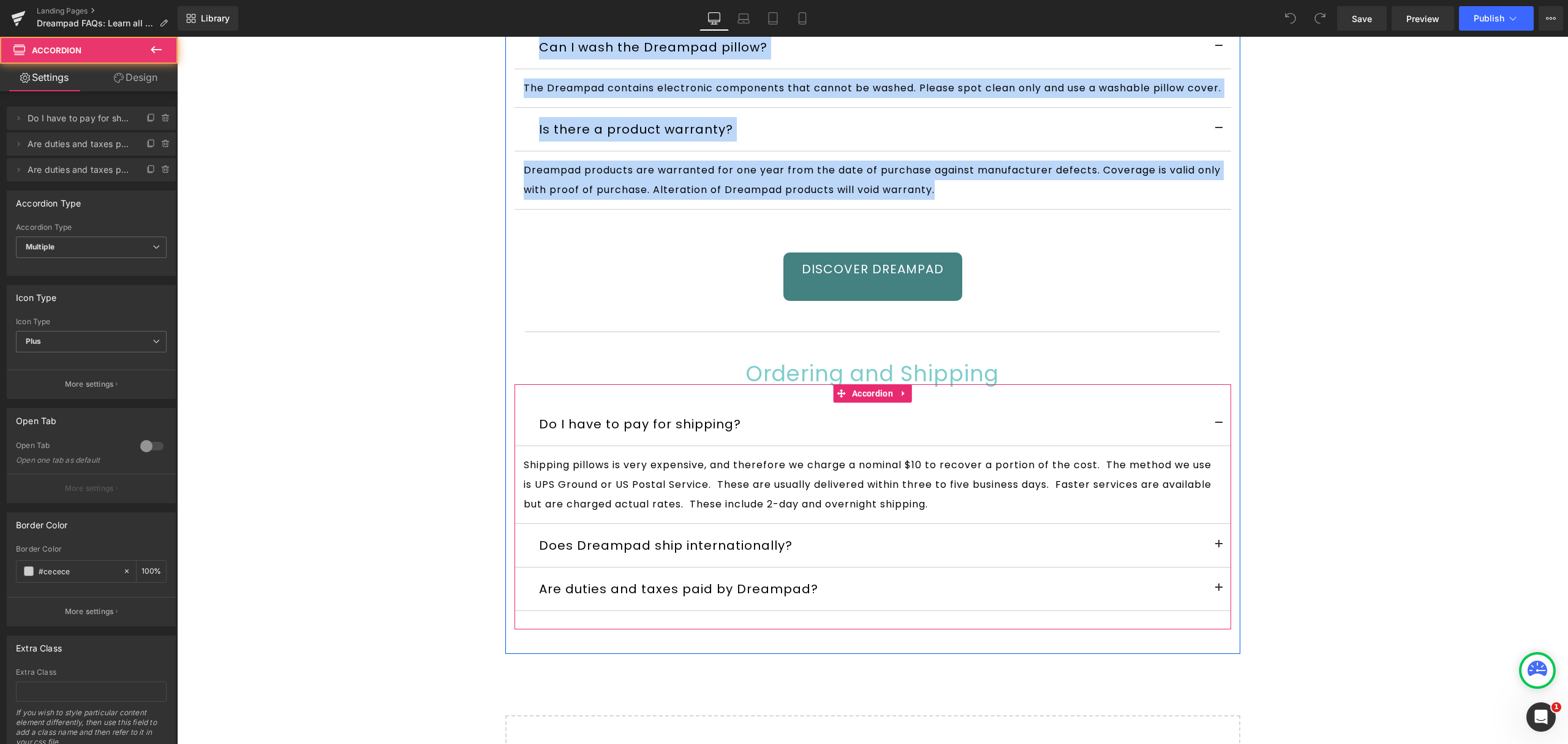
click at [1213, 567] on button at bounding box center [1218, 545] width 24 height 43
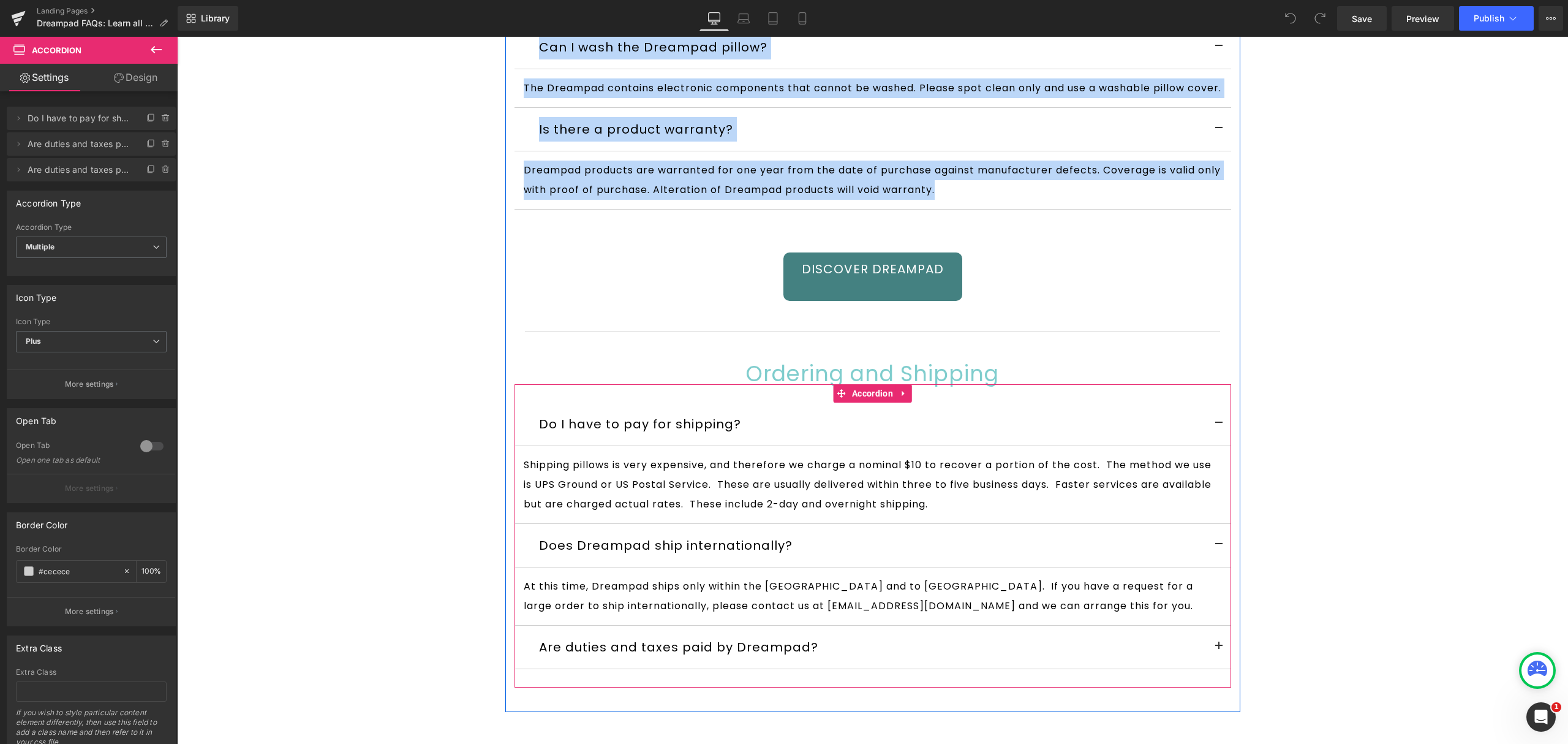
click at [1219, 649] on span at bounding box center [1219, 649] width 0 height 0
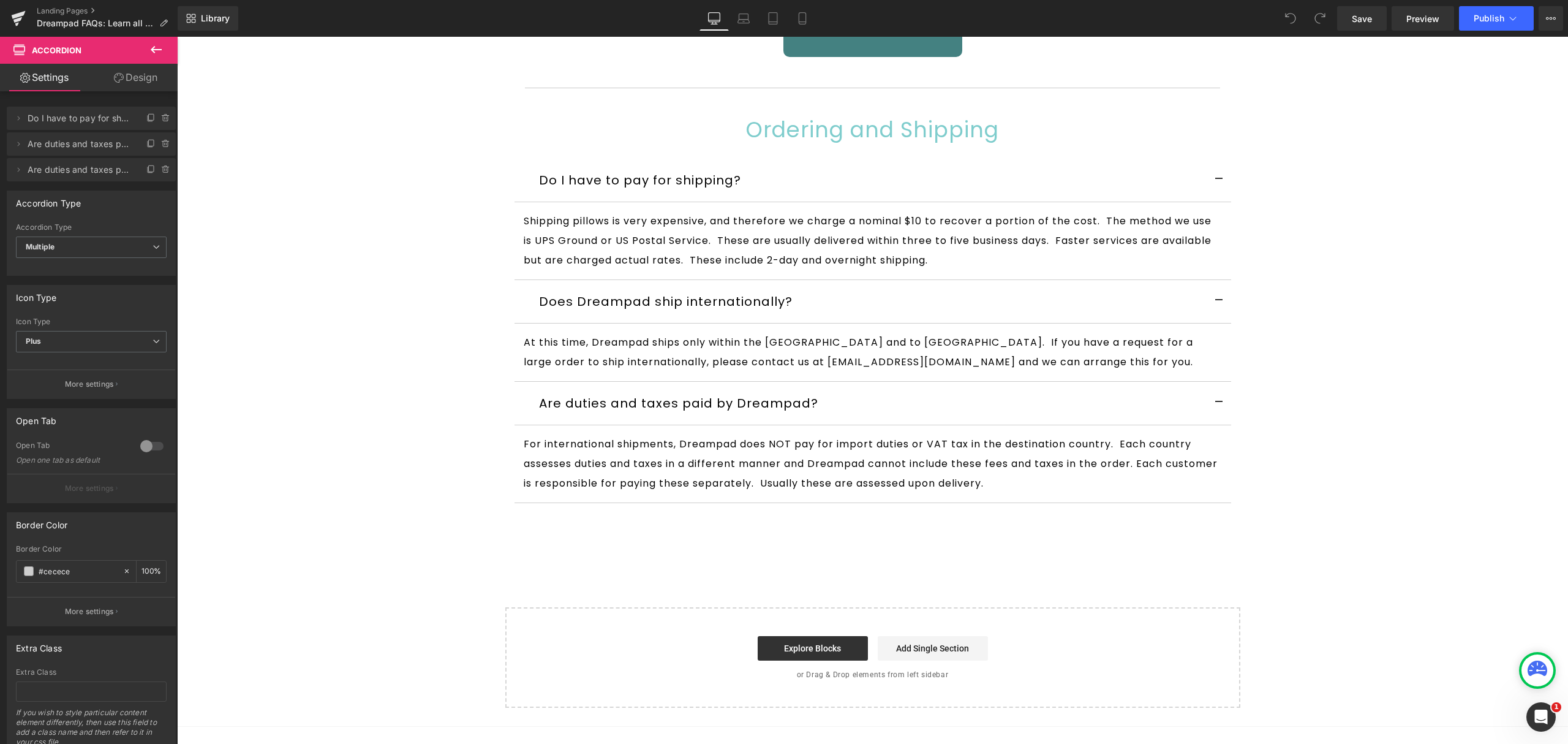
scroll to position [6973, 0]
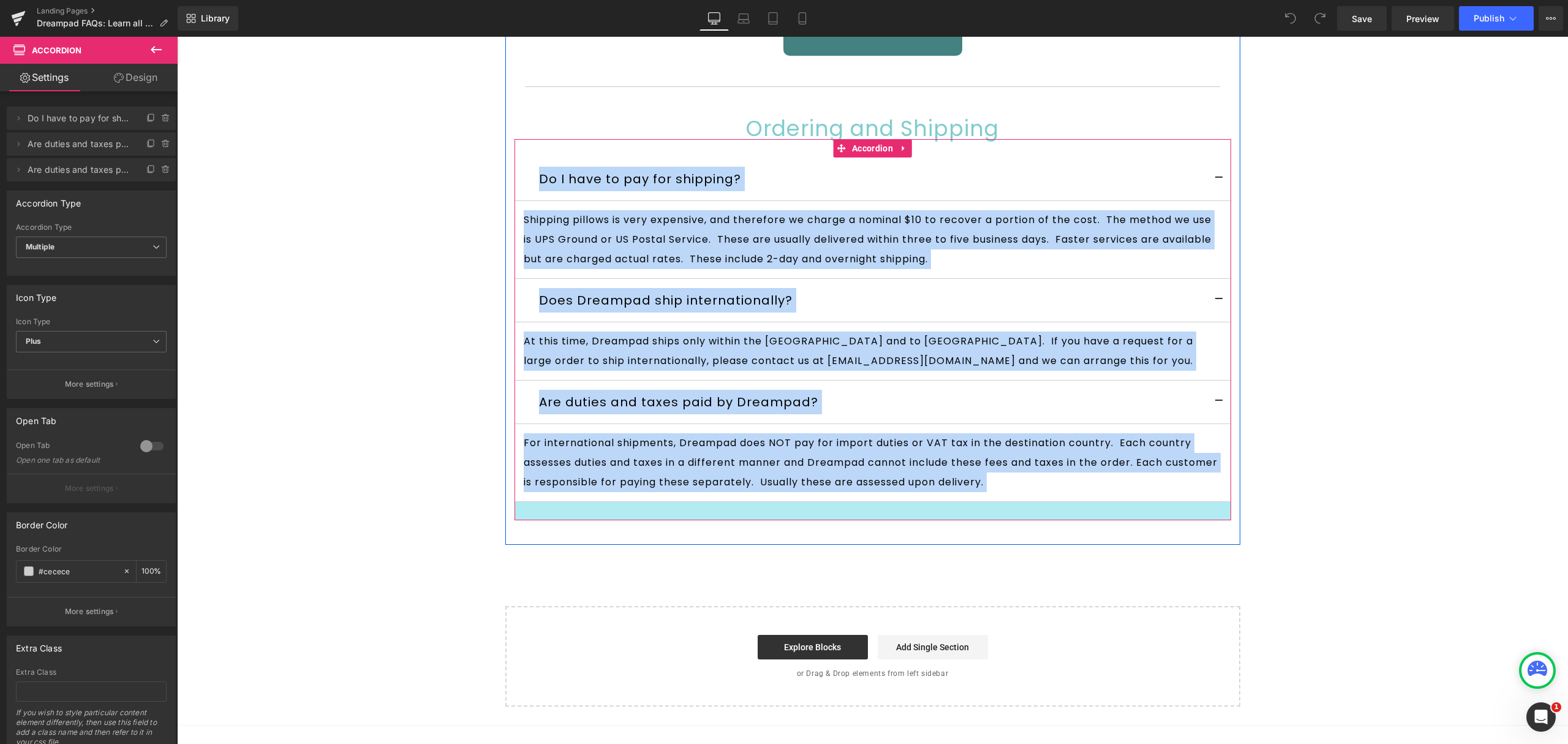
drag, startPoint x: 524, startPoint y: 228, endPoint x: 1093, endPoint y: 574, distance: 665.9
click at [1093, 520] on div "Do I have to pay for shipping? Text Block Shipping pillows is very expensive, a…" at bounding box center [873, 329] width 717 height 381
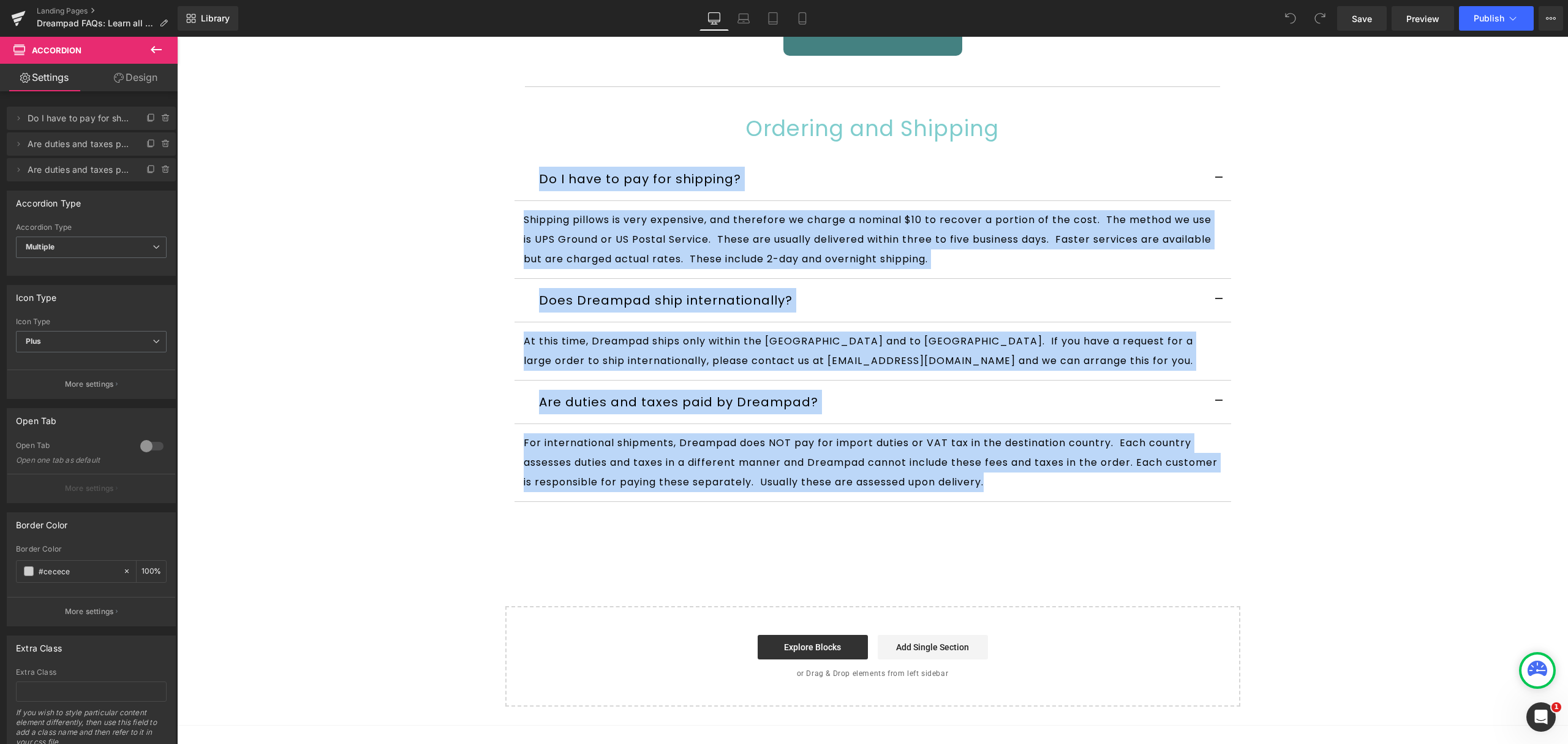
copy div "Lo I dolo si ame con adipisci? Elit Seddo Eiusmodt incidid ut labo etdolorem, a…"
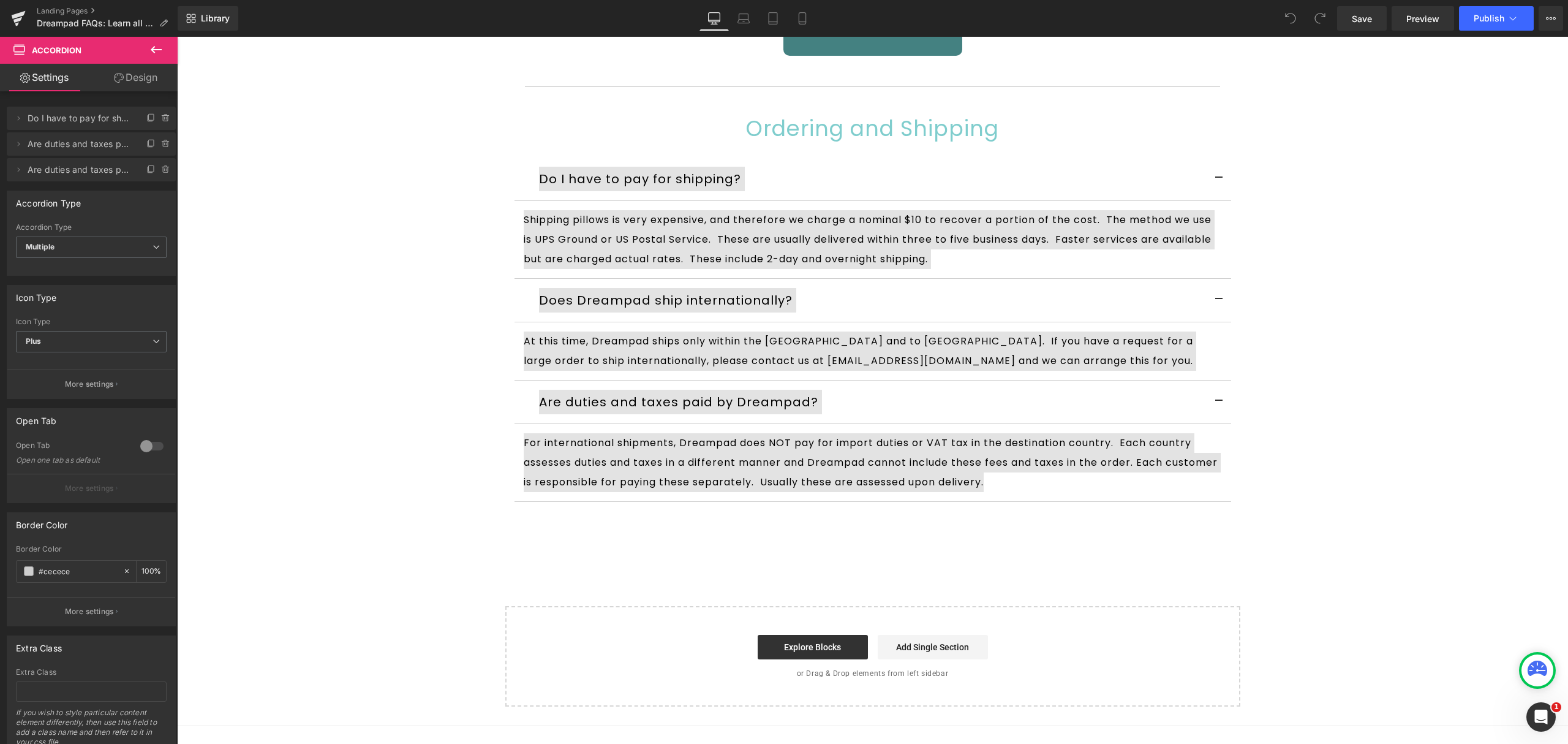
click at [161, 48] on icon at bounding box center [156, 50] width 15 height 15
